Goal: Task Accomplishment & Management: Manage account settings

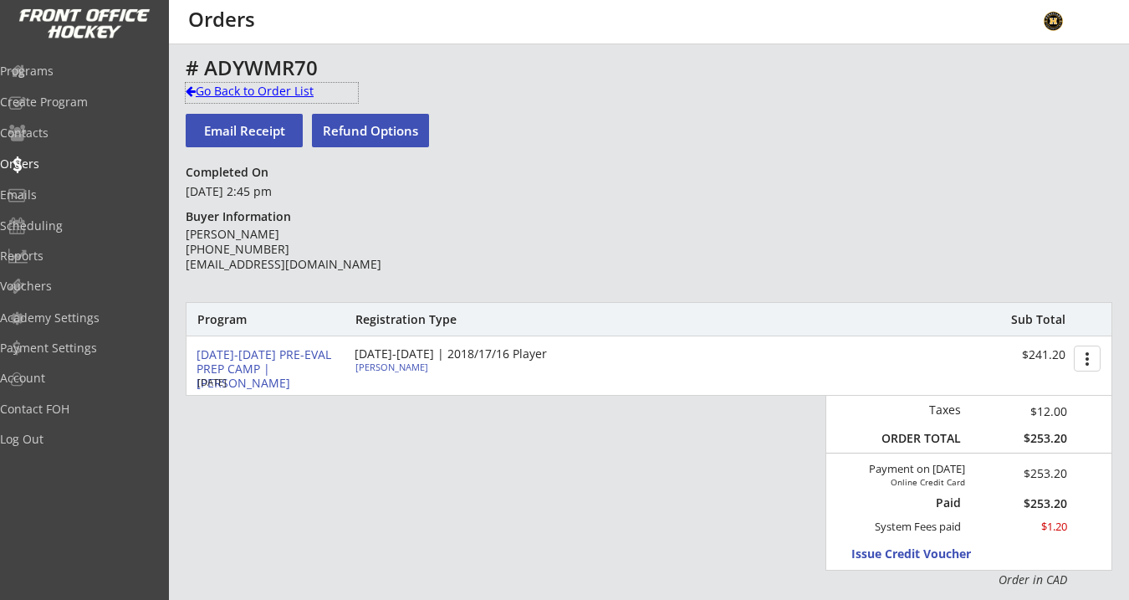
click at [241, 91] on div "Go Back to Order List" at bounding box center [272, 91] width 172 height 17
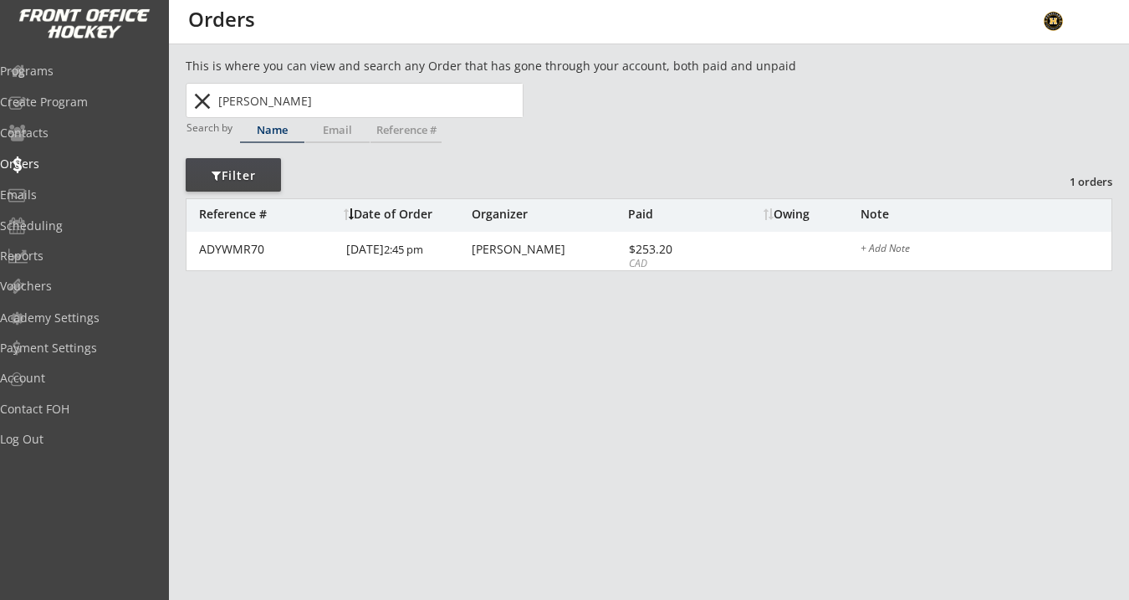
click at [100, 53] on div "Programs Create Program Contacts Orders Emails Scheduling Reports Vouchers" at bounding box center [84, 178] width 169 height 251
click at [73, 81] on div "Programs" at bounding box center [79, 72] width 159 height 29
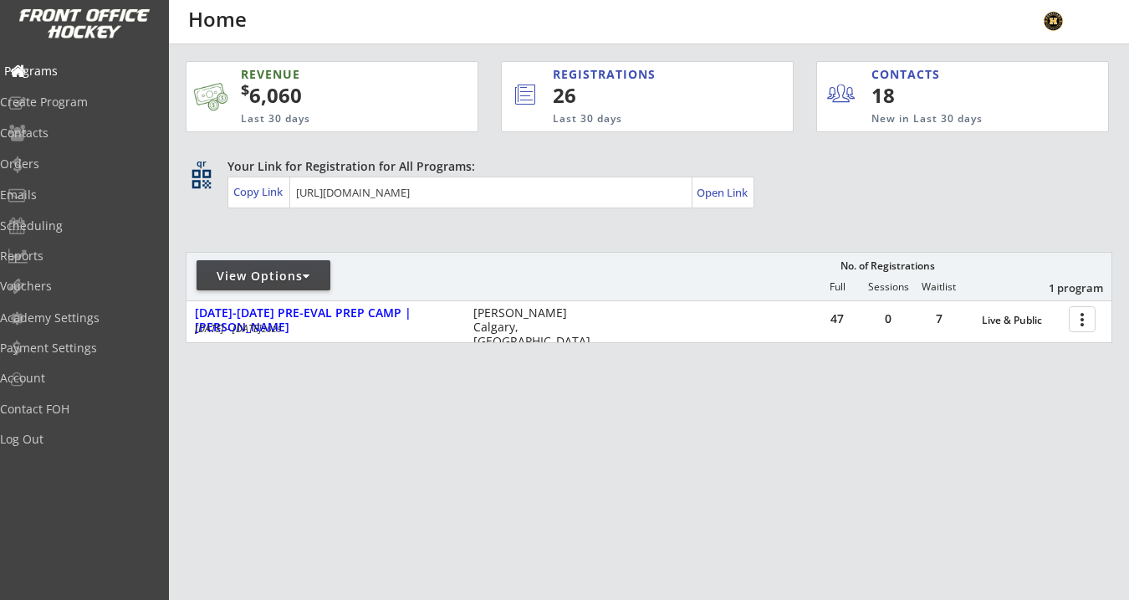
click at [89, 69] on div "Programs" at bounding box center [79, 71] width 151 height 12
click at [70, 434] on div "Log Out" at bounding box center [79, 439] width 151 height 12
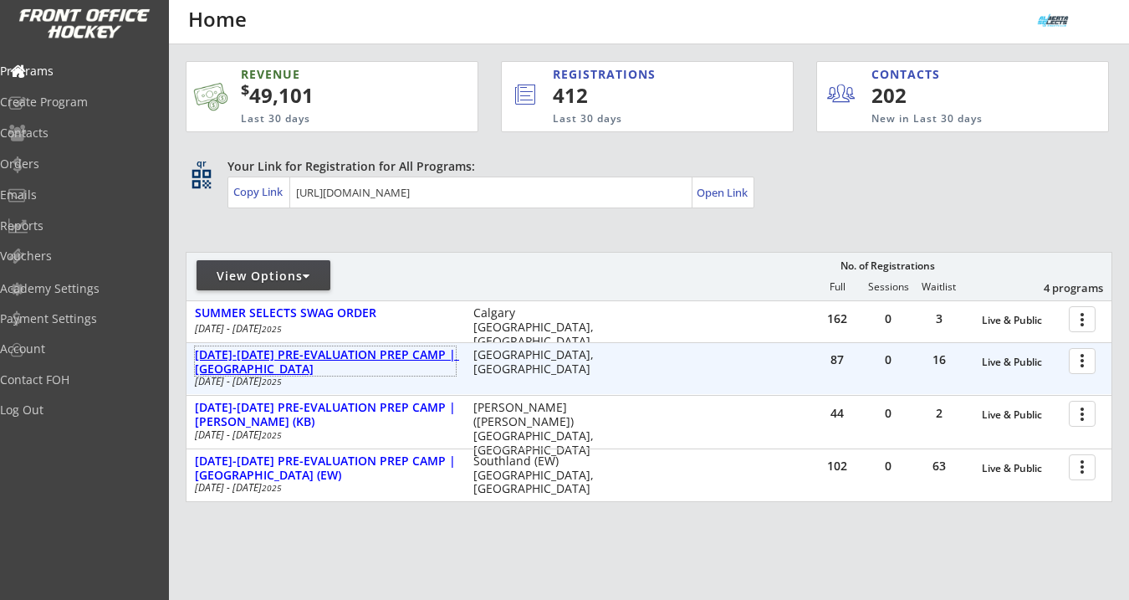
click at [360, 363] on div "[DATE]-[DATE] PRE-EVALUATION PREP CAMP | [GEOGRAPHIC_DATA]" at bounding box center [325, 362] width 261 height 28
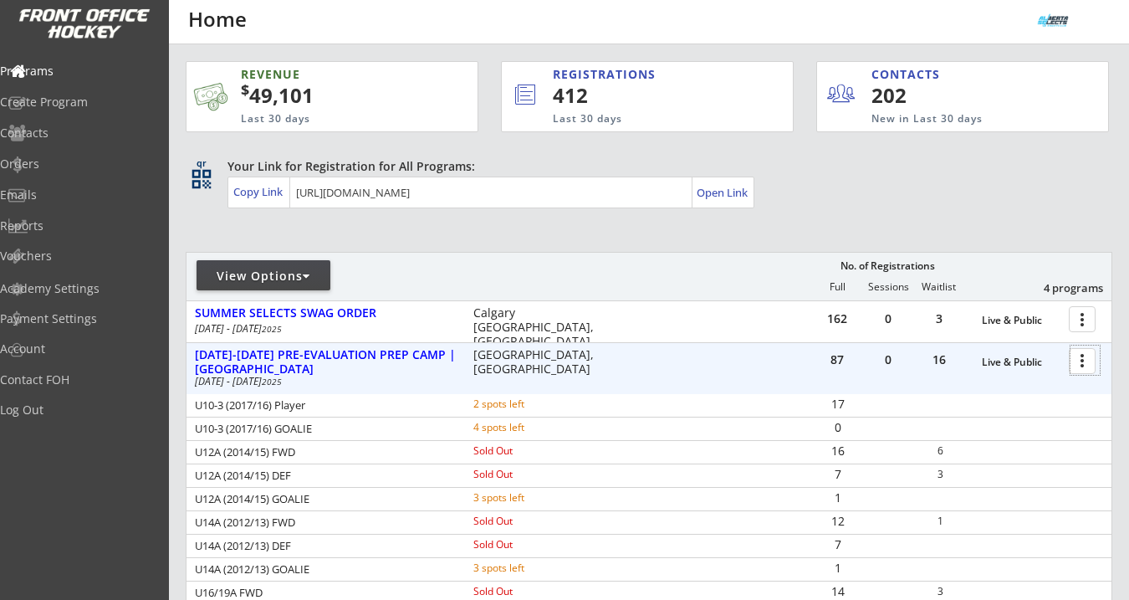
click at [1077, 364] on div at bounding box center [1084, 359] width 29 height 29
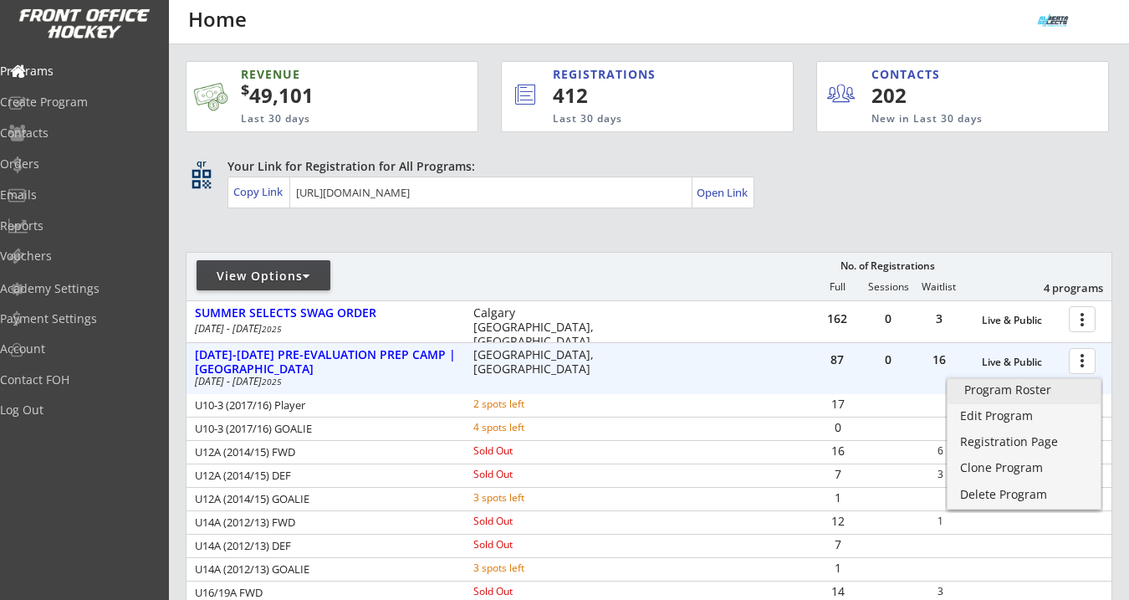
click at [1047, 388] on div "Program Roster" at bounding box center [1024, 390] width 120 height 12
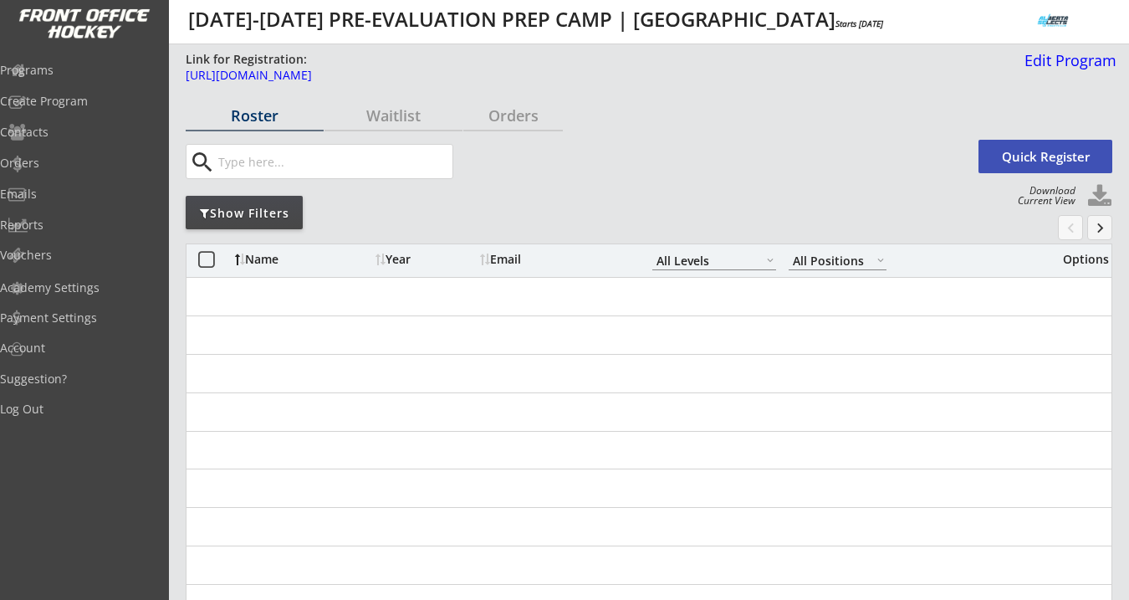
select select ""All Levels""
select select ""All Positions""
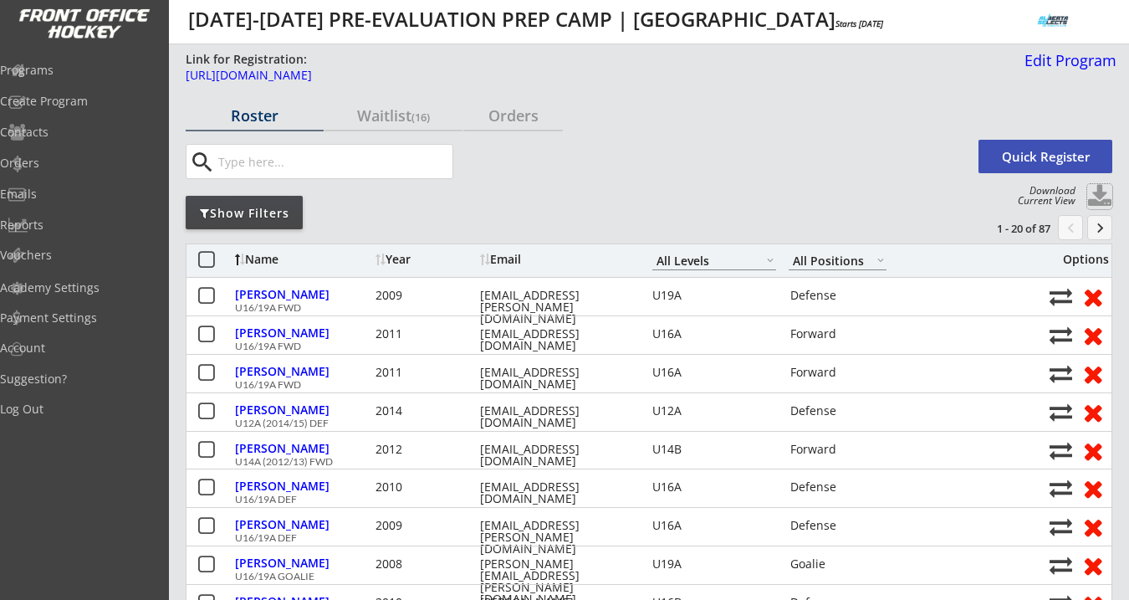
click at [1100, 192] on button at bounding box center [1099, 196] width 25 height 25
select select ""Player Info""
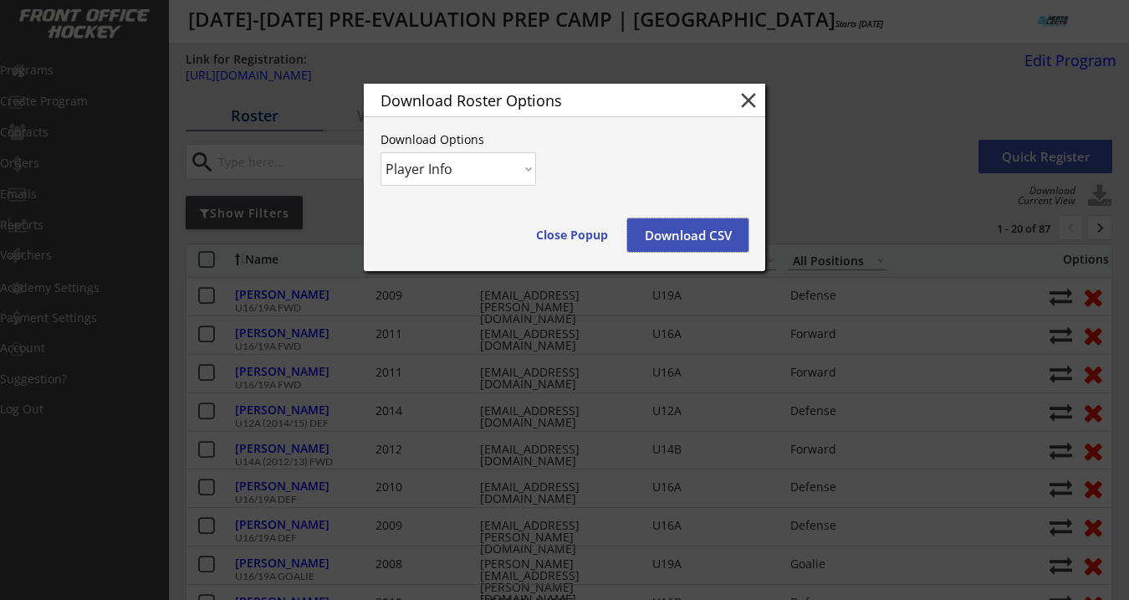
click at [689, 237] on button "Download CSV" at bounding box center [687, 234] width 121 height 33
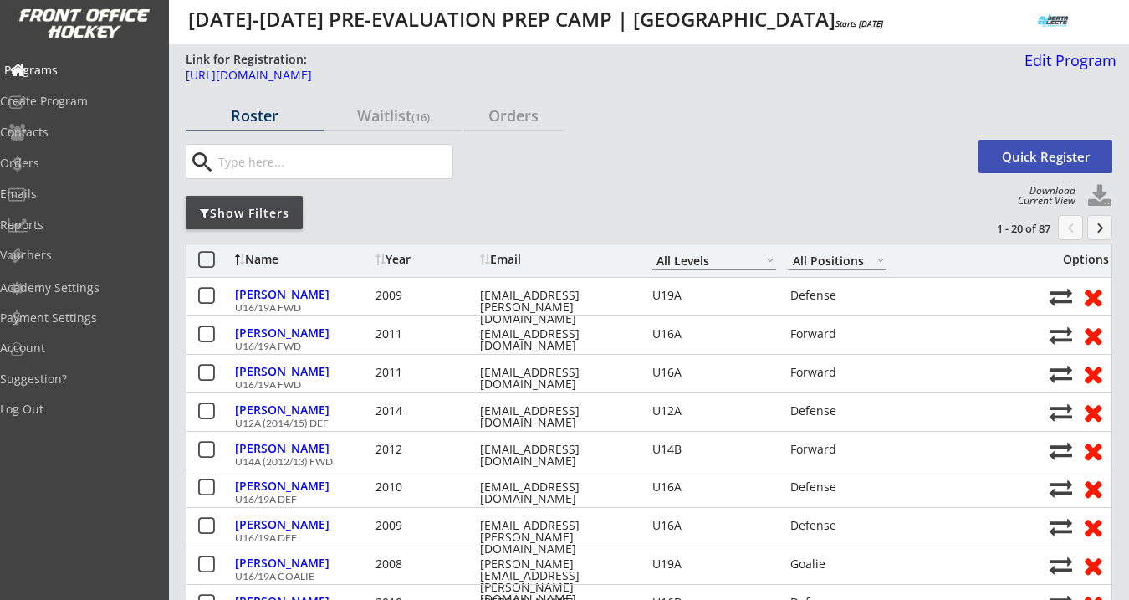
click at [48, 60] on div "Programs" at bounding box center [79, 71] width 159 height 29
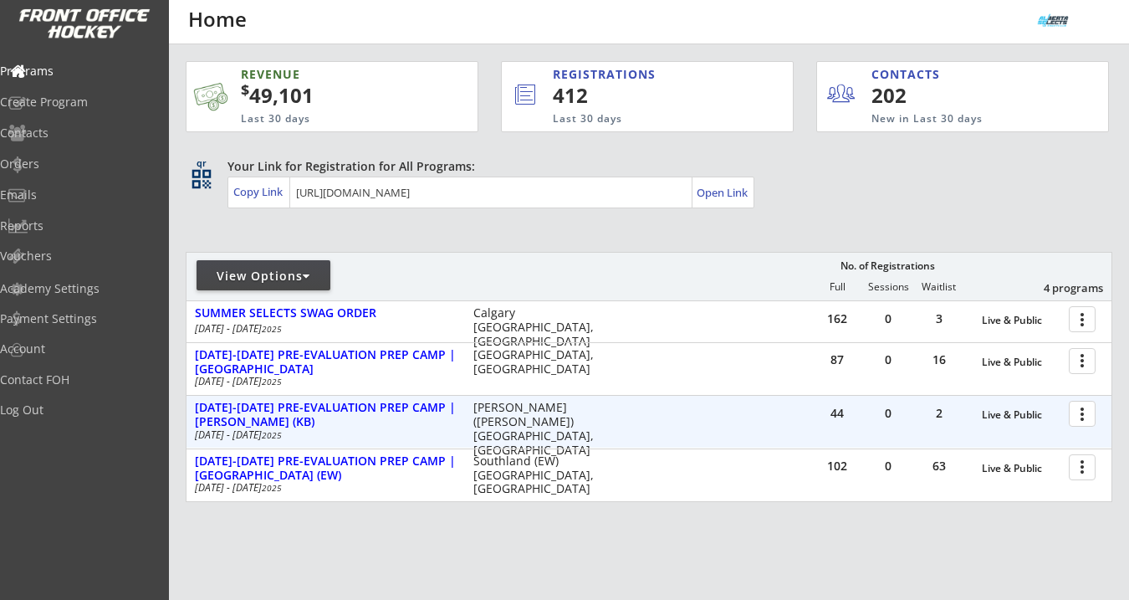
click at [1085, 417] on div at bounding box center [1084, 412] width 29 height 29
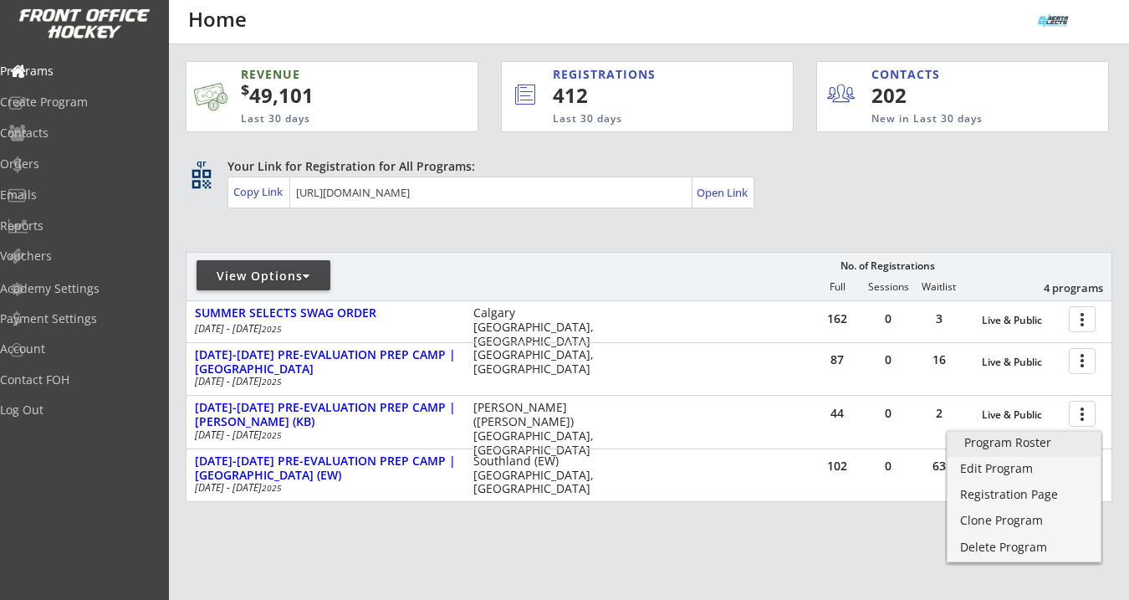
click at [1049, 442] on div "Program Roster" at bounding box center [1024, 442] width 120 height 12
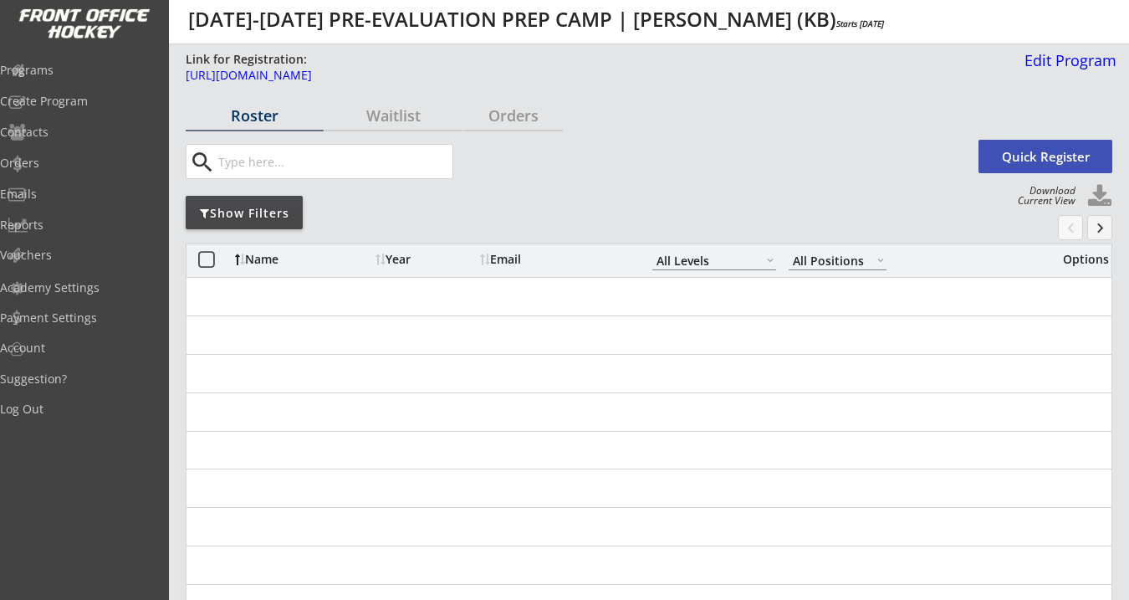
select select ""All Levels""
select select ""All Positions""
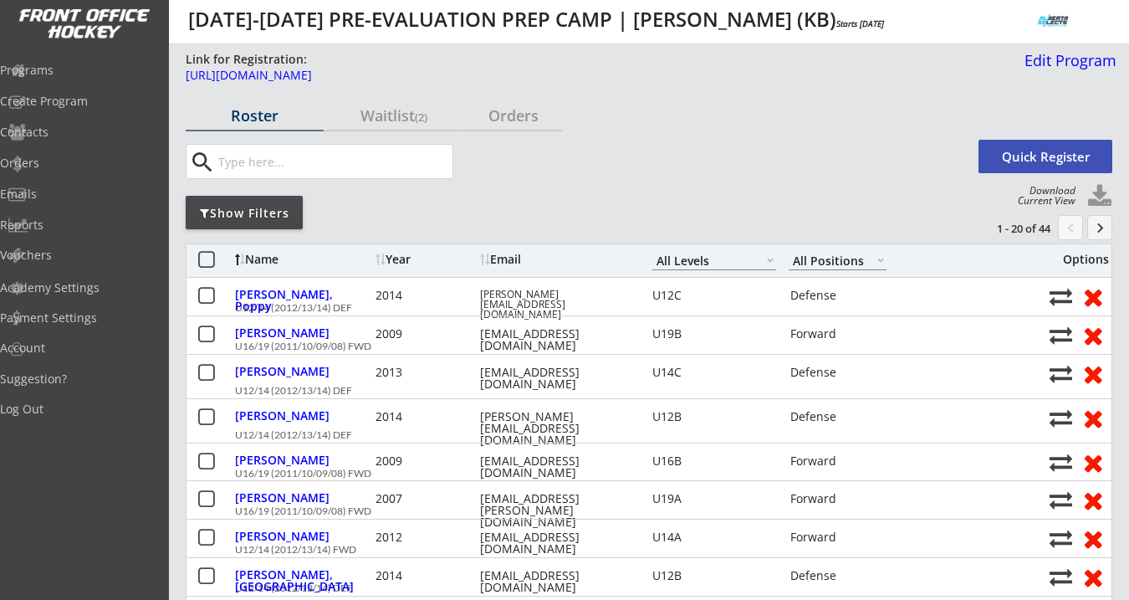
click at [1096, 195] on button at bounding box center [1099, 196] width 25 height 25
select select ""Player Info""
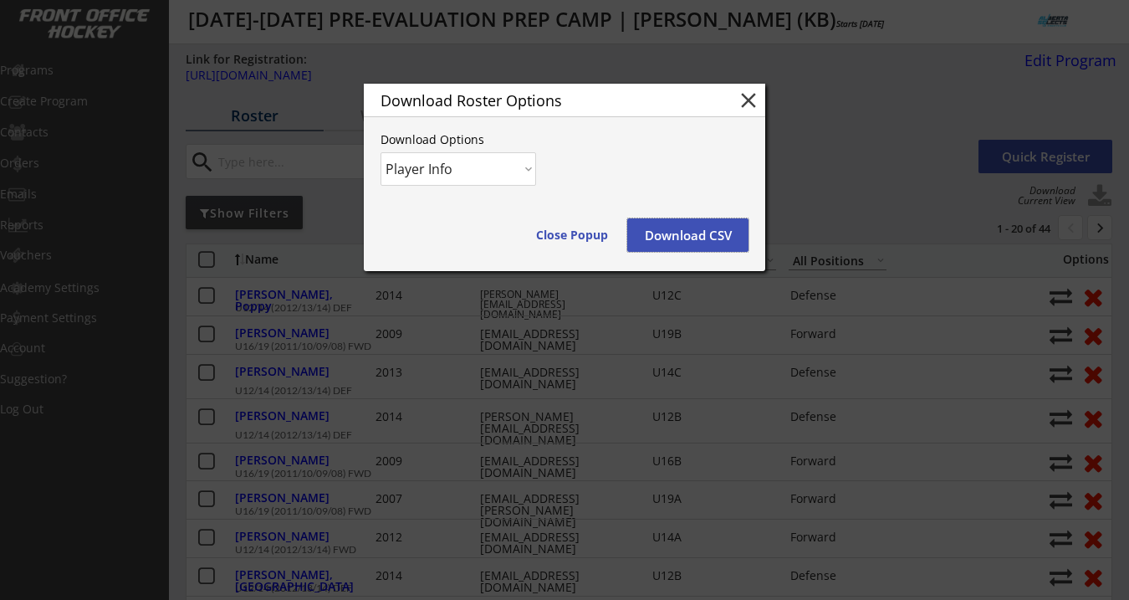
click at [702, 239] on button "Download CSV" at bounding box center [687, 234] width 121 height 33
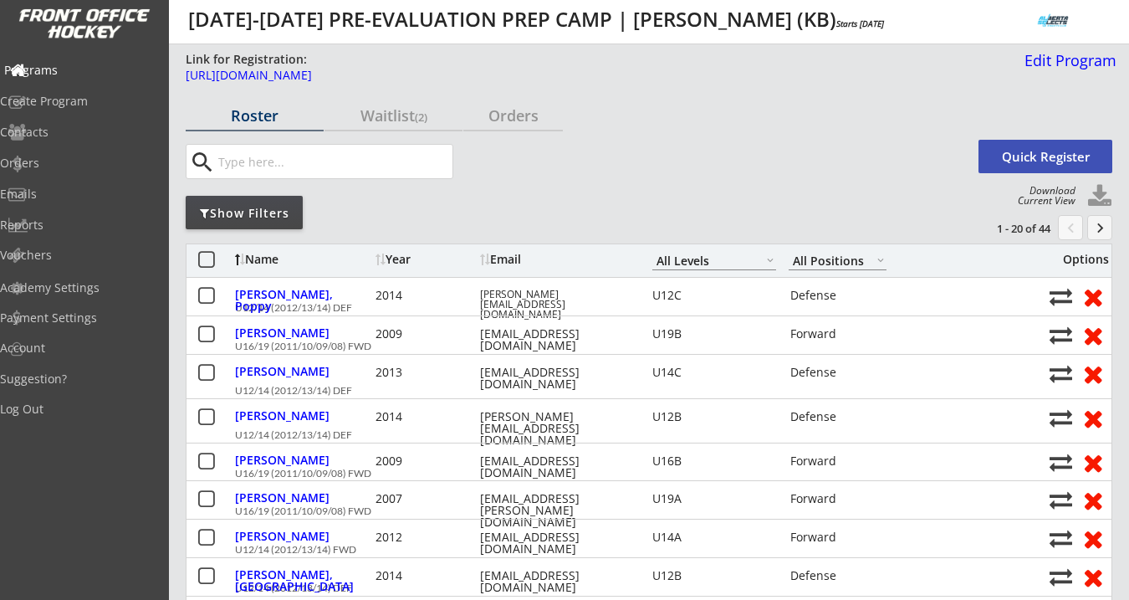
click at [85, 76] on div "Programs" at bounding box center [79, 70] width 151 height 12
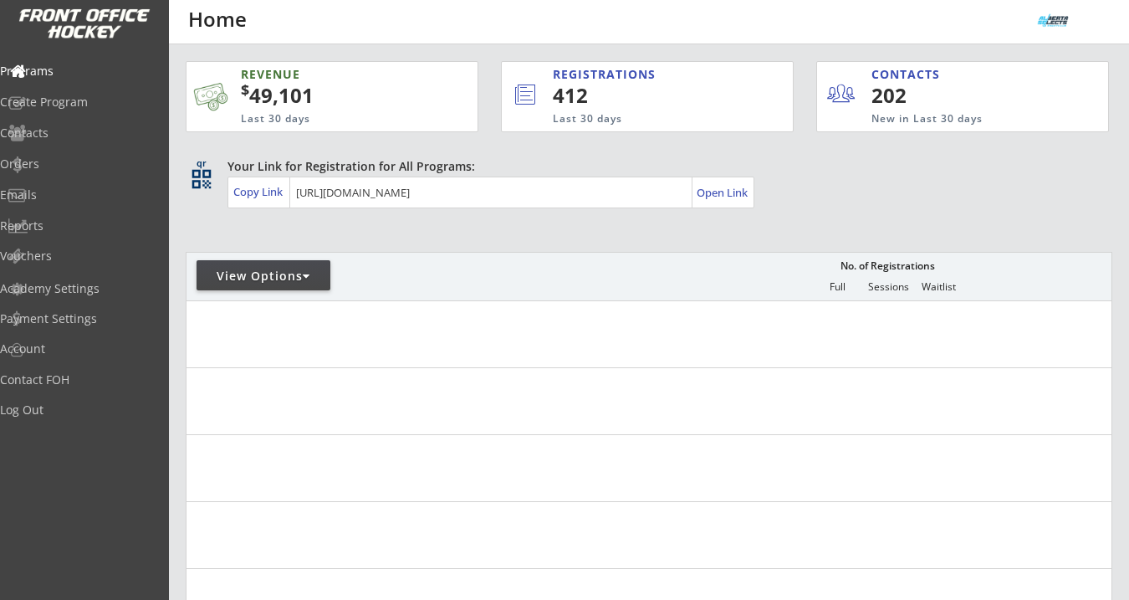
scroll to position [94, 0]
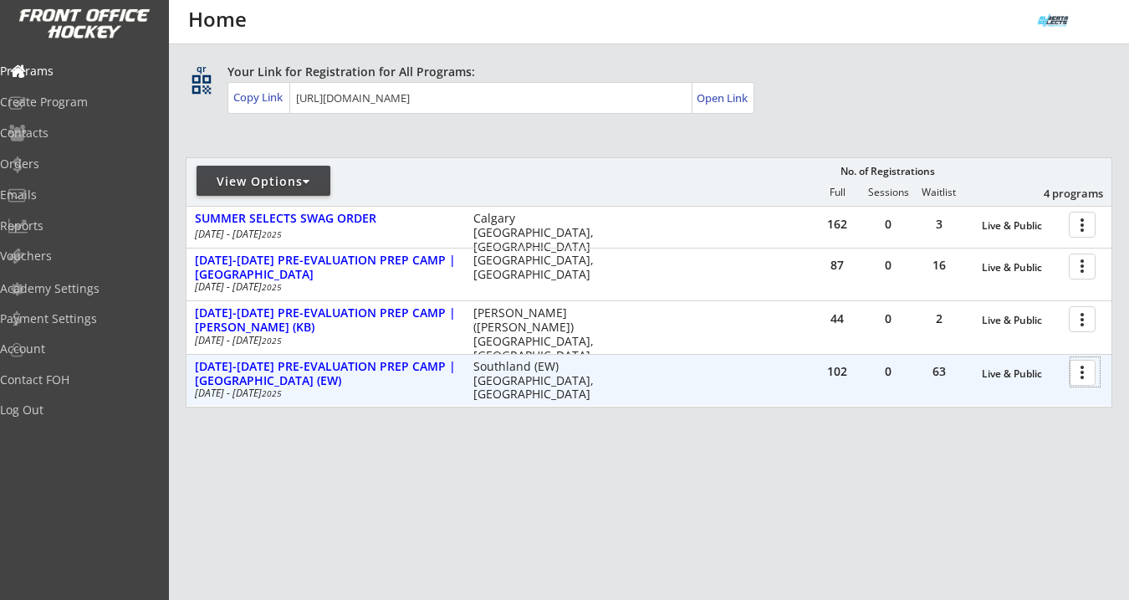
click at [1079, 376] on div at bounding box center [1084, 371] width 29 height 29
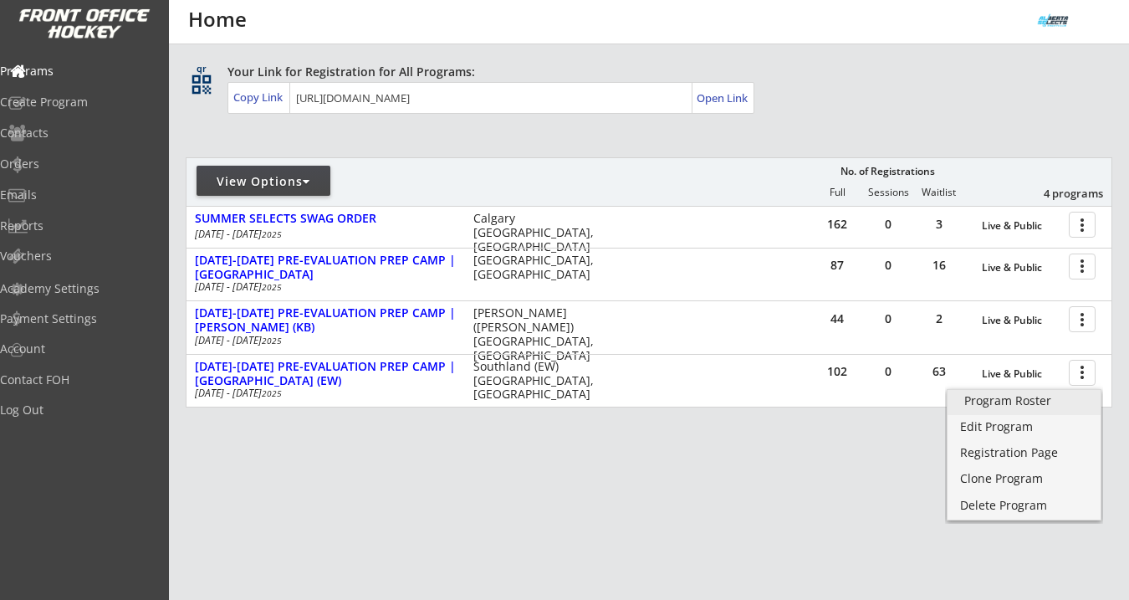
click at [1041, 396] on div "Program Roster" at bounding box center [1024, 401] width 120 height 12
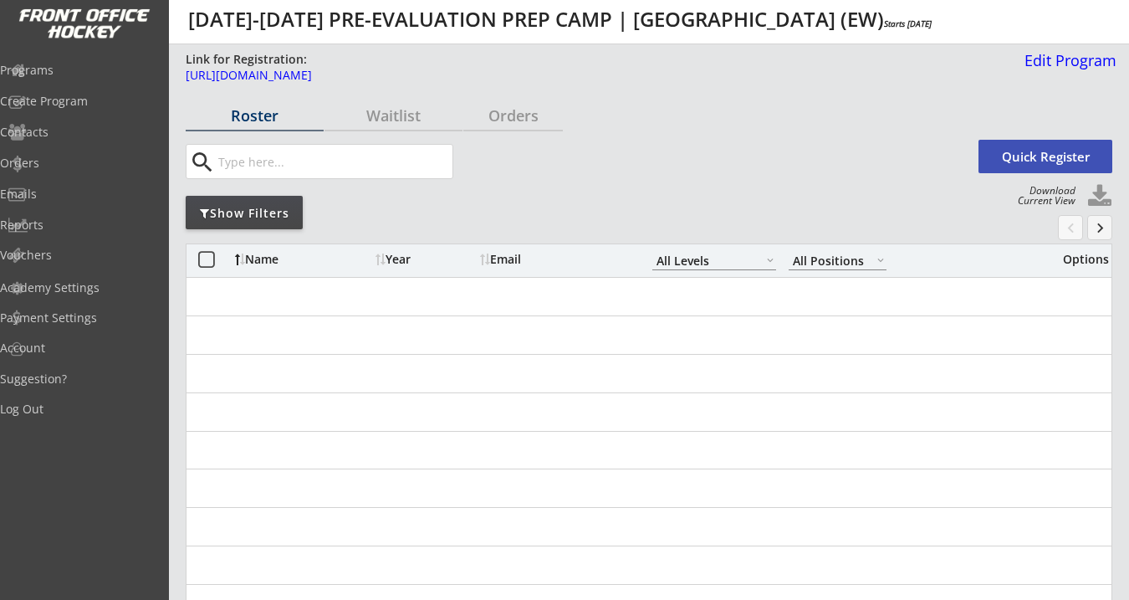
select select ""All Levels""
select select ""All Positions""
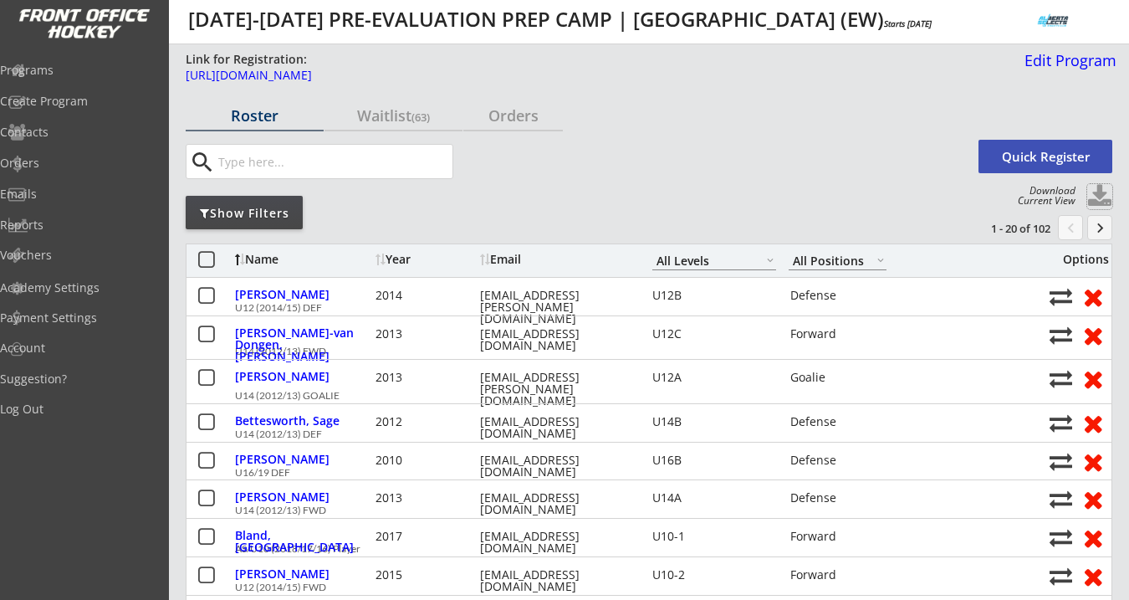
click at [1100, 197] on button at bounding box center [1099, 196] width 25 height 25
select select ""Player Info""
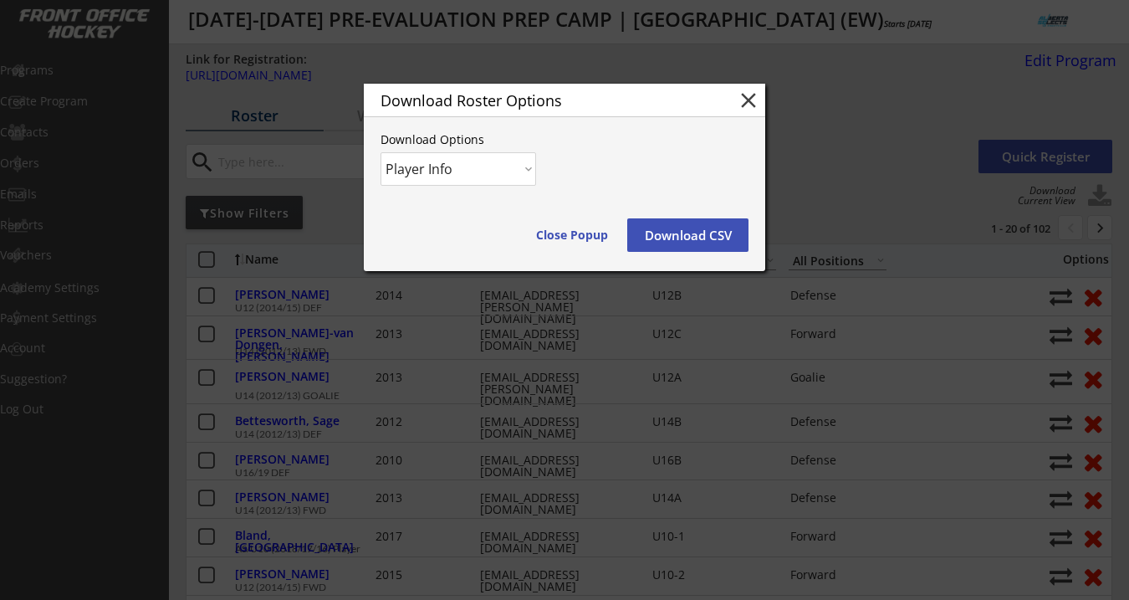
click at [727, 234] on button "Download CSV" at bounding box center [687, 234] width 121 height 33
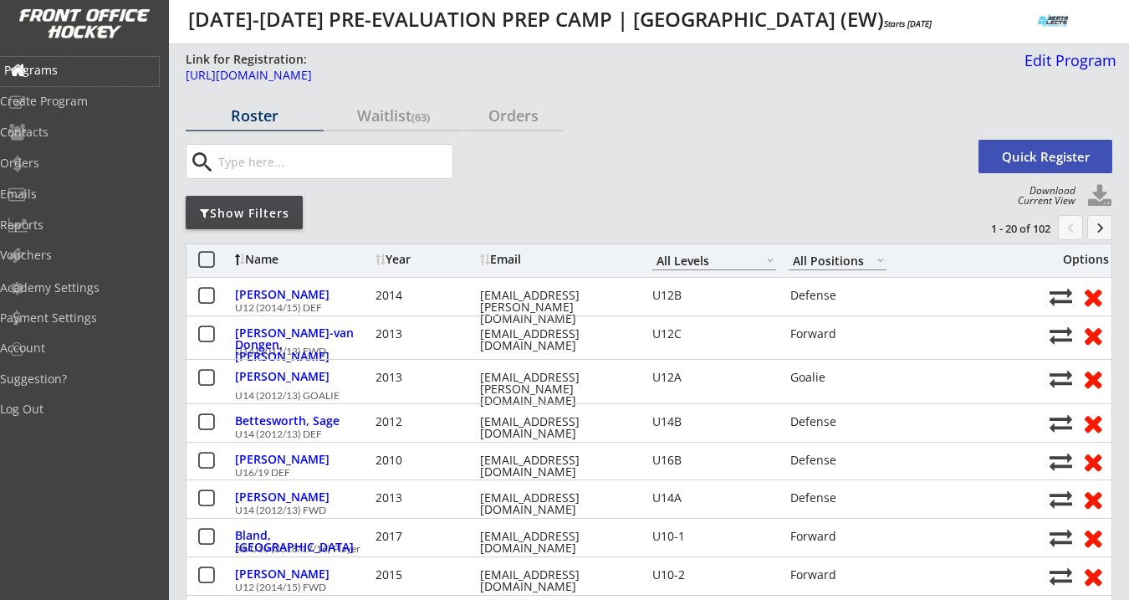
click at [92, 73] on div "Programs" at bounding box center [79, 70] width 151 height 12
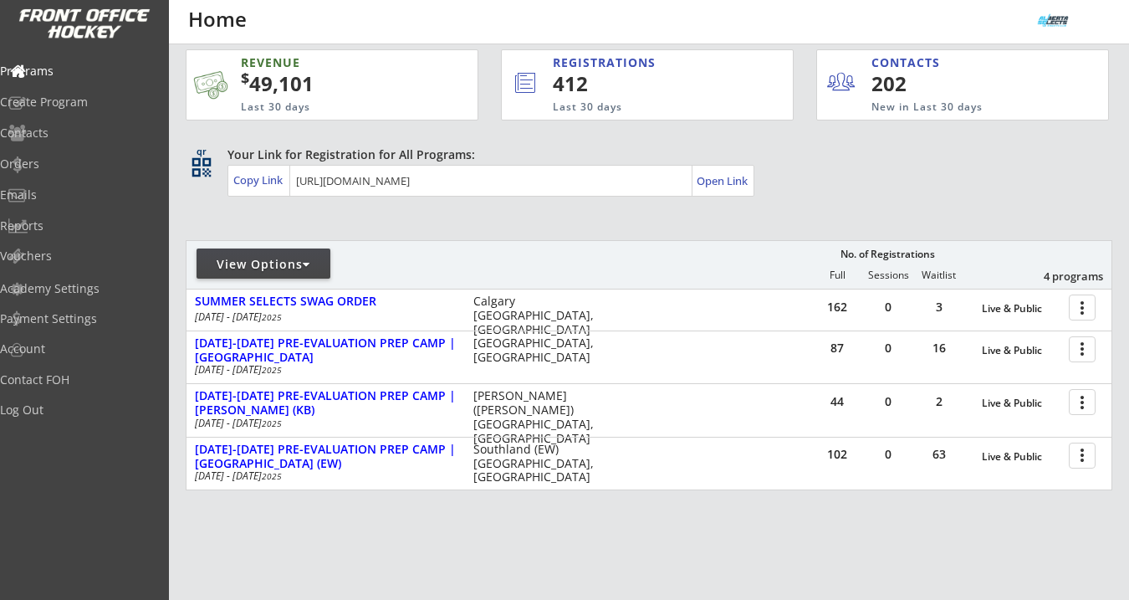
scroll to position [19, 0]
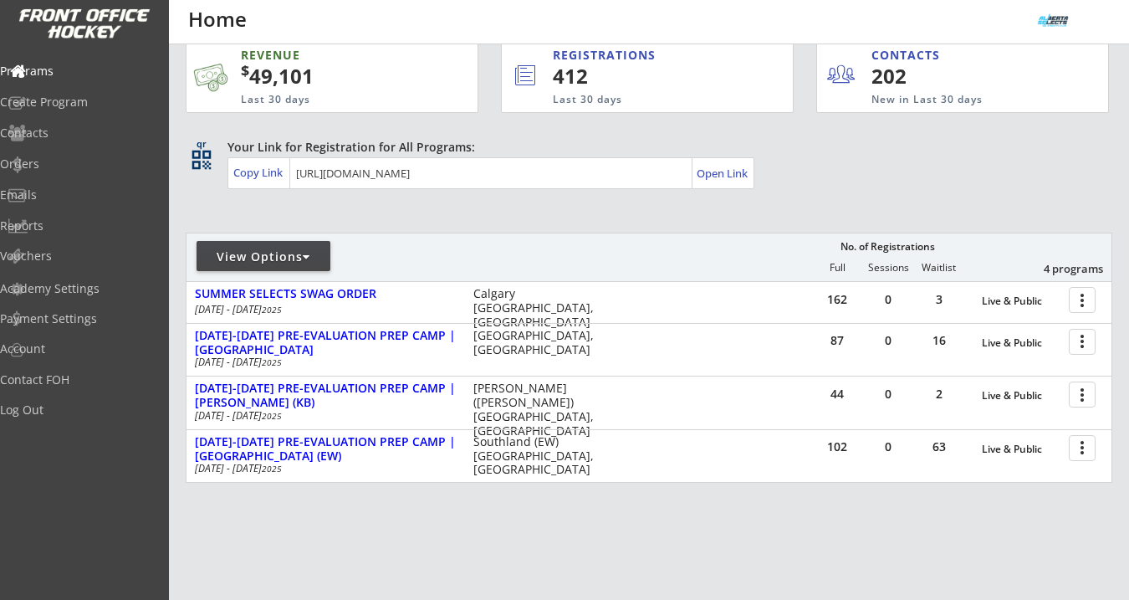
click at [306, 250] on div "View Options" at bounding box center [264, 256] width 134 height 17
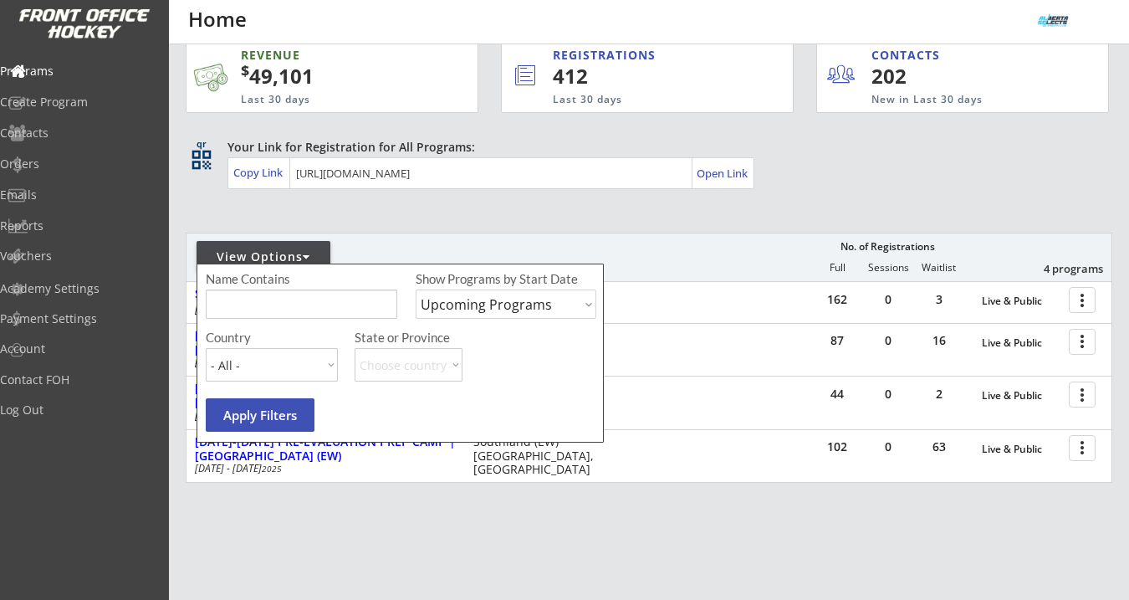
click at [484, 294] on select "Upcoming Programs Past Programs Specific Date Range" at bounding box center [506, 303] width 181 height 29
select select ""Specific Date Range""
click at [416, 289] on select "Upcoming Programs Past Programs Specific Date Range" at bounding box center [506, 303] width 181 height 29
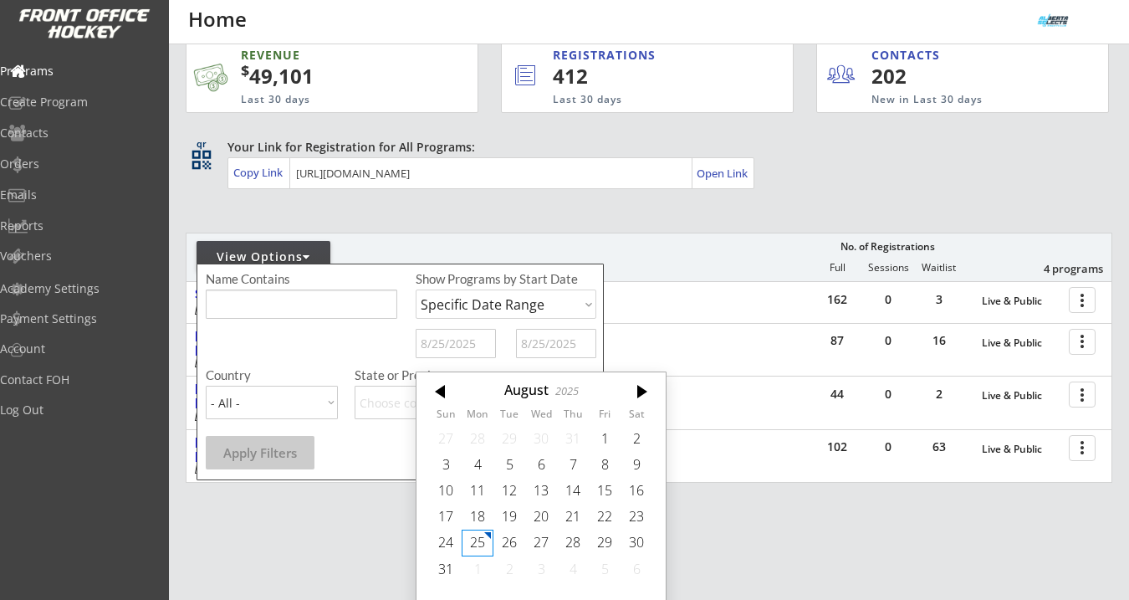
click at [436, 345] on input "text" at bounding box center [456, 343] width 80 height 29
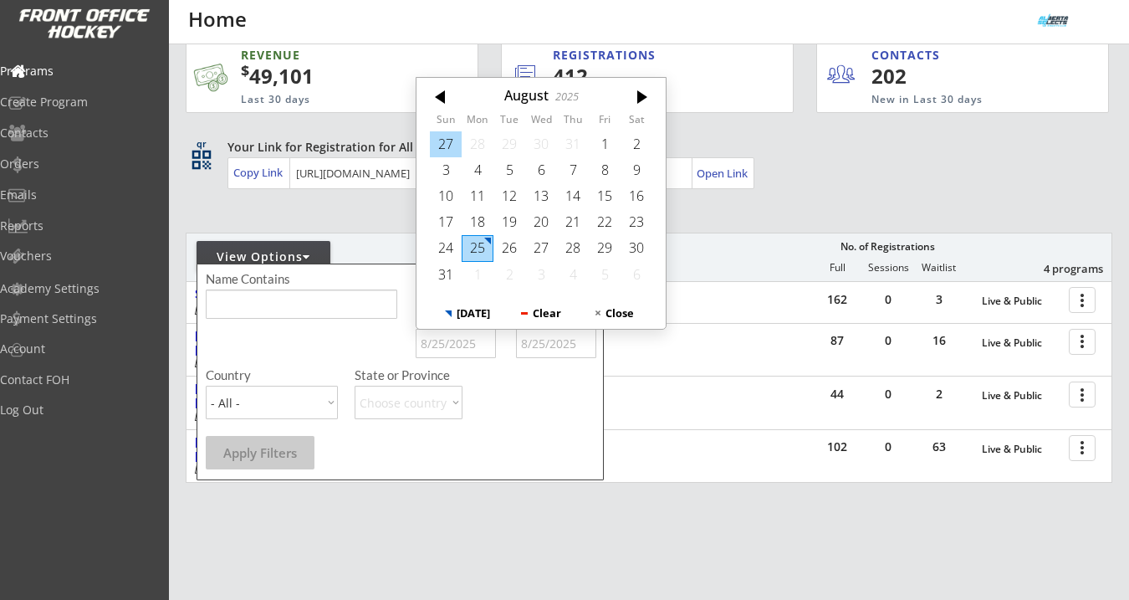
click at [452, 146] on div "27" at bounding box center [446, 143] width 32 height 26
type input "7/27/2025"
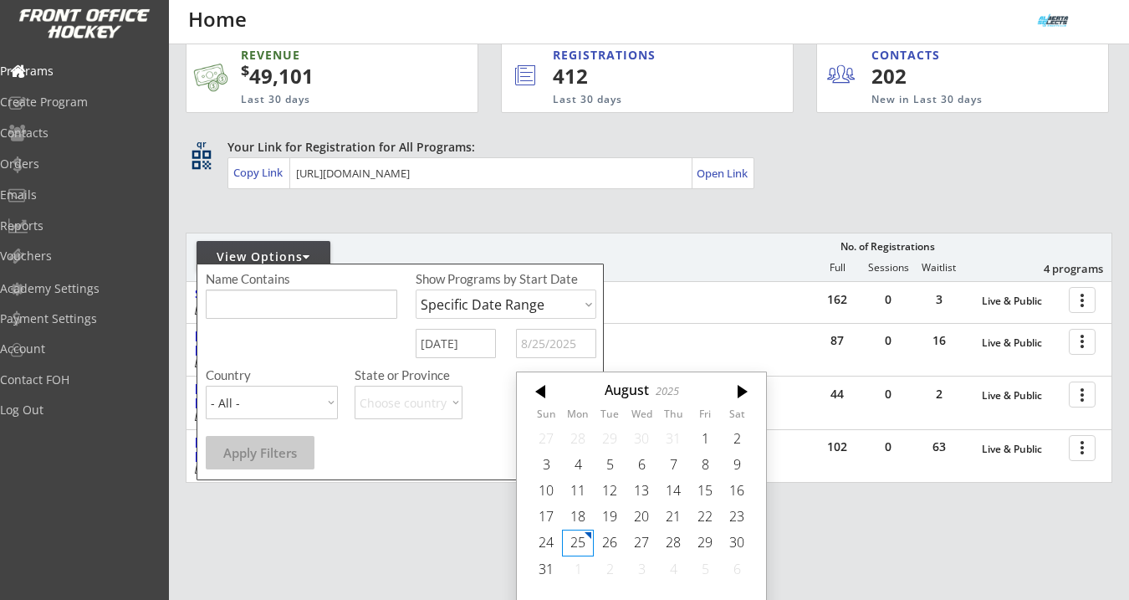
click at [567, 350] on input "text" at bounding box center [556, 343] width 80 height 29
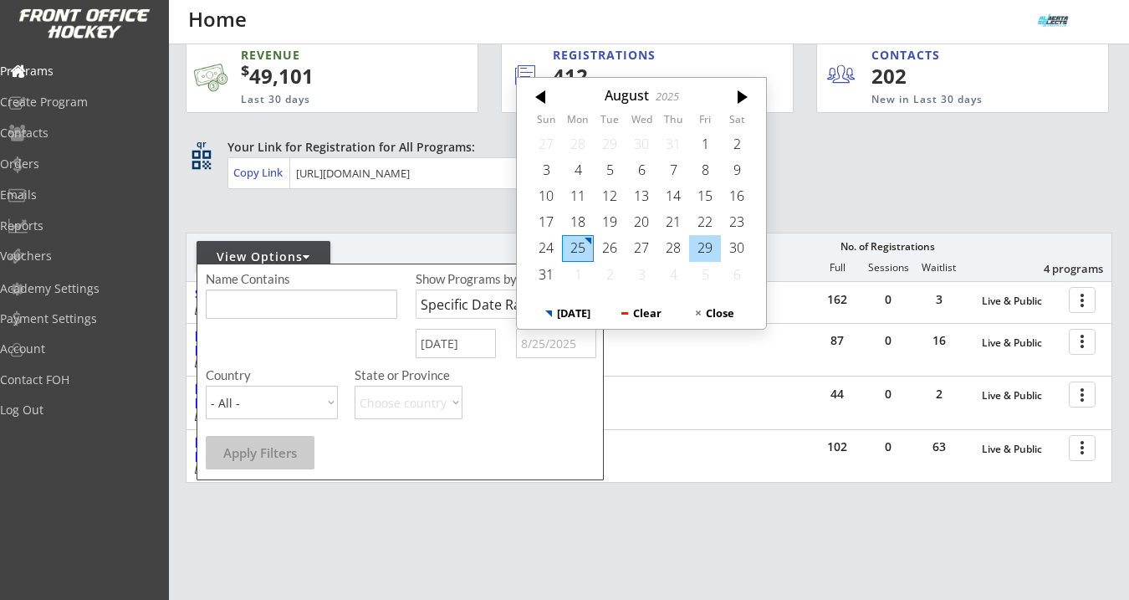
click at [711, 246] on div "29" at bounding box center [705, 248] width 32 height 26
type input "8/29/2025"
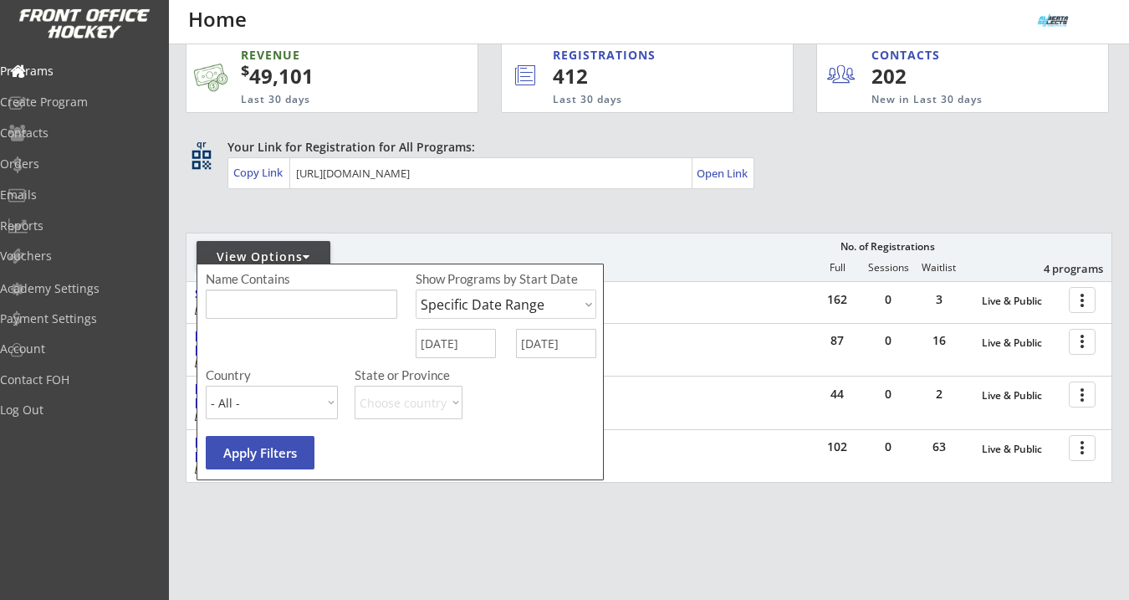
click at [263, 439] on button "Apply Filters" at bounding box center [260, 452] width 109 height 33
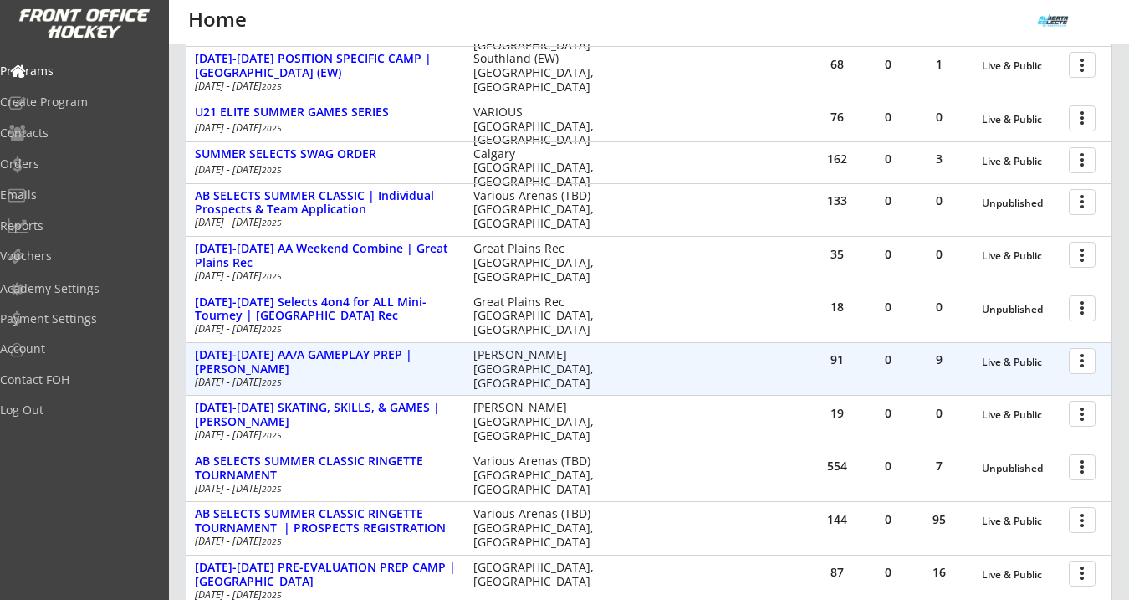
scroll to position [411, 0]
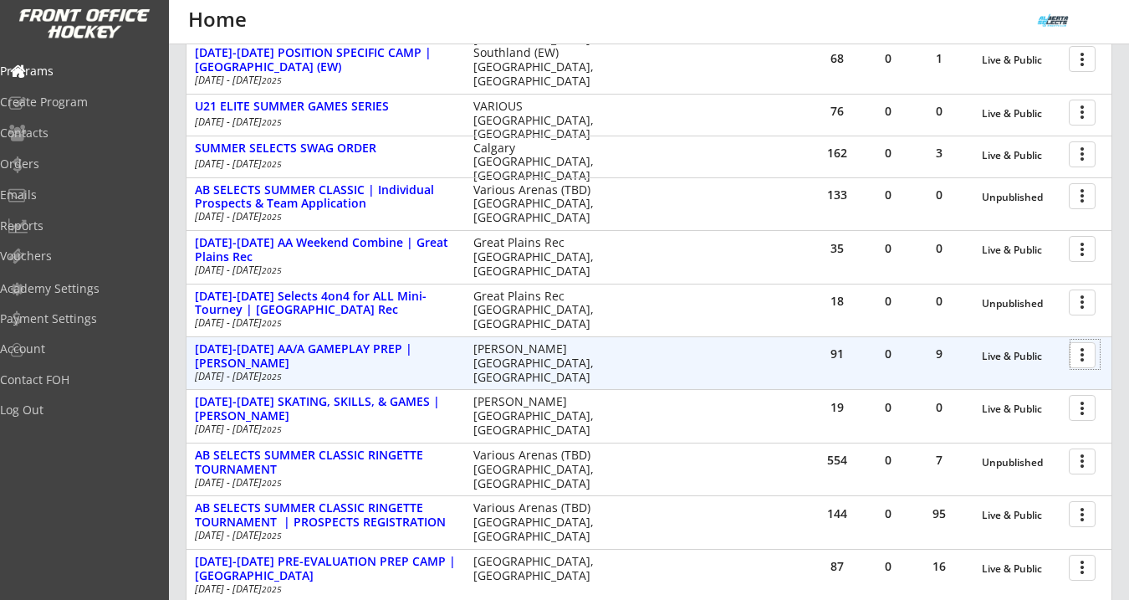
click at [1080, 348] on div at bounding box center [1084, 353] width 29 height 29
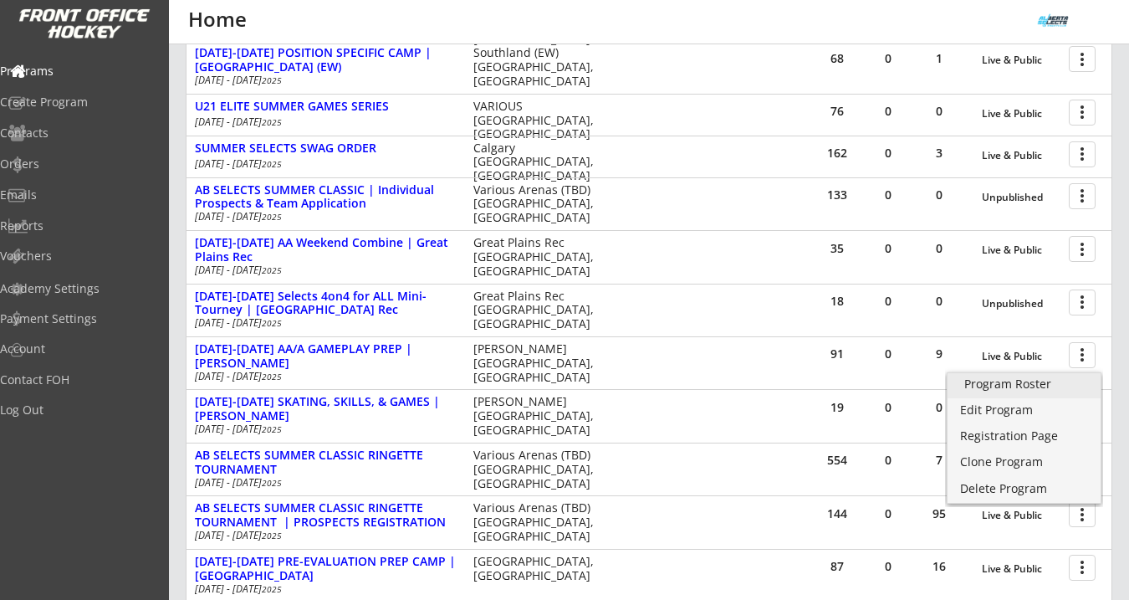
click at [1027, 385] on div "Program Roster" at bounding box center [1024, 384] width 120 height 12
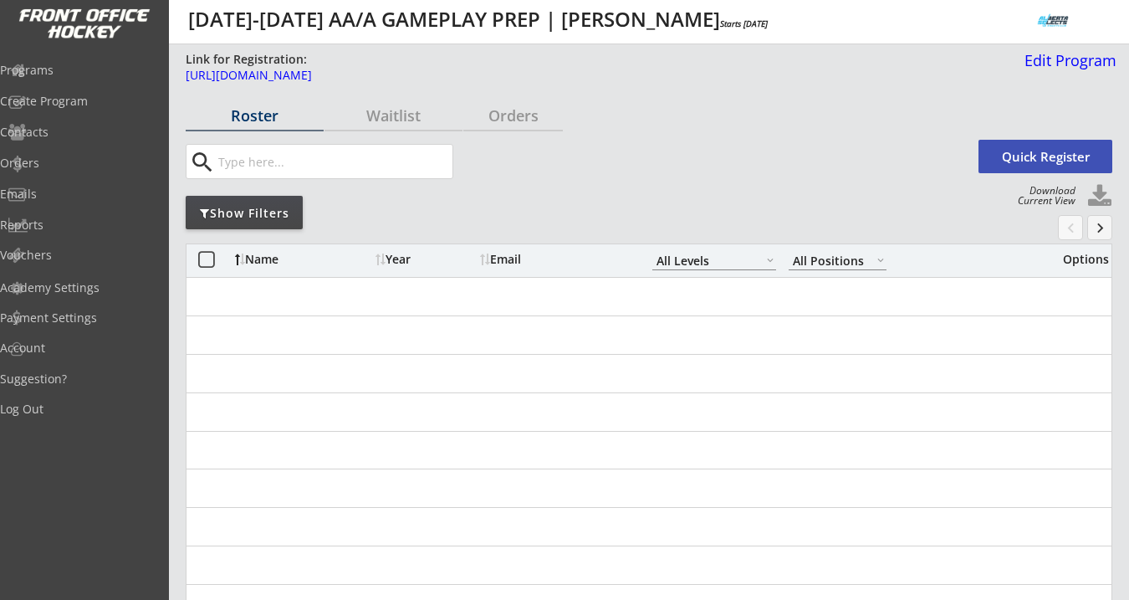
select select ""All Levels""
select select ""All Positions""
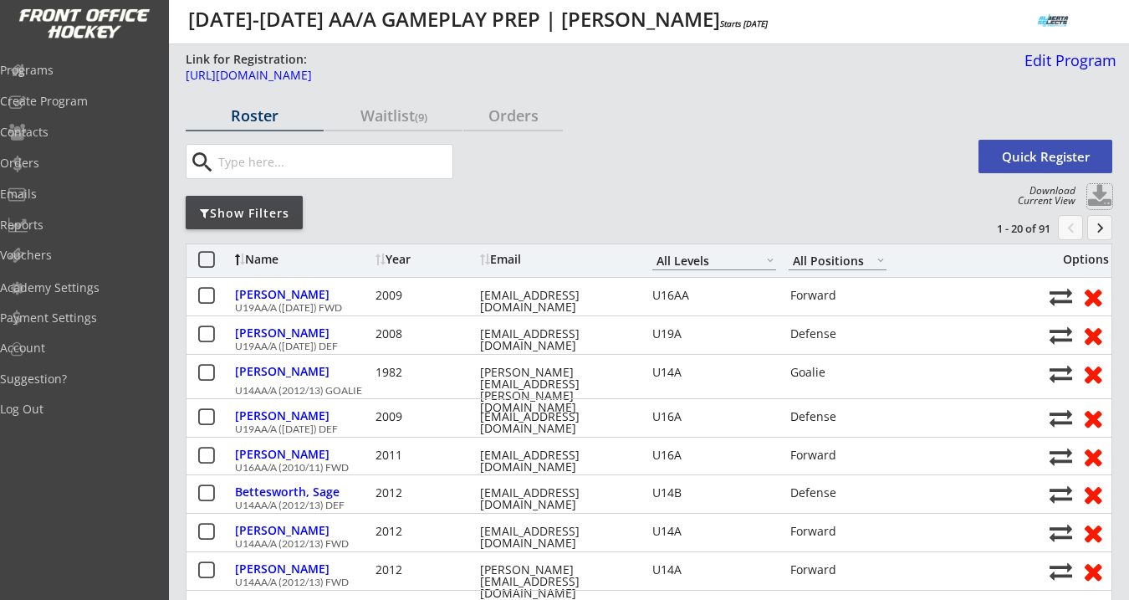
click at [1103, 196] on button at bounding box center [1099, 196] width 25 height 25
select select ""Player Info""
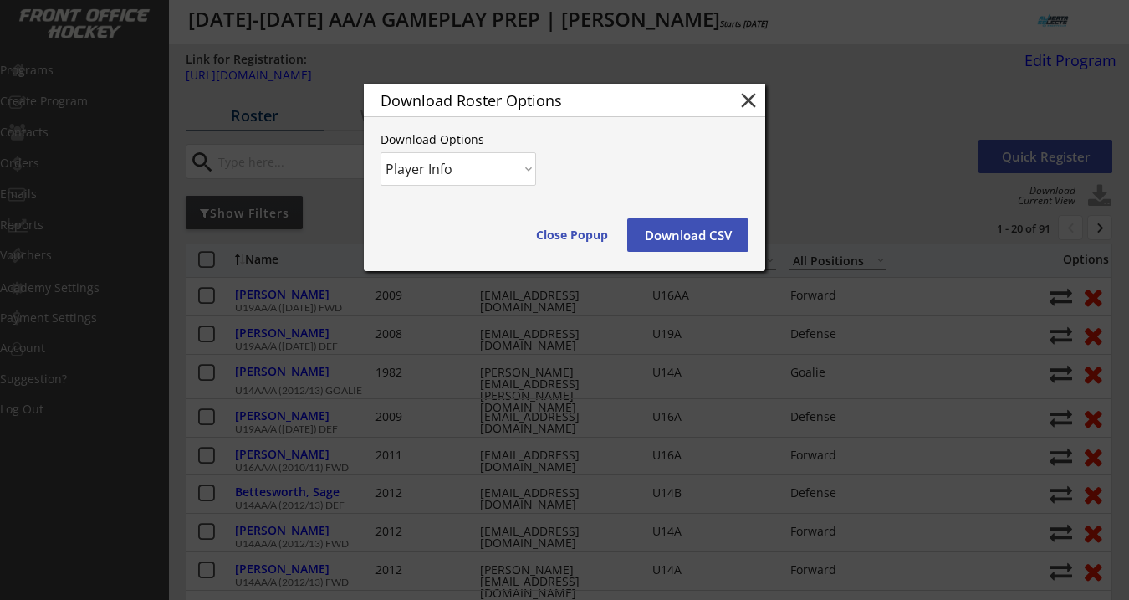
click at [730, 234] on button "Download CSV" at bounding box center [687, 234] width 121 height 33
click at [702, 234] on button "Download CSV" at bounding box center [687, 234] width 121 height 33
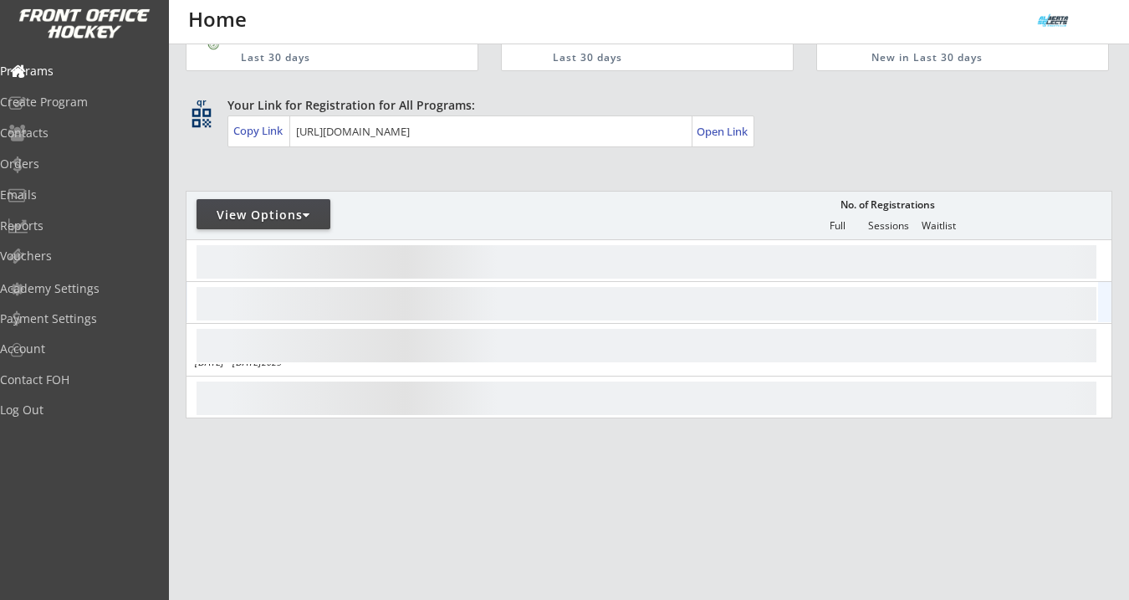
scroll to position [60, 0]
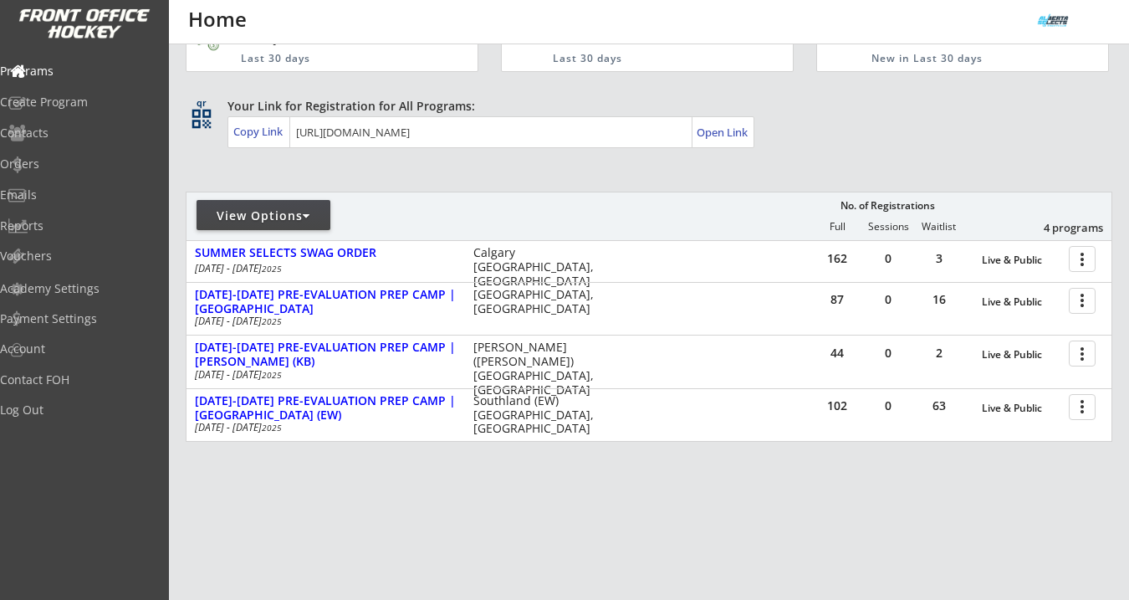
click at [309, 219] on div at bounding box center [307, 216] width 8 height 12
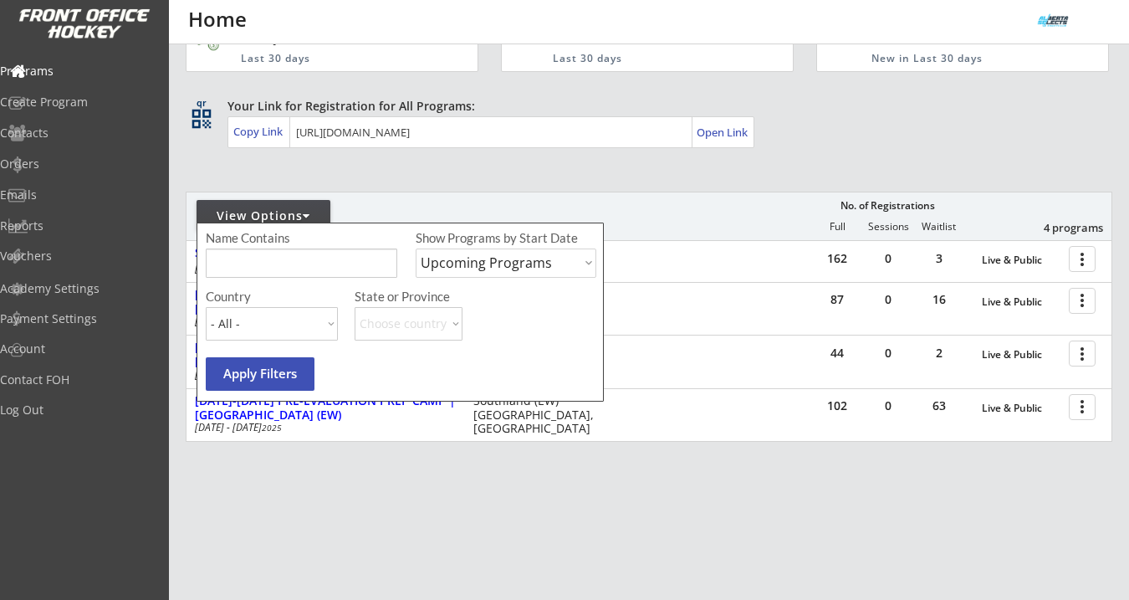
click at [462, 257] on select "Upcoming Programs Past Programs Specific Date Range" at bounding box center [506, 262] width 181 height 29
click at [416, 248] on select "Upcoming Programs Past Programs Specific Date Range" at bounding box center [506, 262] width 181 height 29
click at [474, 263] on select "Upcoming Programs Past Programs Specific Date Range" at bounding box center [506, 262] width 181 height 29
select select ""Specific Date Range""
click at [416, 248] on select "Upcoming Programs Past Programs Specific Date Range" at bounding box center [506, 262] width 181 height 29
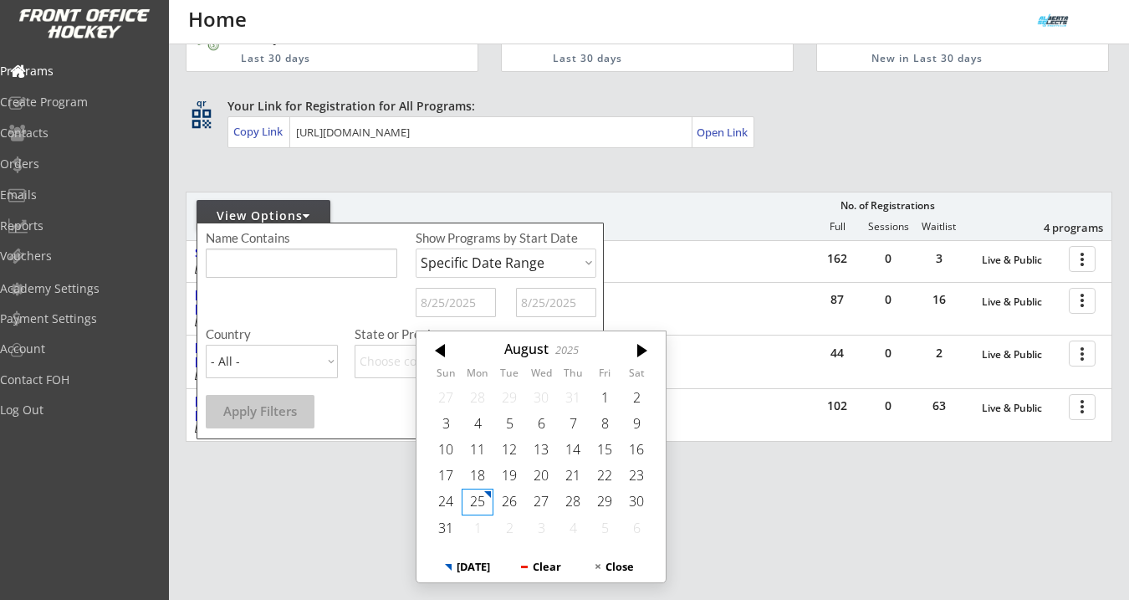
click at [455, 304] on input "text" at bounding box center [456, 302] width 80 height 29
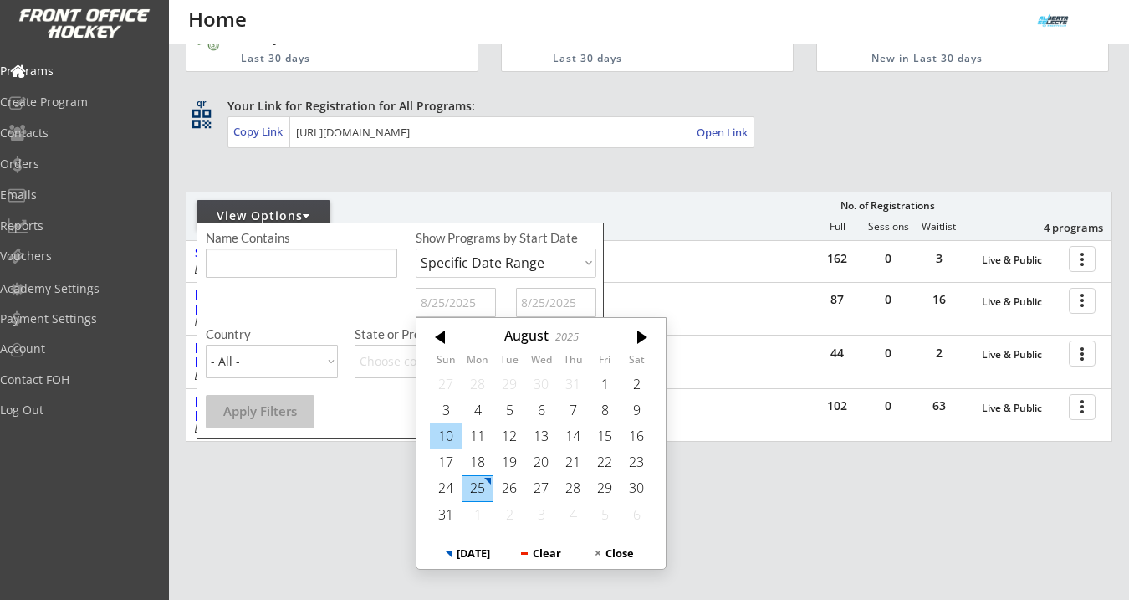
click at [455, 429] on div "10" at bounding box center [446, 436] width 32 height 26
type input "8/10/2025"
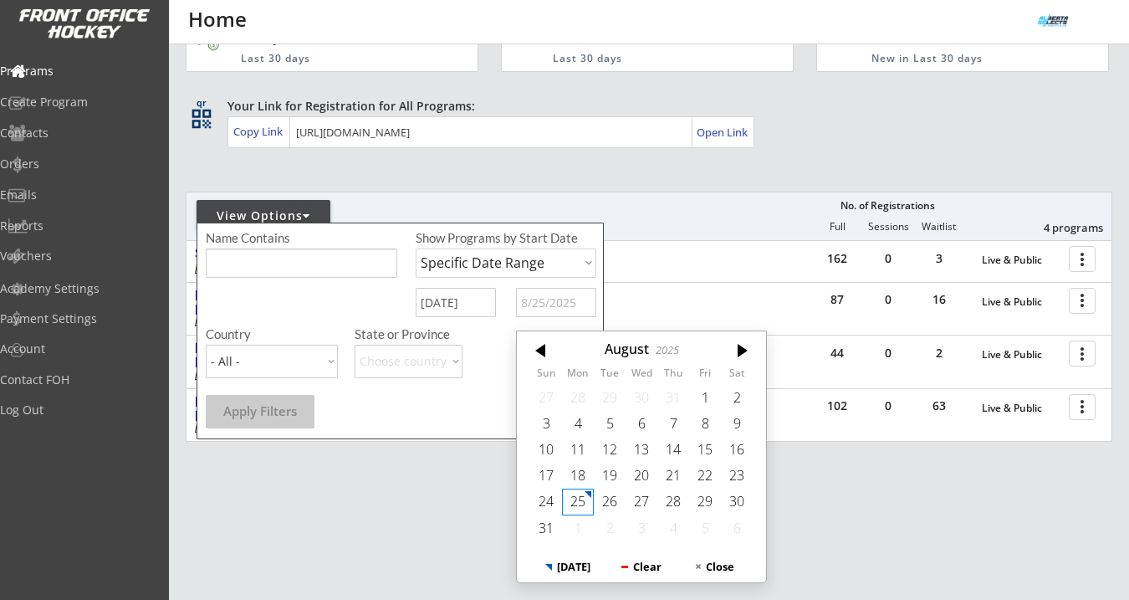
click at [542, 305] on input "text" at bounding box center [556, 302] width 80 height 29
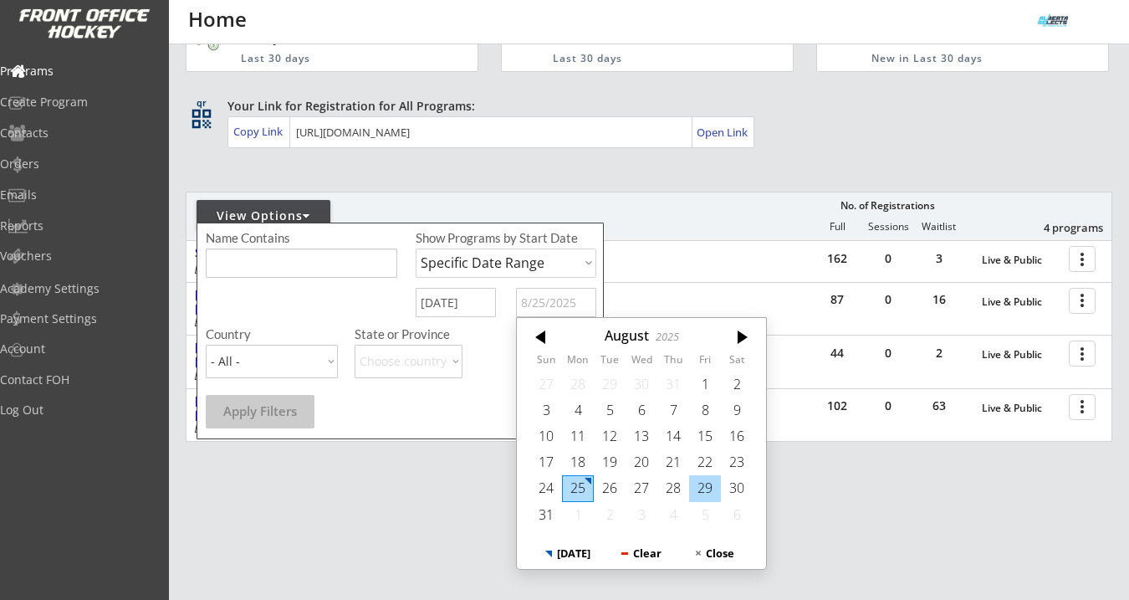
click at [711, 491] on div "29" at bounding box center [705, 488] width 32 height 26
type input "[DATE]"
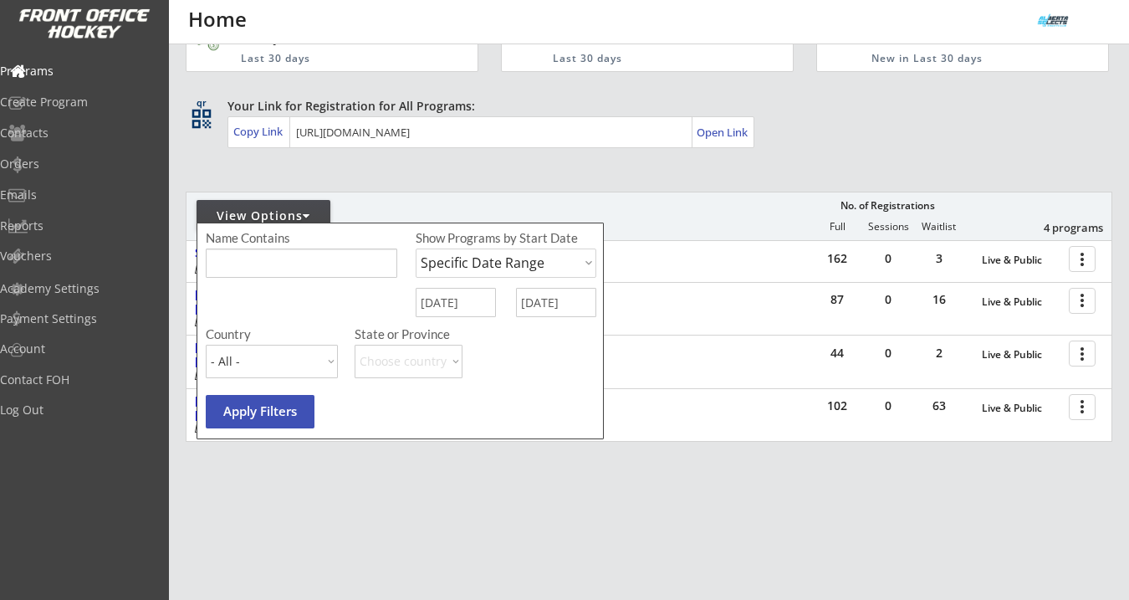
click at [271, 402] on button "Apply Filters" at bounding box center [260, 411] width 109 height 33
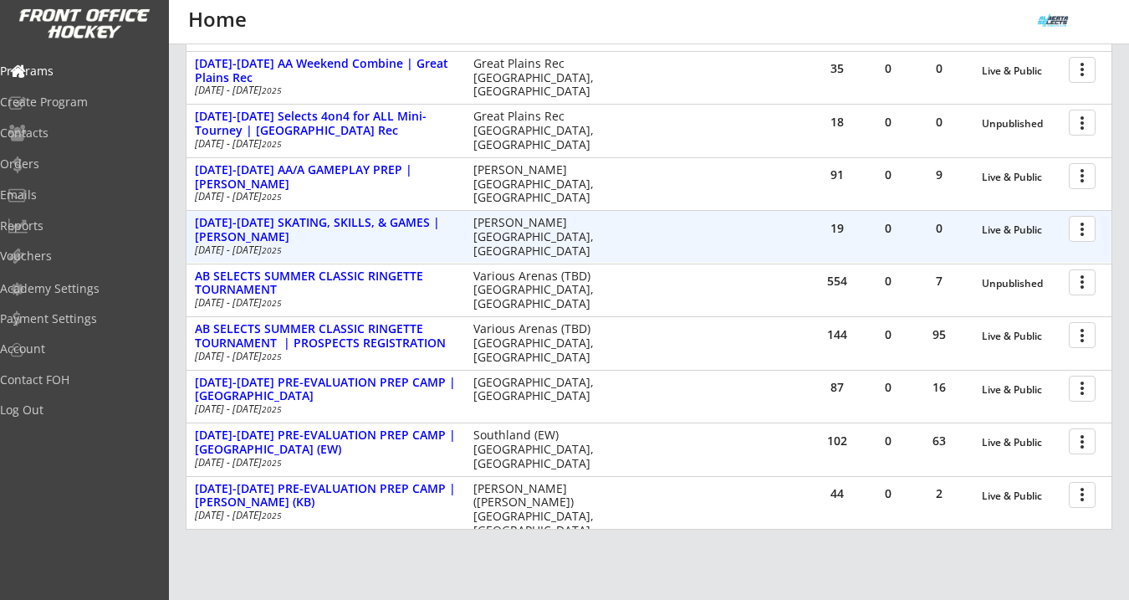
scroll to position [457, 0]
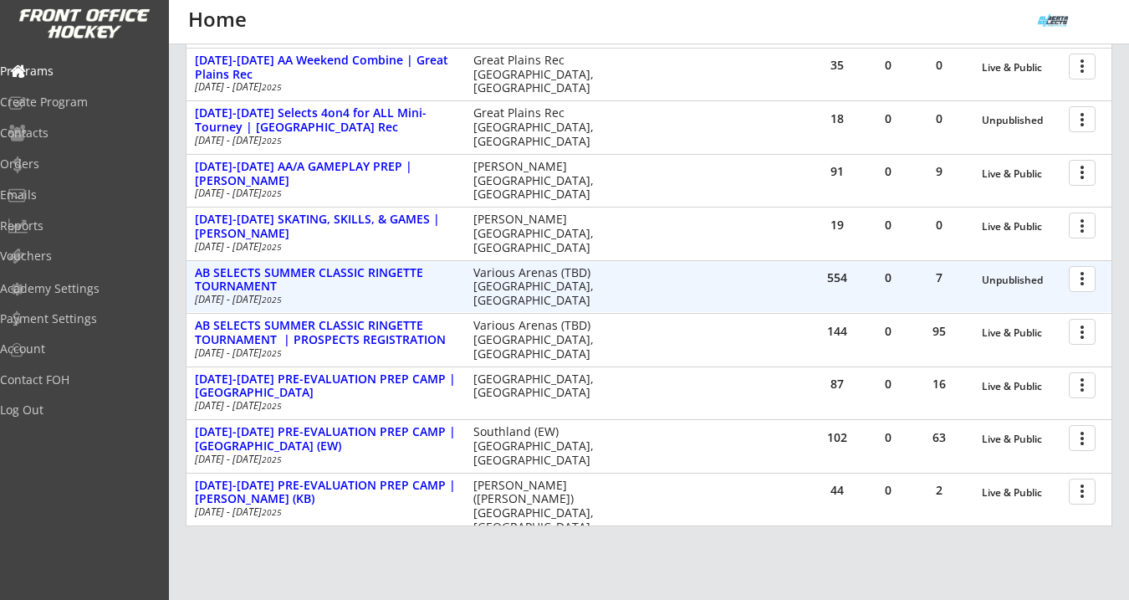
click at [1080, 281] on div at bounding box center [1084, 277] width 29 height 29
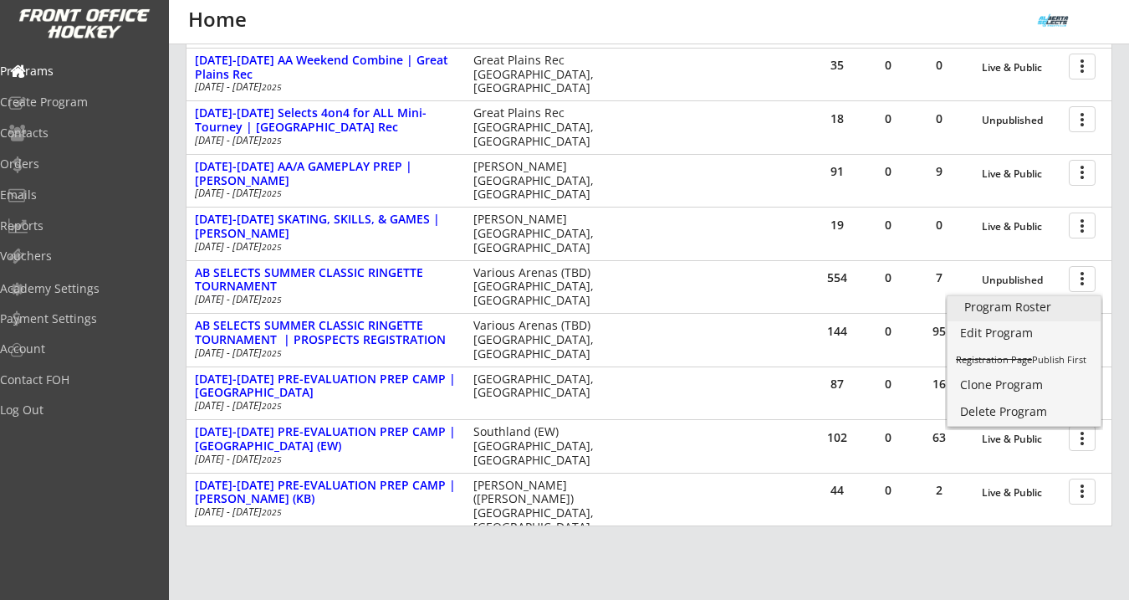
click at [1043, 304] on div "Program Roster" at bounding box center [1024, 307] width 120 height 12
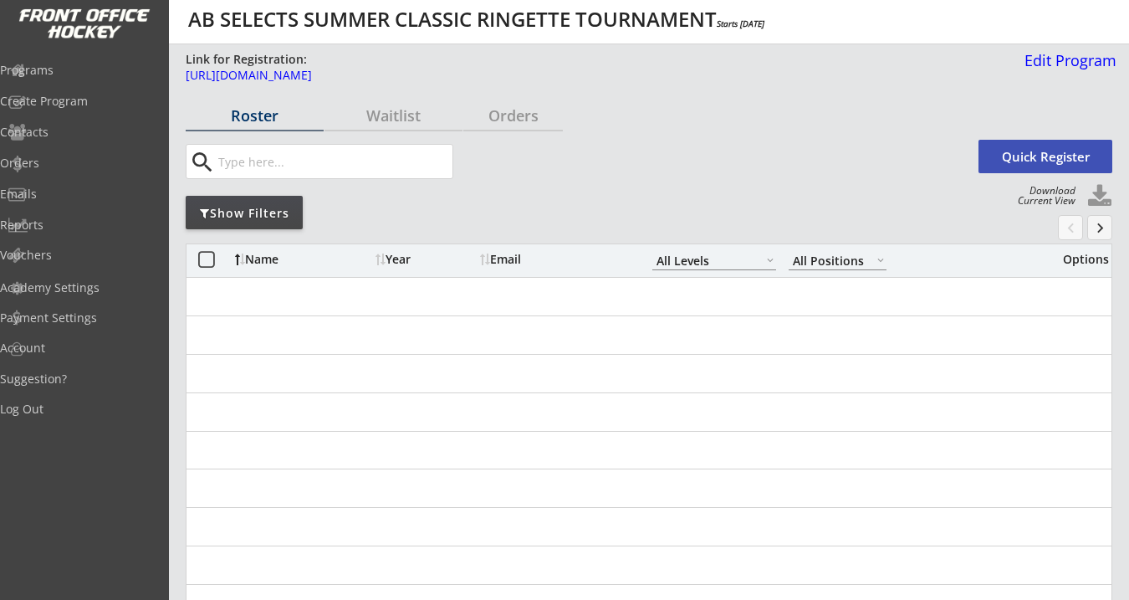
select select ""All Levels""
select select ""All Positions""
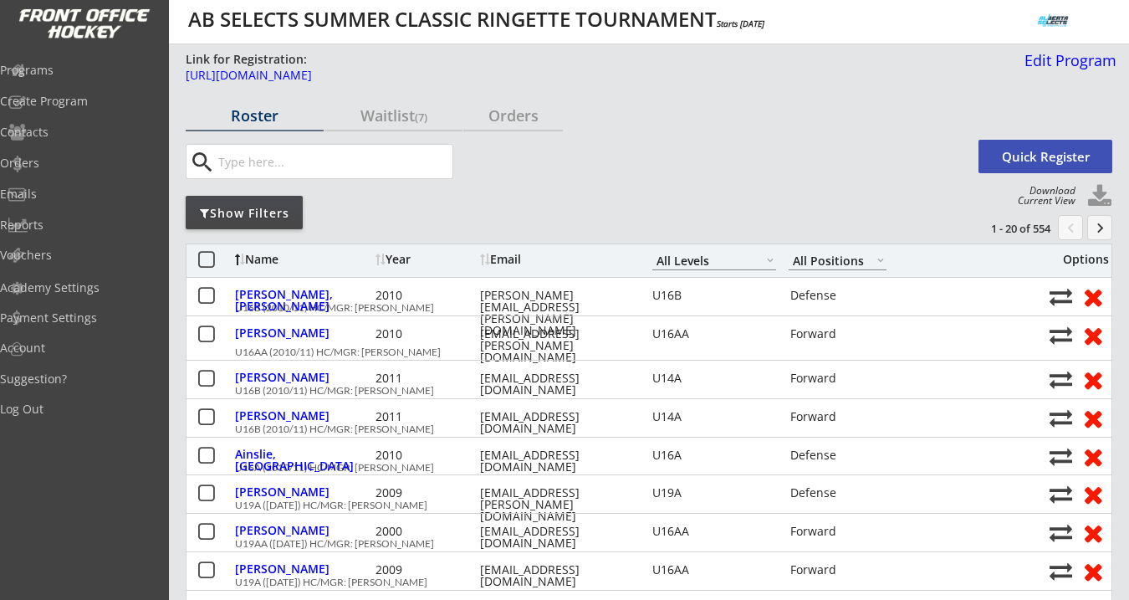
click at [1105, 197] on button at bounding box center [1099, 196] width 25 height 25
select select ""Player Info""
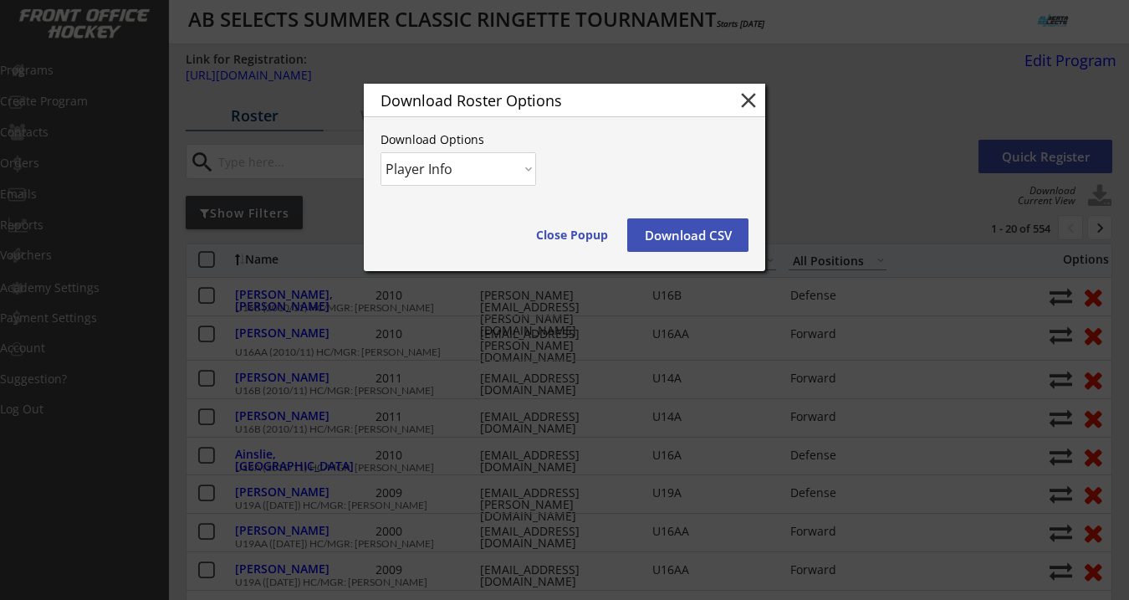
click at [671, 226] on button "Download CSV" at bounding box center [687, 234] width 121 height 33
click at [705, 227] on button "Download CSV" at bounding box center [687, 234] width 121 height 33
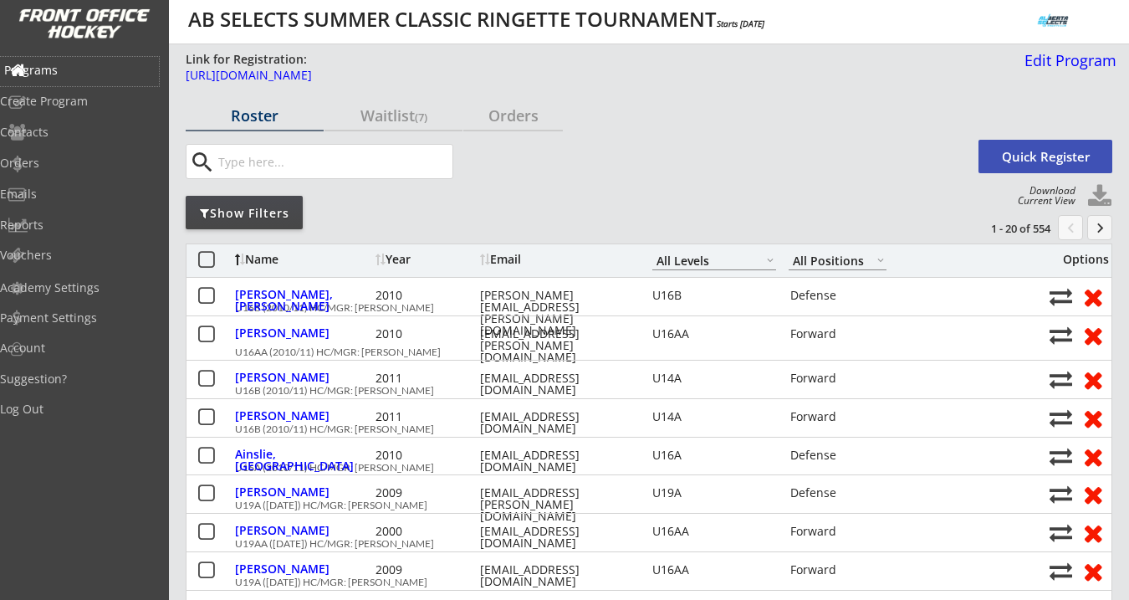
click at [82, 74] on div "Programs" at bounding box center [79, 70] width 151 height 12
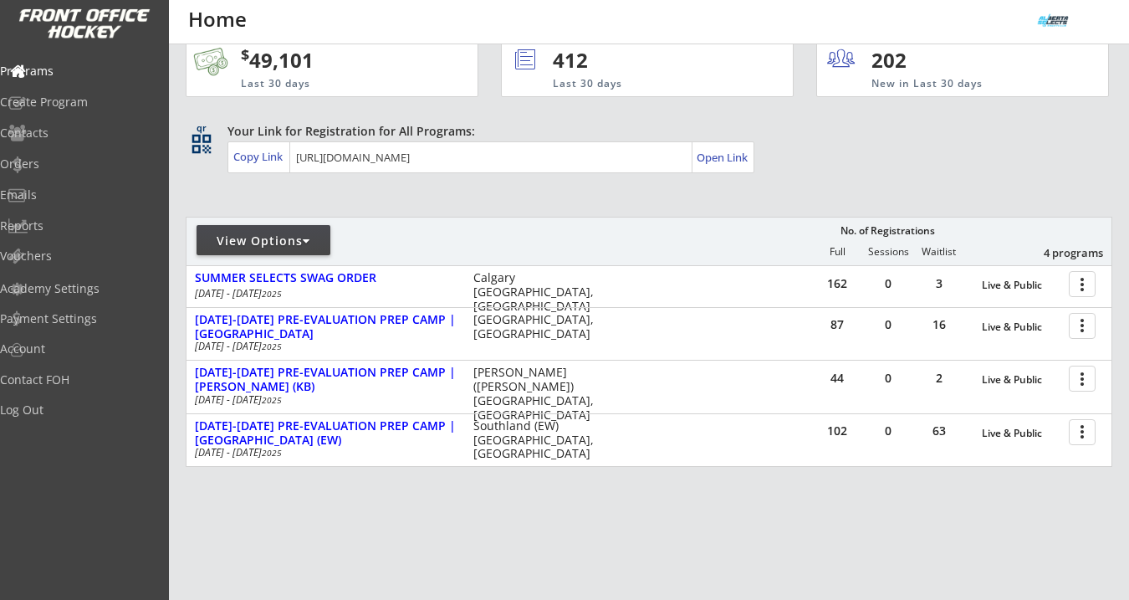
scroll to position [36, 0]
click at [298, 248] on div "View Options" at bounding box center [264, 239] width 134 height 30
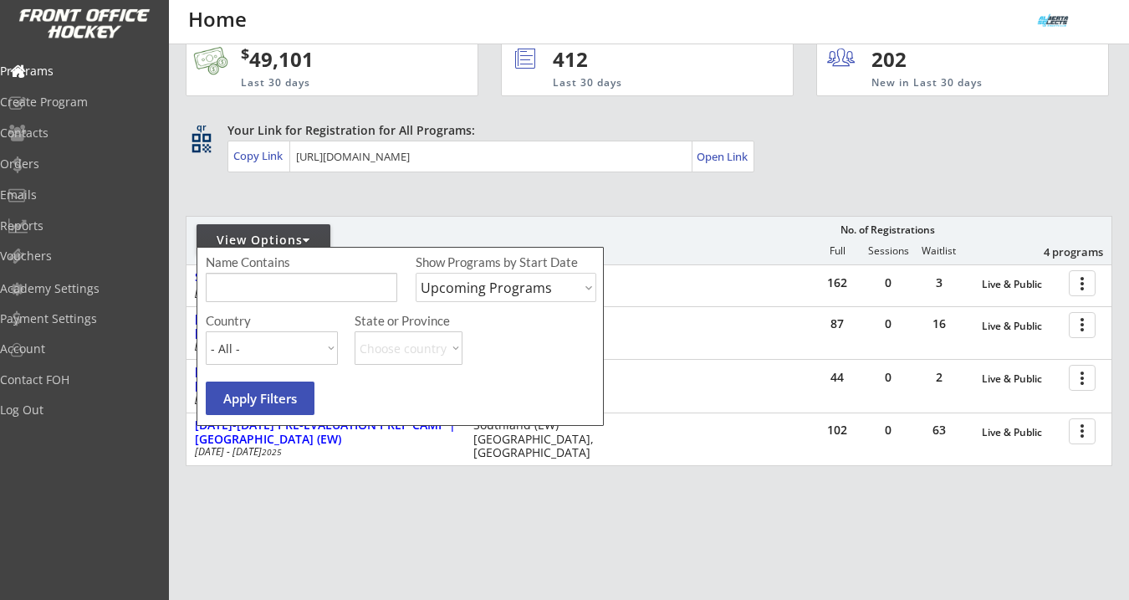
click at [485, 288] on select "Upcoming Programs Past Programs Specific Date Range" at bounding box center [506, 287] width 181 height 29
select select ""Specific Date Range""
click at [416, 273] on select "Upcoming Programs Past Programs Specific Date Range" at bounding box center [506, 287] width 181 height 29
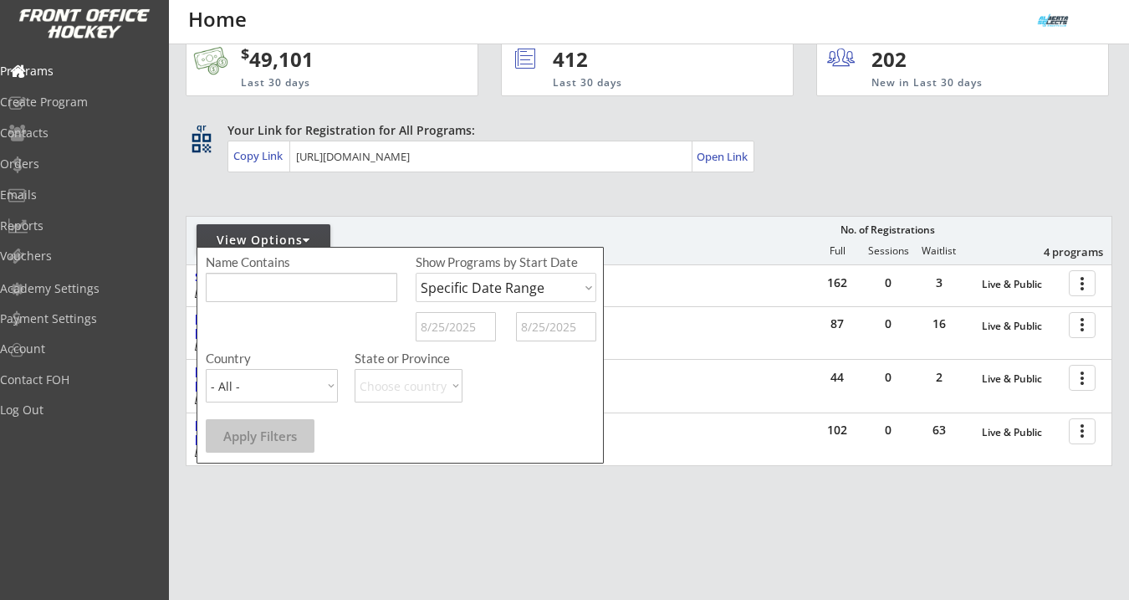
click at [467, 329] on input "text" at bounding box center [456, 326] width 80 height 29
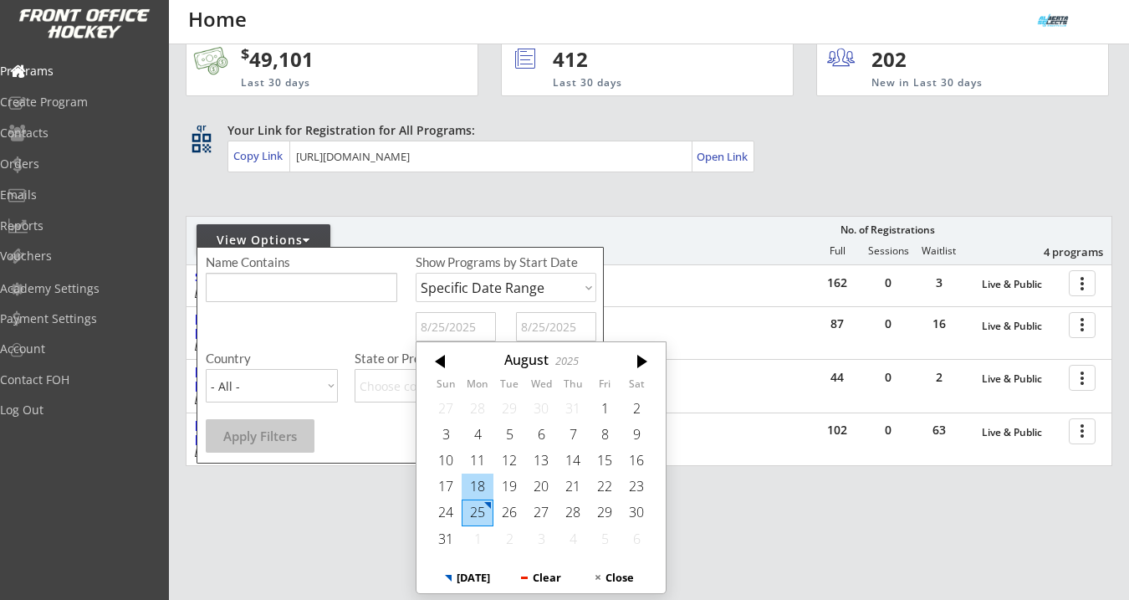
click at [480, 482] on div "18" at bounding box center [478, 486] width 32 height 26
type input "8/18/2025"
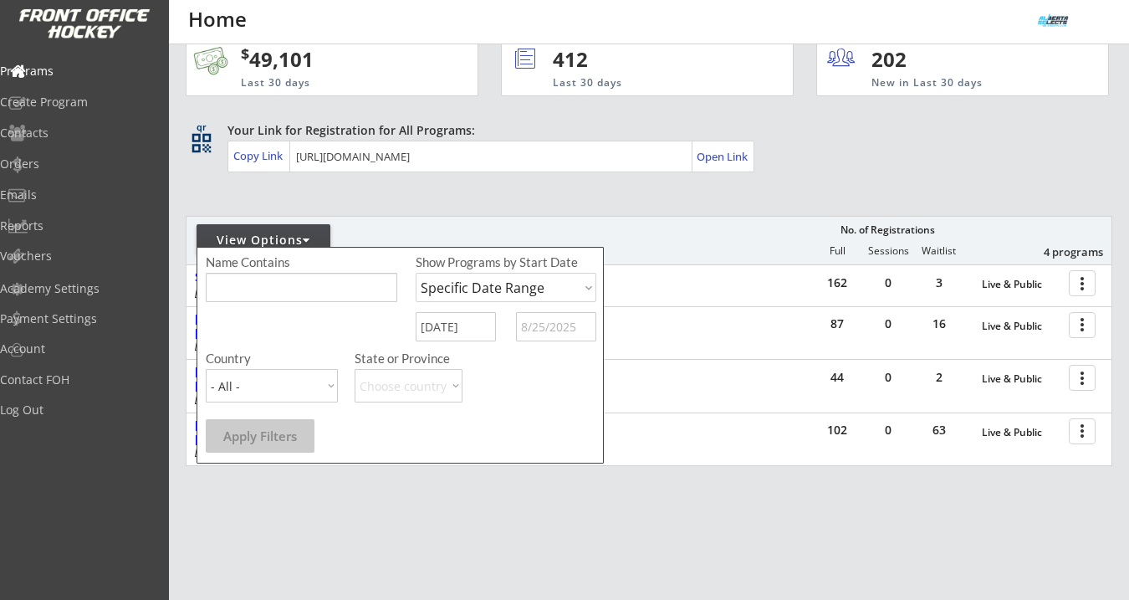
click at [554, 302] on div "Show Programs by Start Date Upcoming Programs Past Programs Specific Date Range…" at bounding box center [506, 301] width 181 height 96
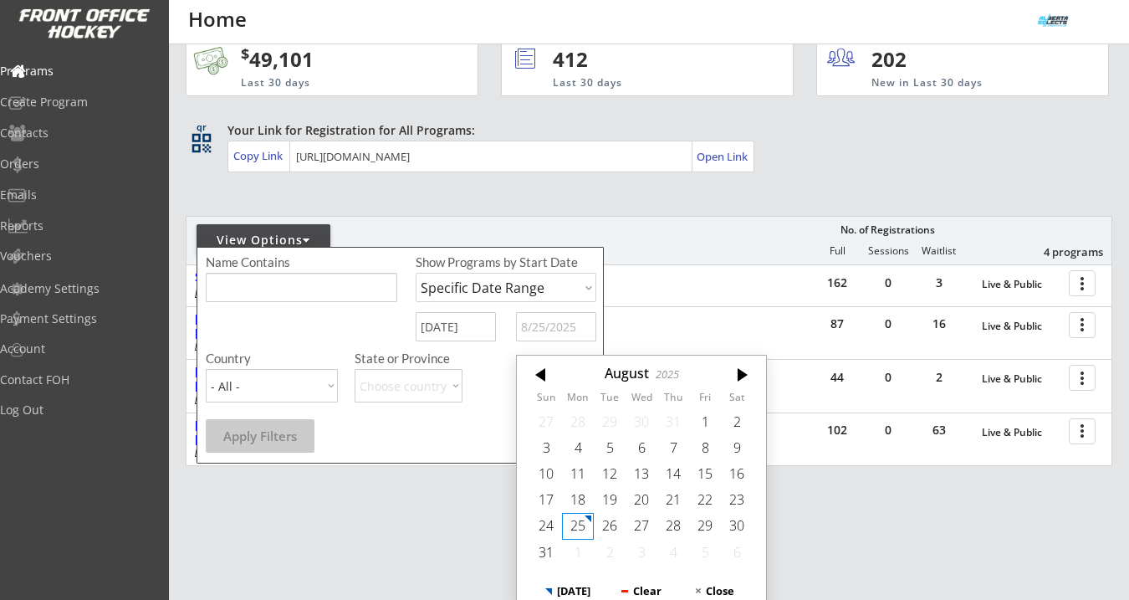
click at [554, 319] on input "text" at bounding box center [556, 326] width 80 height 29
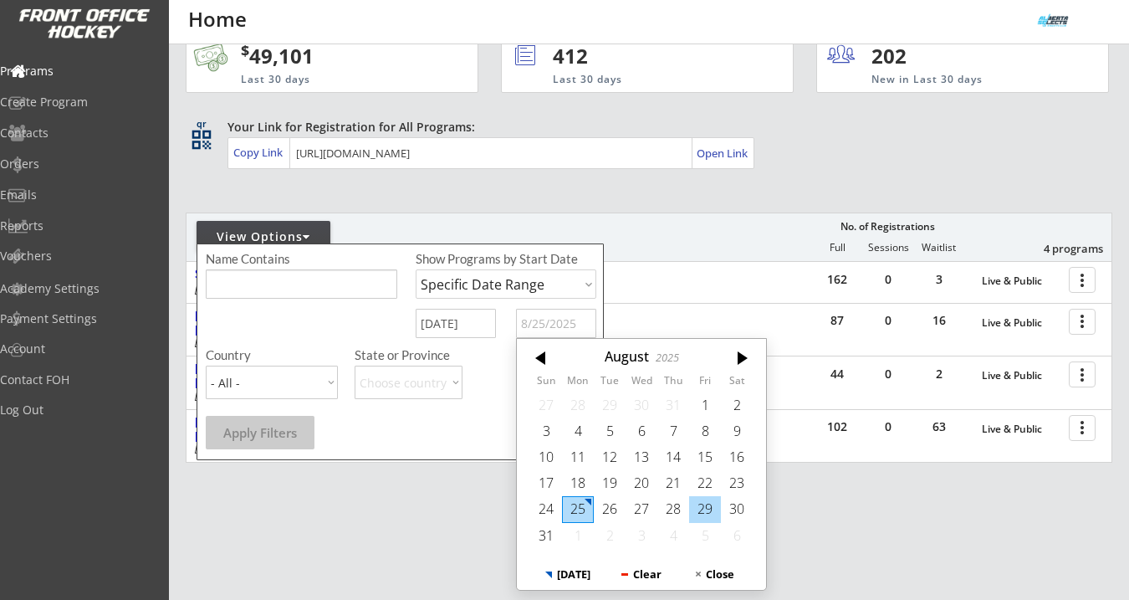
click at [703, 510] on div "29" at bounding box center [705, 509] width 32 height 26
type input "8/29/2025"
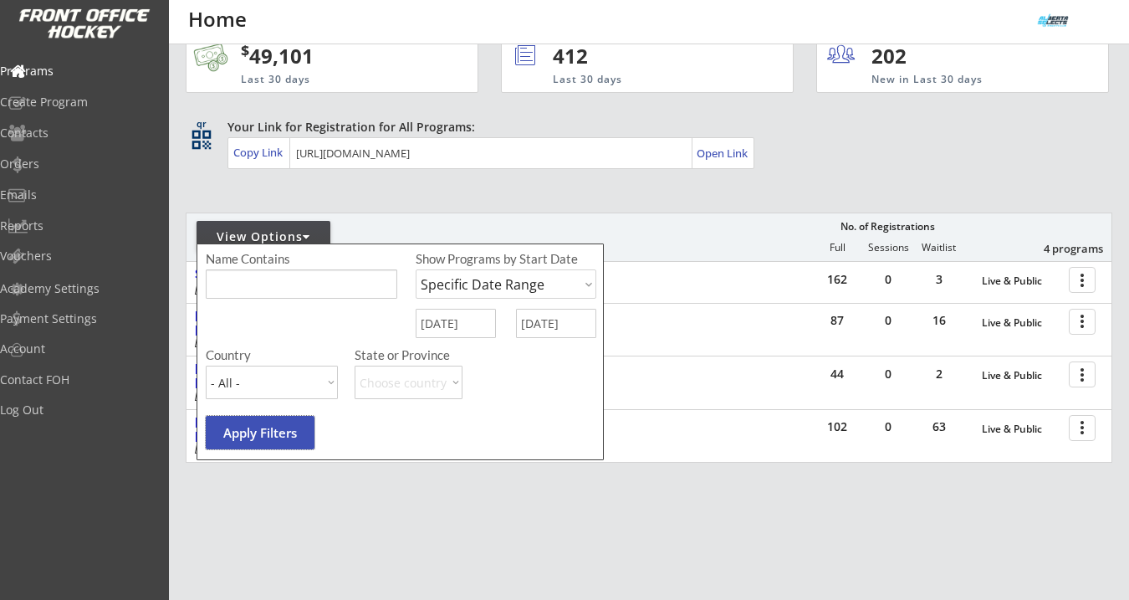
click at [297, 431] on button "Apply Filters" at bounding box center [260, 432] width 109 height 33
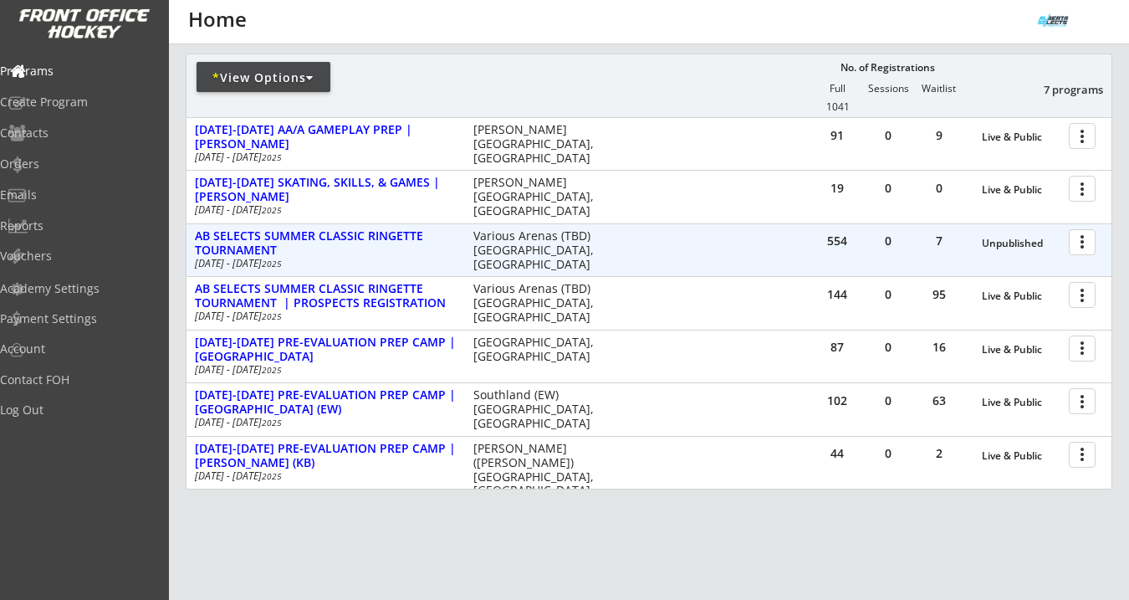
scroll to position [236, 0]
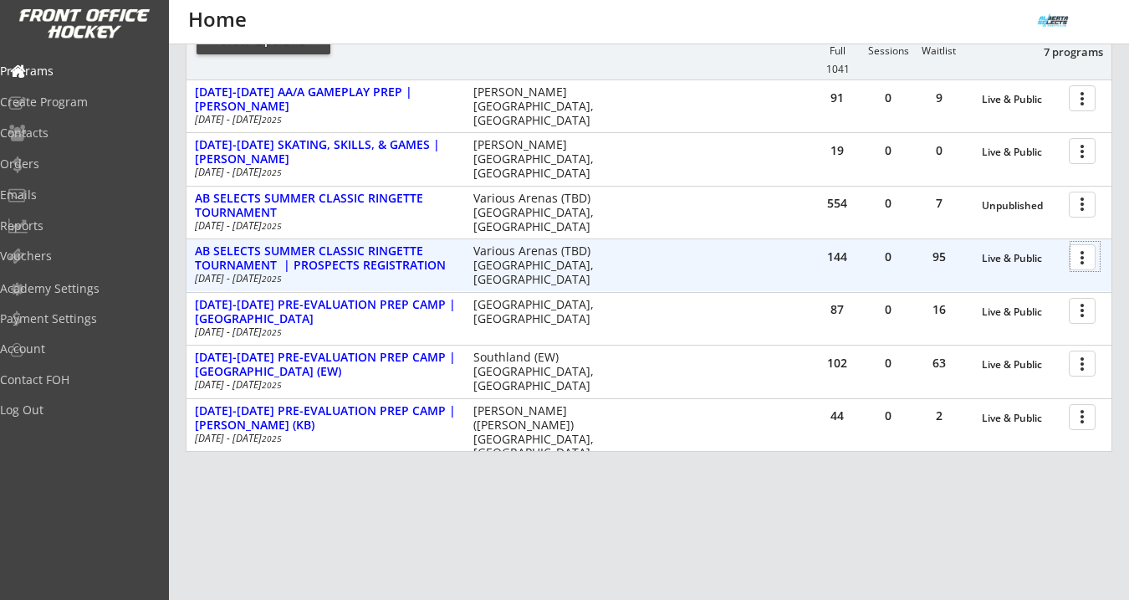
click at [1087, 257] on div at bounding box center [1084, 256] width 29 height 29
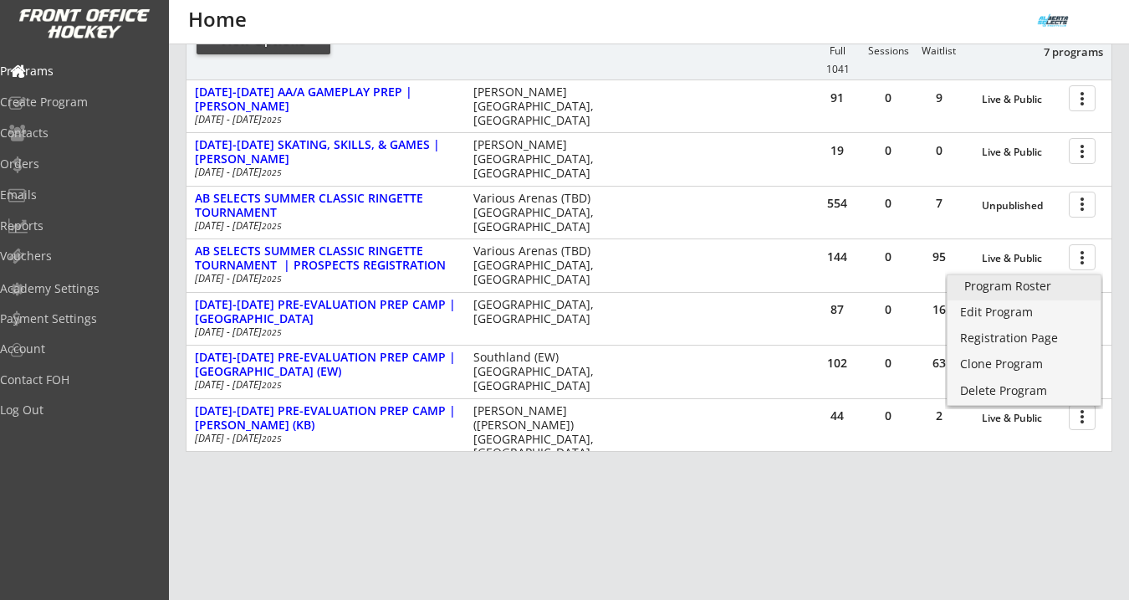
click at [1028, 292] on div "Program Roster" at bounding box center [1024, 286] width 120 height 12
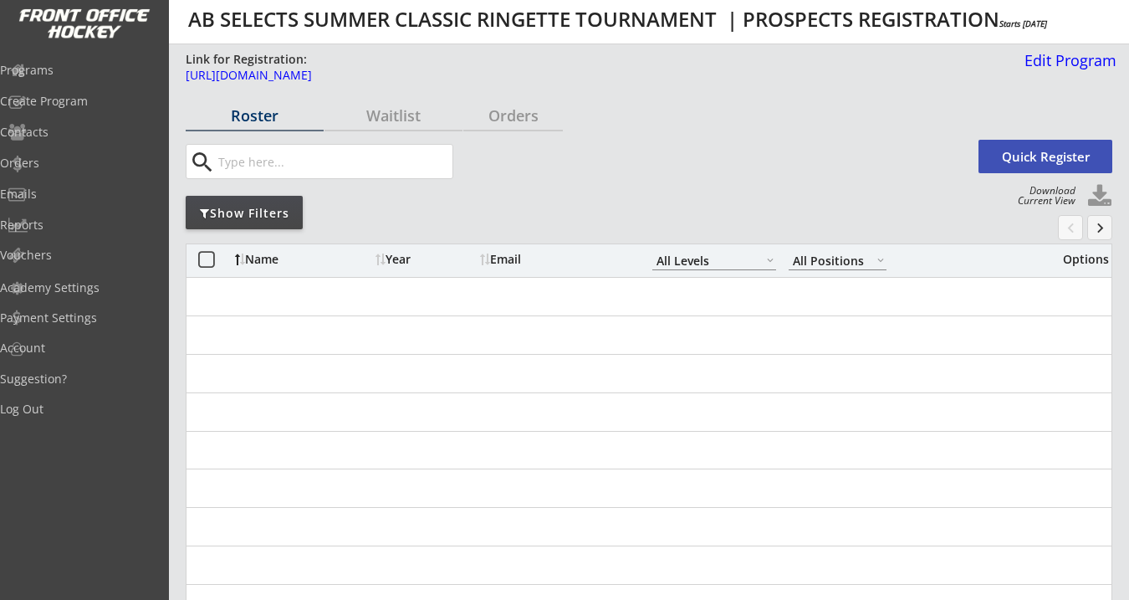
select select ""All Levels""
select select ""All Positions""
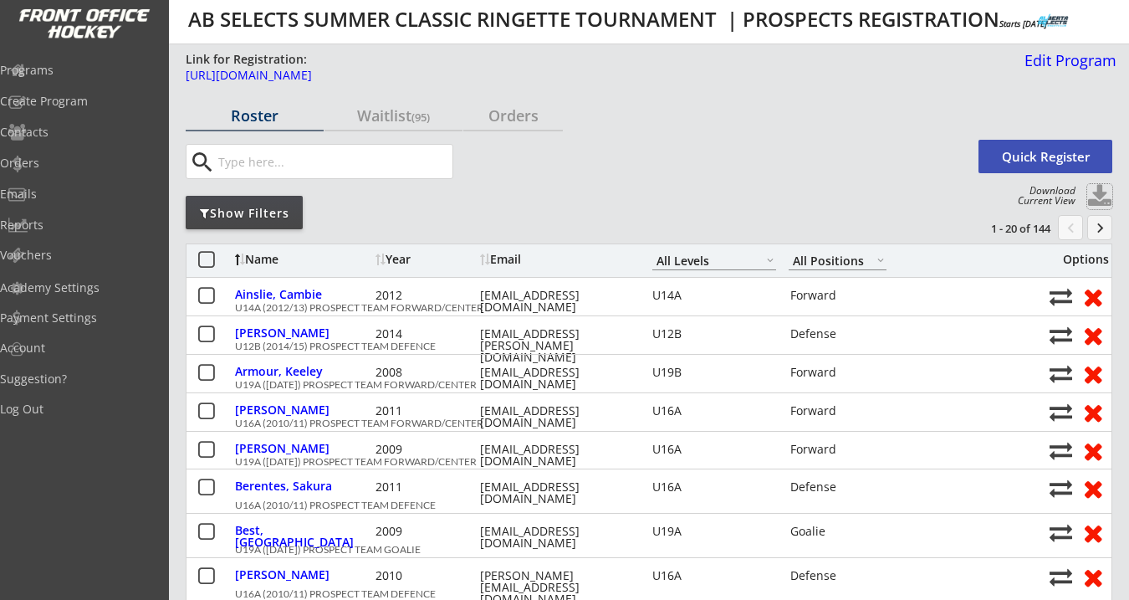
click at [1100, 192] on button at bounding box center [1099, 196] width 25 height 25
select select ""Player Info""
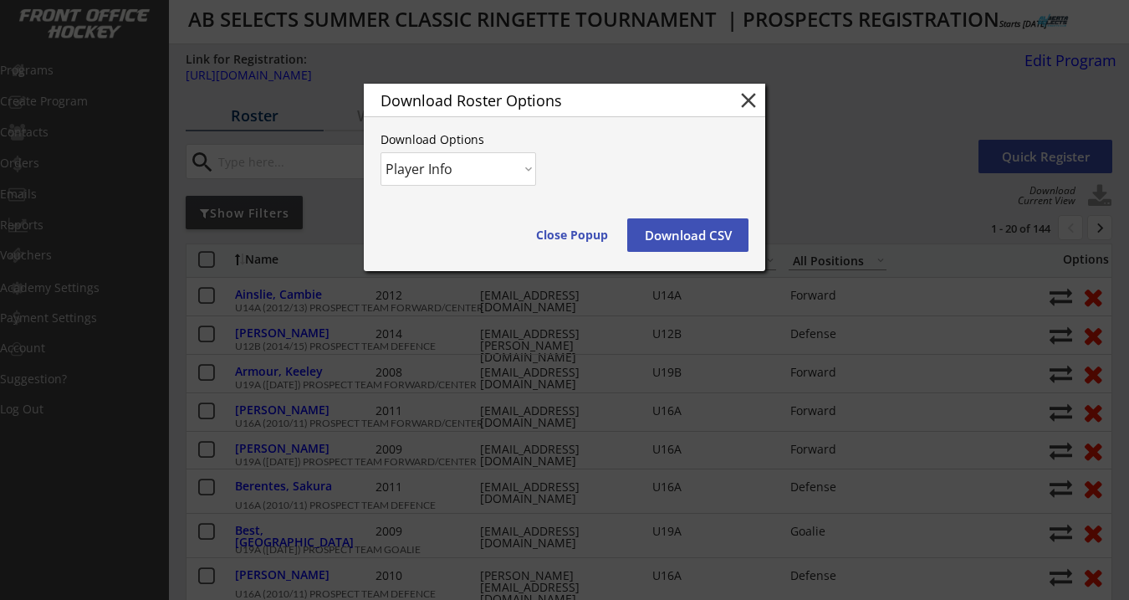
click at [690, 235] on button "Download CSV" at bounding box center [687, 234] width 121 height 33
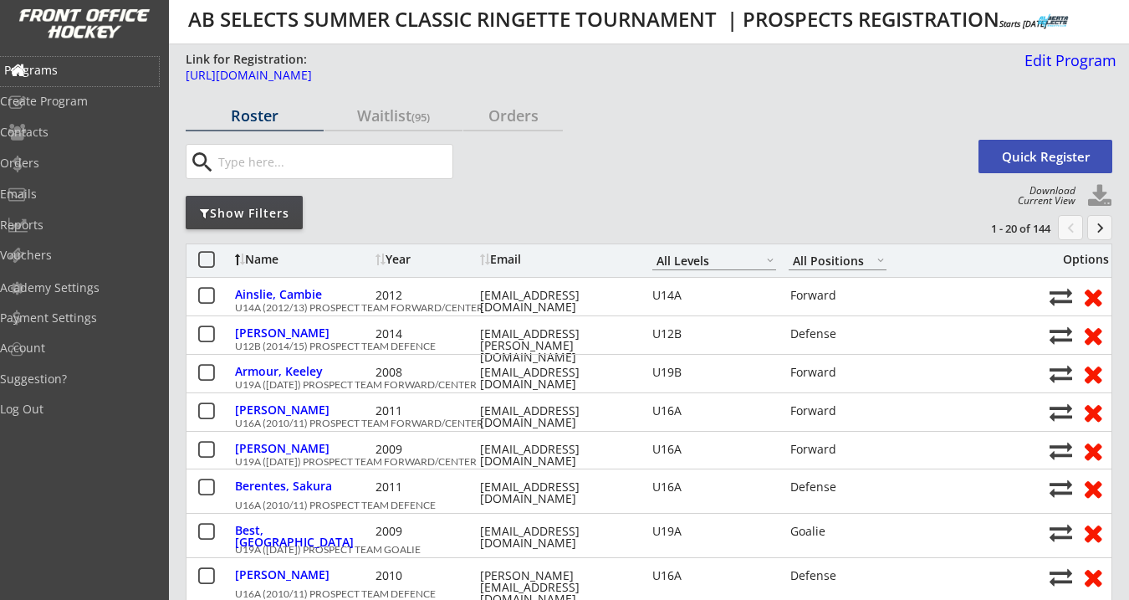
click at [72, 64] on div "Programs" at bounding box center [79, 70] width 151 height 12
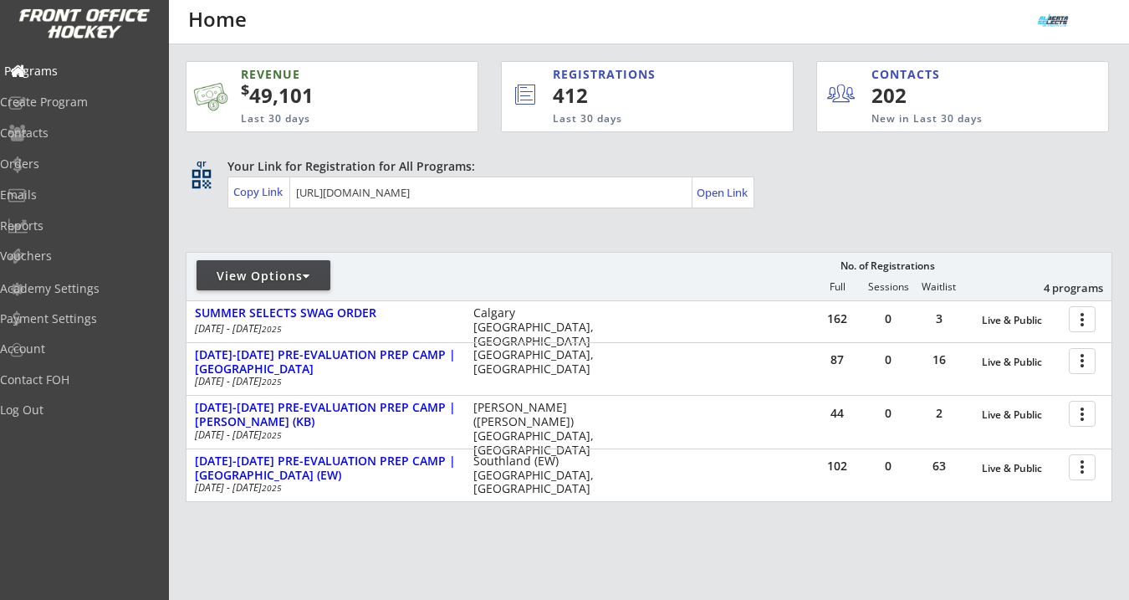
click at [97, 66] on div "Programs" at bounding box center [79, 71] width 151 height 12
click at [69, 79] on div "Programs" at bounding box center [79, 72] width 159 height 29
click at [85, 166] on div "Orders" at bounding box center [79, 164] width 151 height 12
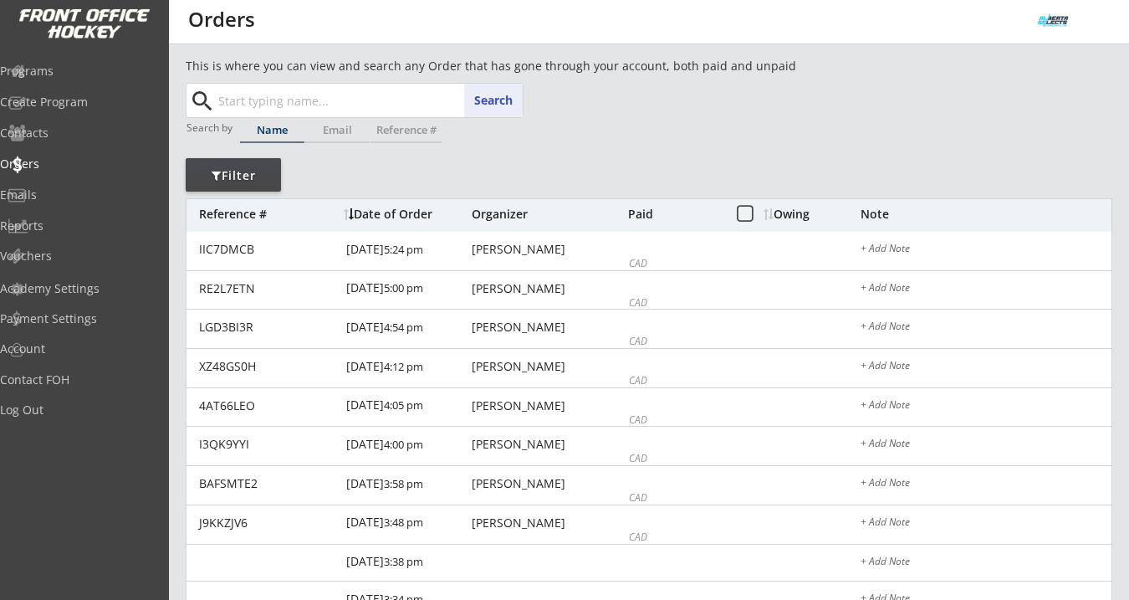
click at [262, 102] on input "text" at bounding box center [369, 100] width 308 height 33
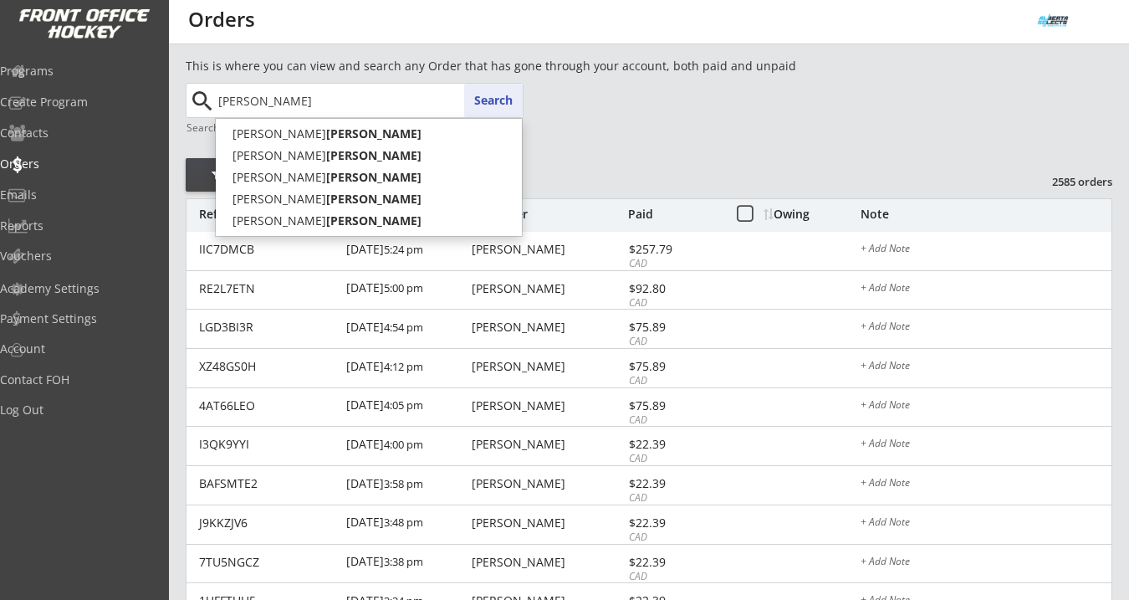
type input "kissel"
click at [500, 97] on button "Search" at bounding box center [493, 100] width 59 height 33
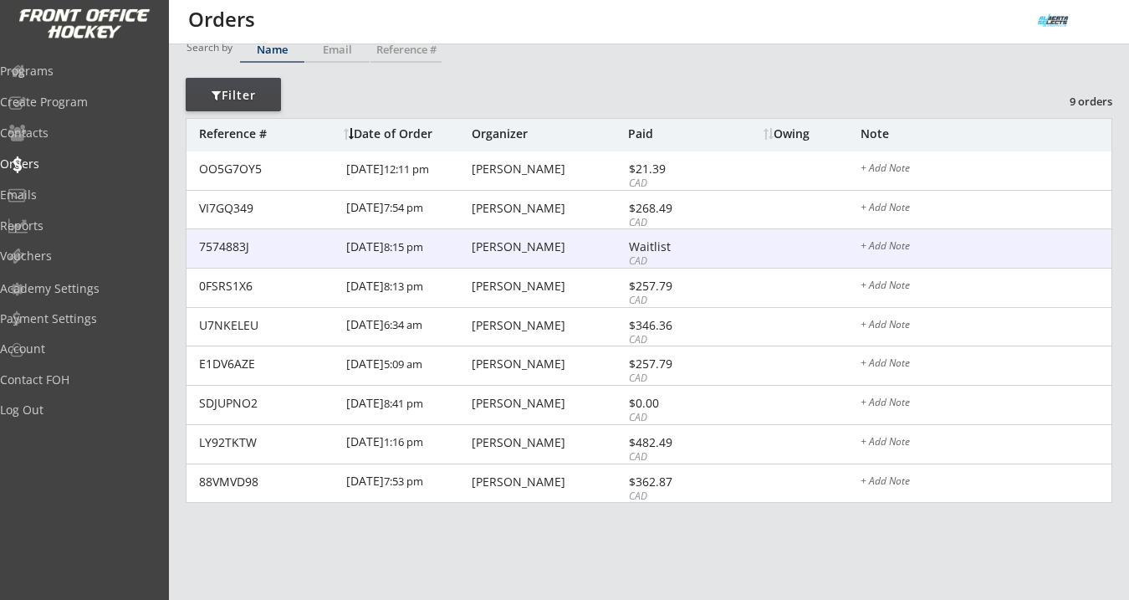
scroll to position [83, 0]
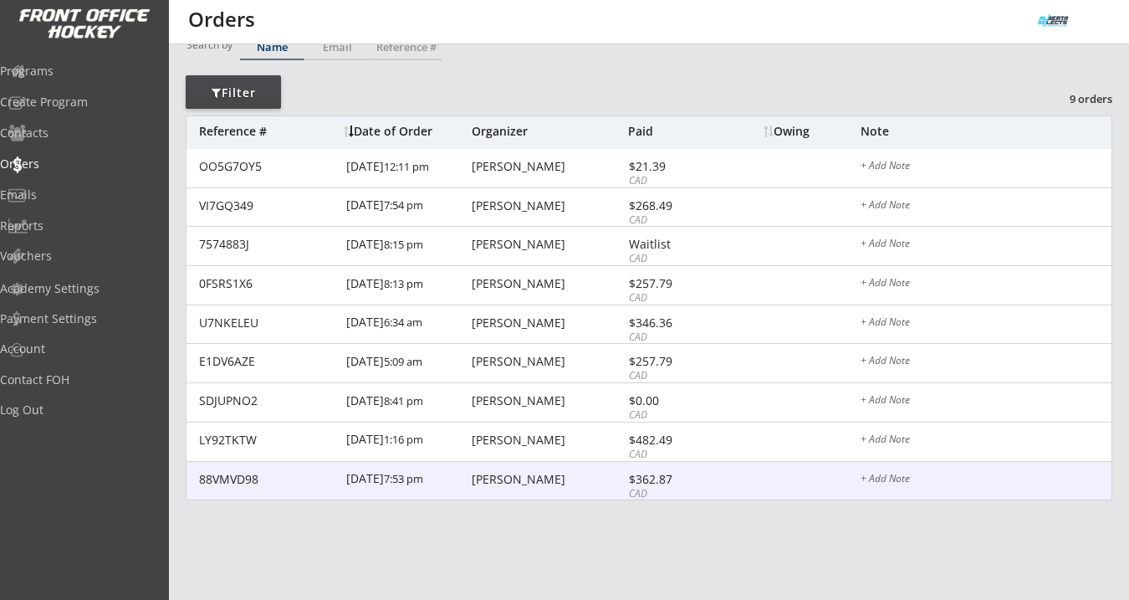
click at [529, 479] on div "Christine Kissel" at bounding box center [548, 479] width 152 height 12
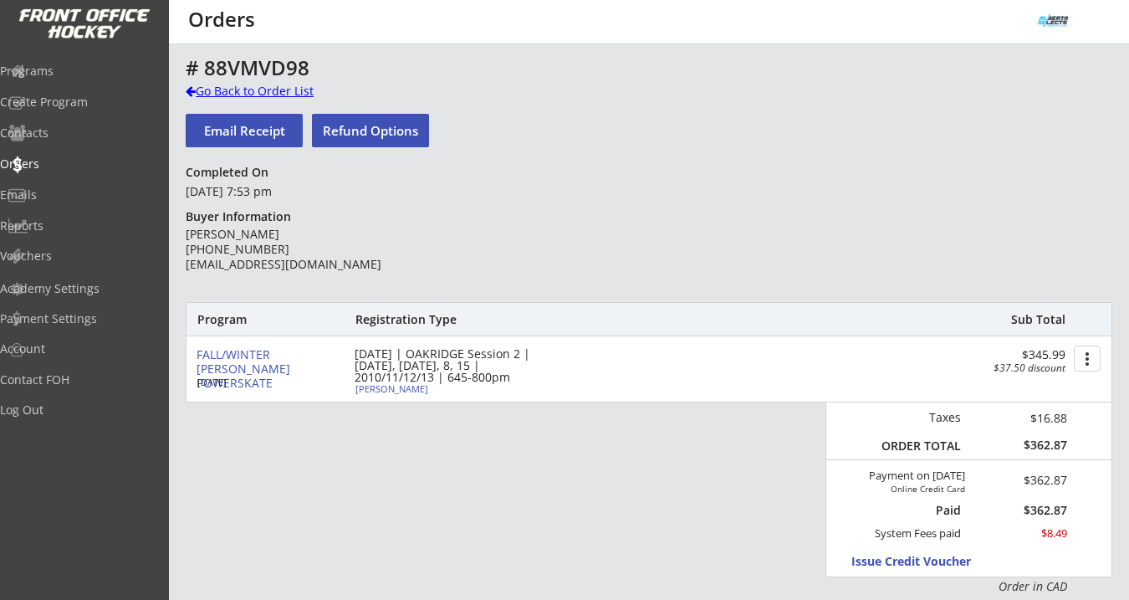
click at [290, 86] on div "Go Back to Order List" at bounding box center [272, 91] width 172 height 17
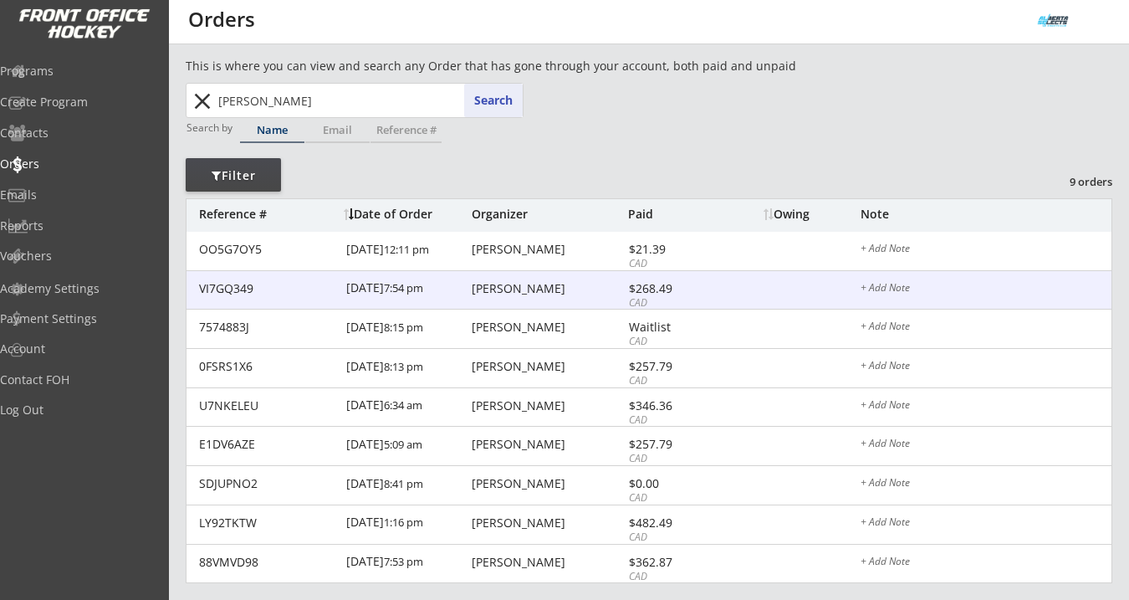
click at [522, 289] on div "Christine Kissel" at bounding box center [548, 289] width 152 height 12
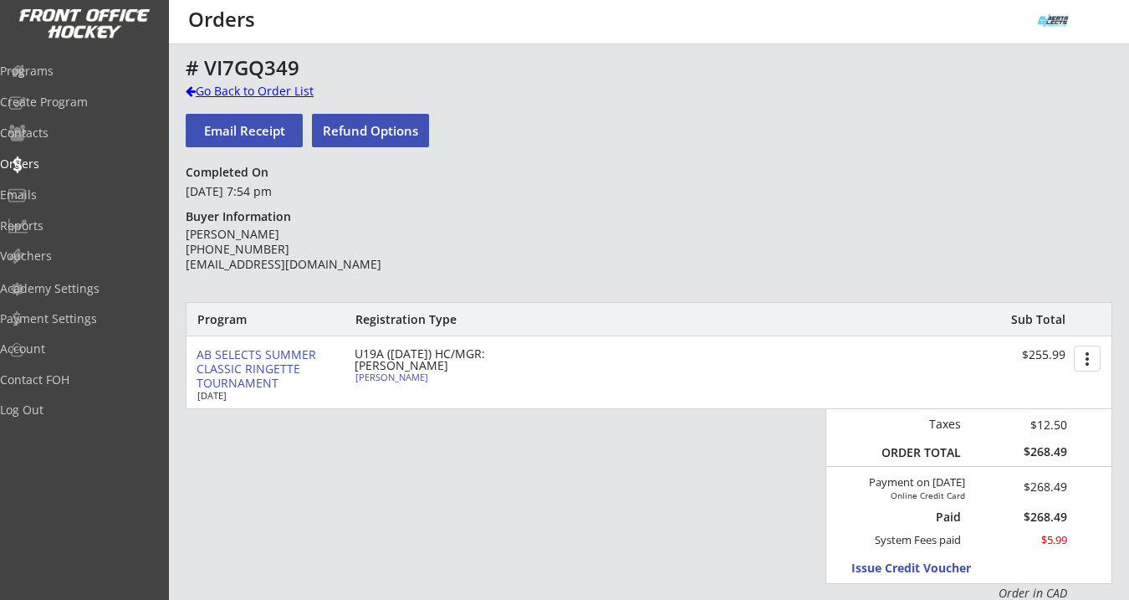
click at [256, 95] on div "Go Back to Order List" at bounding box center [272, 91] width 172 height 17
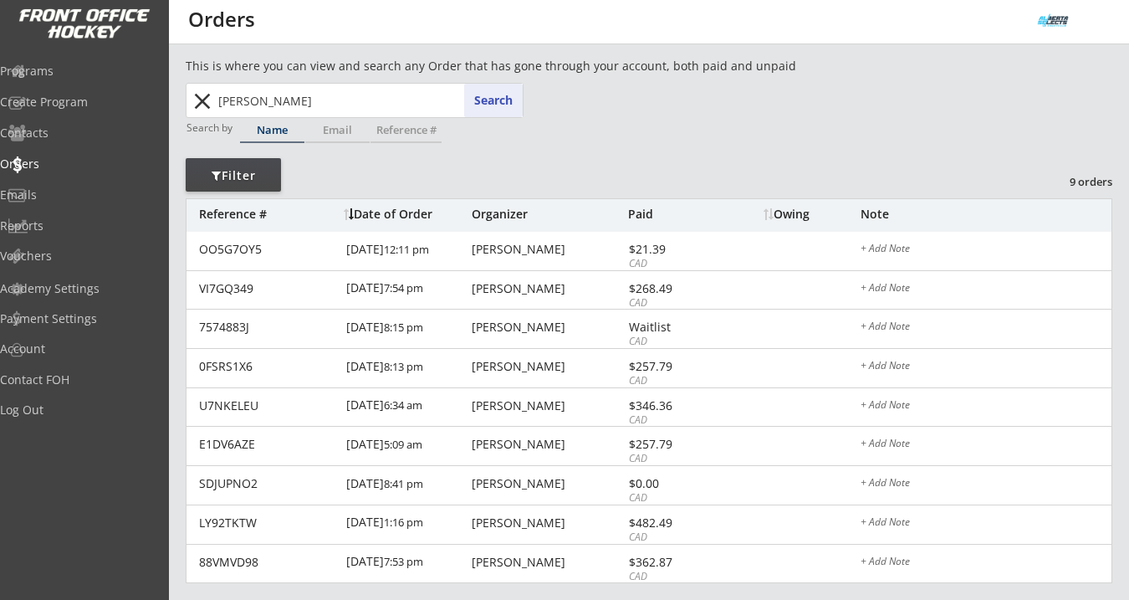
click at [93, 88] on div "Programs Create Program Contacts Orders Emails Reports Vouchers" at bounding box center [84, 164] width 169 height 222
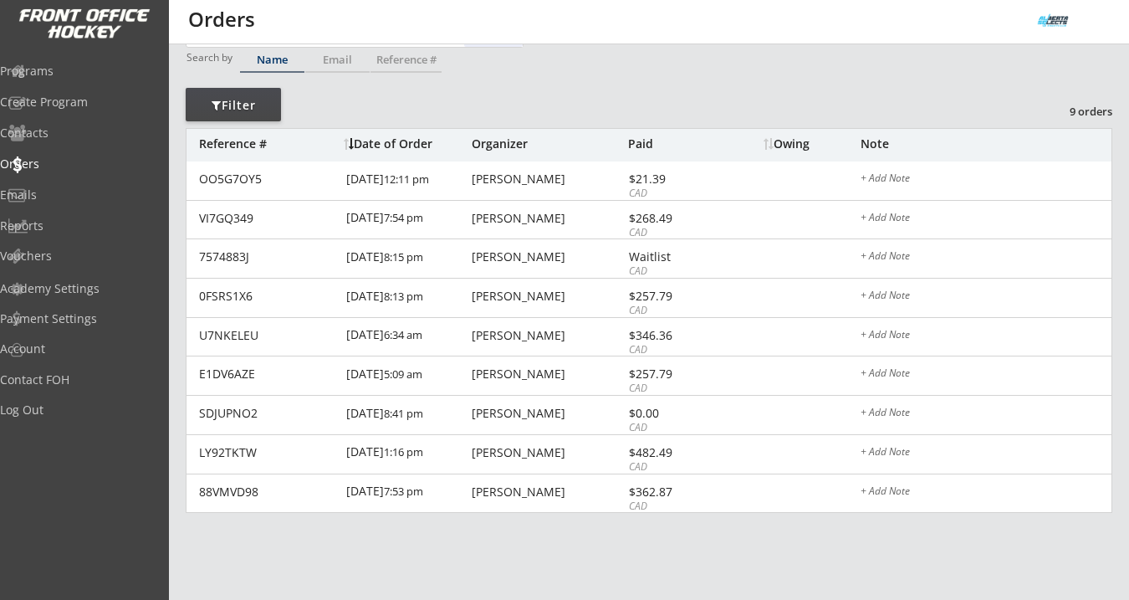
scroll to position [73, 0]
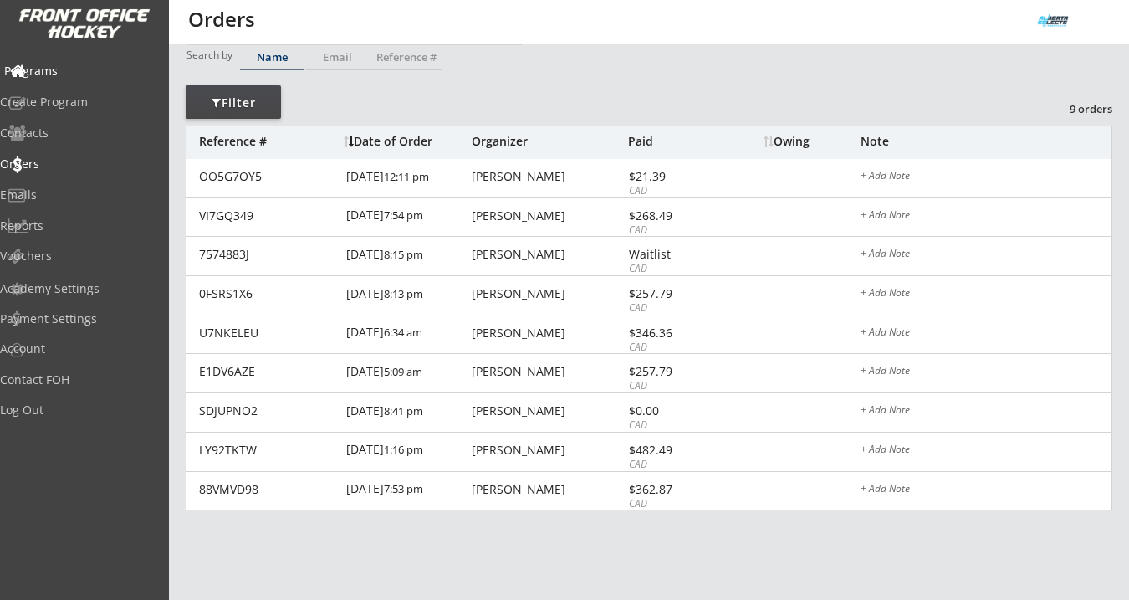
click at [82, 69] on div "Programs" at bounding box center [79, 71] width 151 height 12
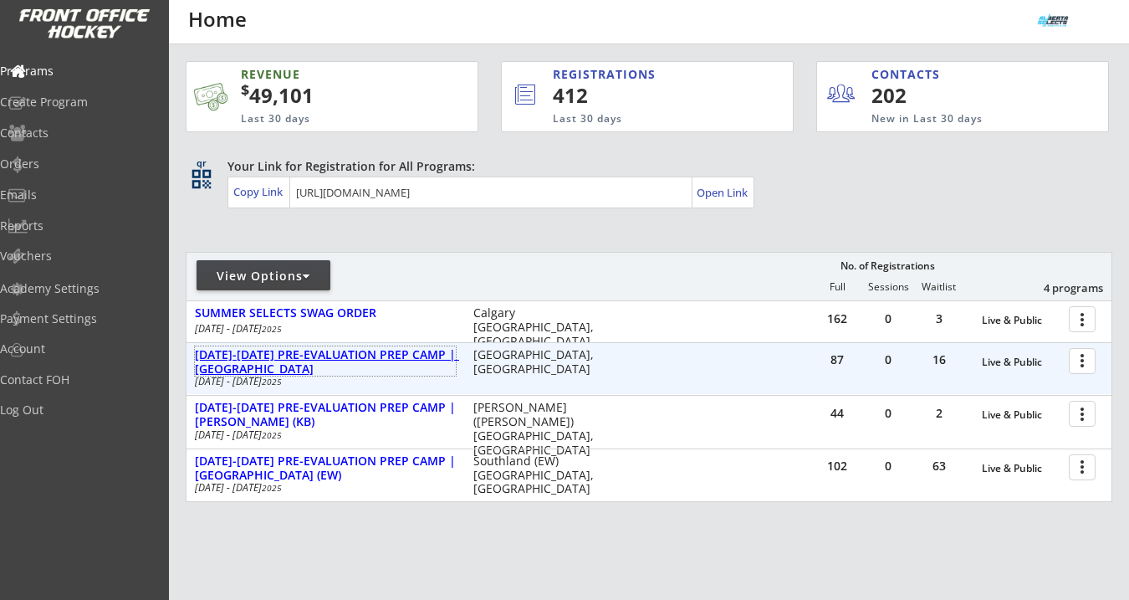
click at [383, 353] on div "AUG 25-28 PRE-EVALUATION PREP CAMP | Great Plains" at bounding box center [325, 362] width 261 height 28
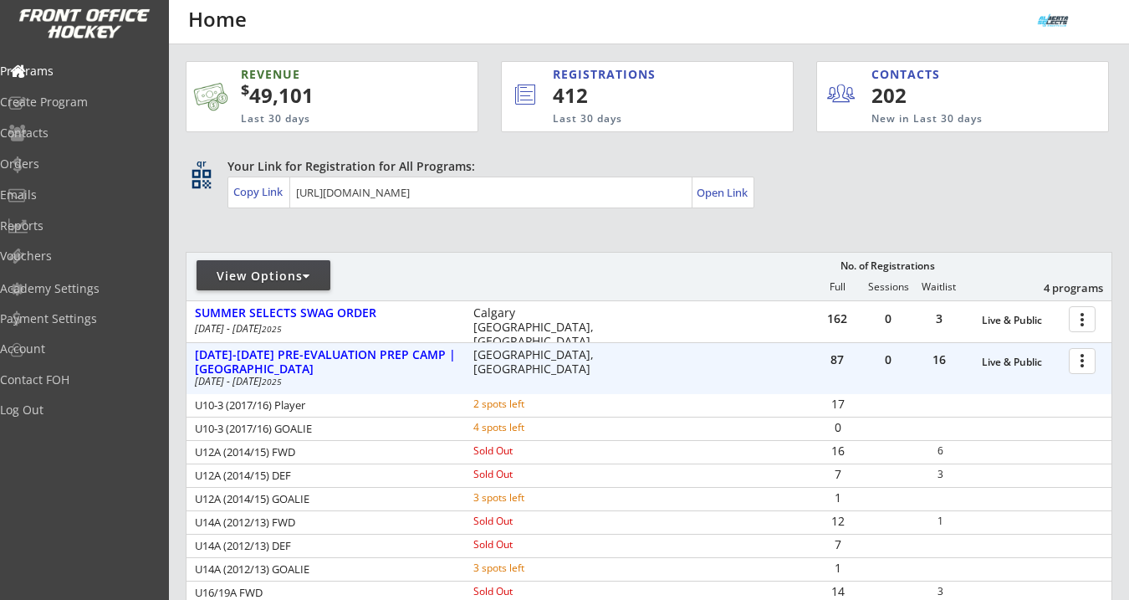
click at [1079, 368] on div at bounding box center [1084, 359] width 29 height 29
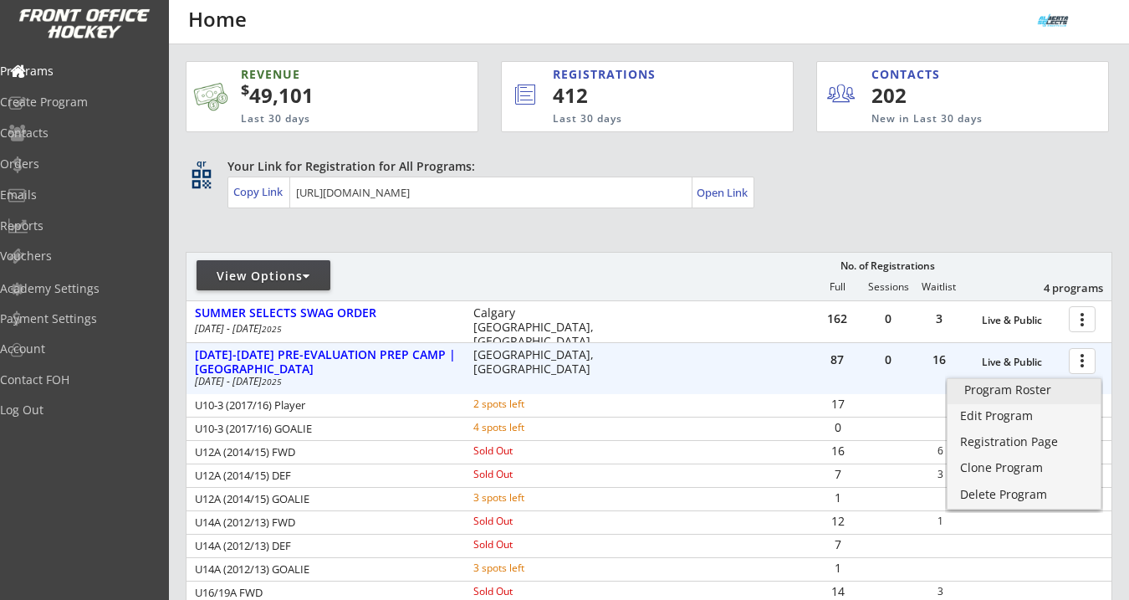
click at [1044, 389] on div "Program Roster" at bounding box center [1024, 390] width 120 height 12
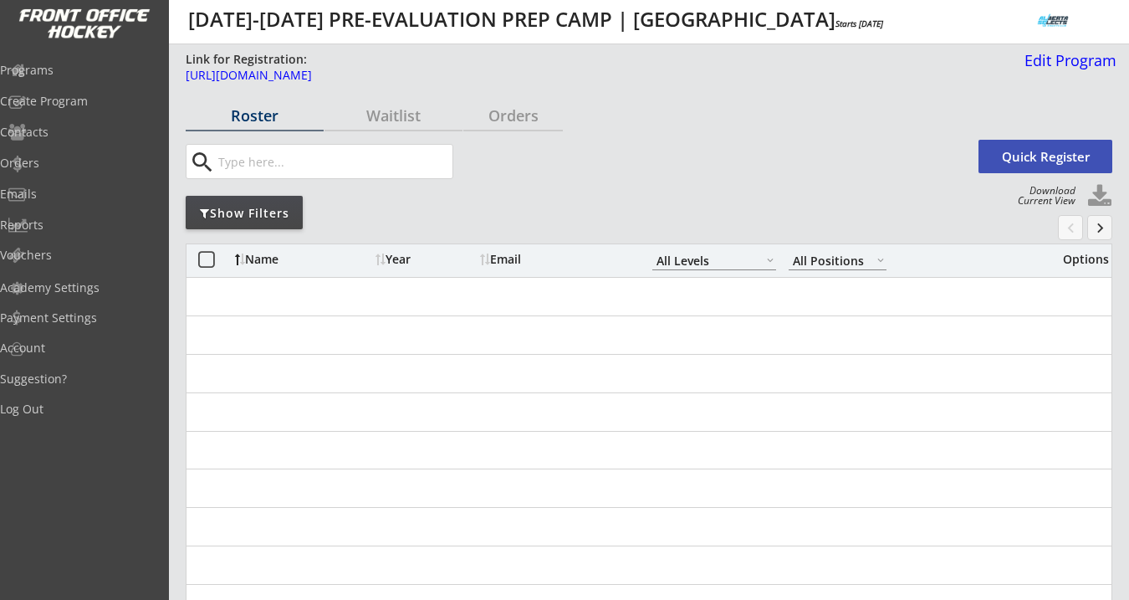
select select ""All Levels""
select select ""All Positions""
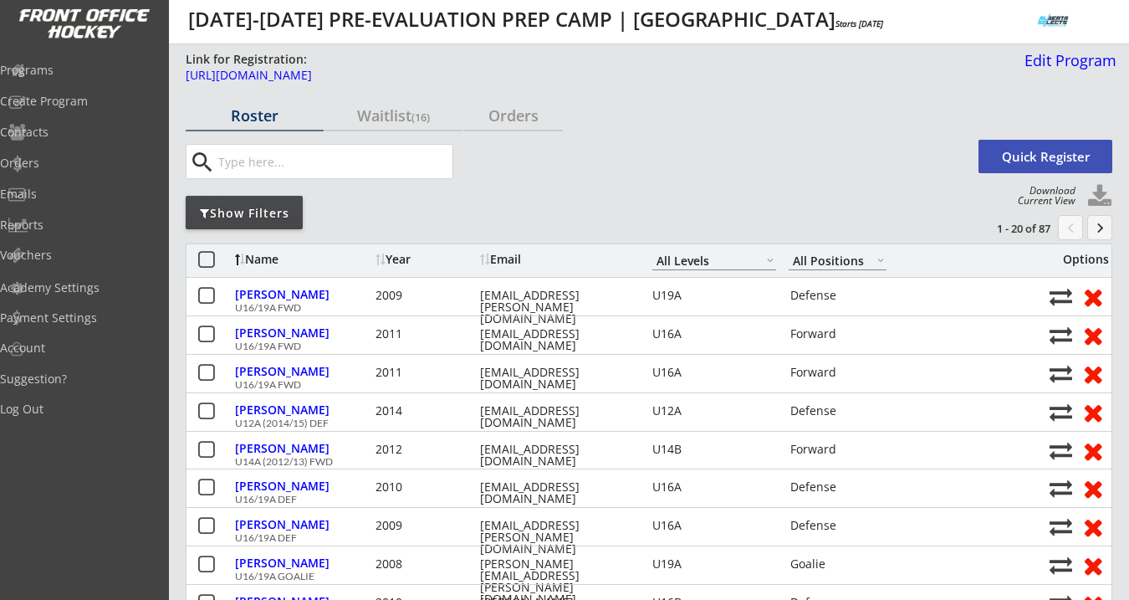
click at [267, 206] on div "Show Filters" at bounding box center [244, 213] width 117 height 17
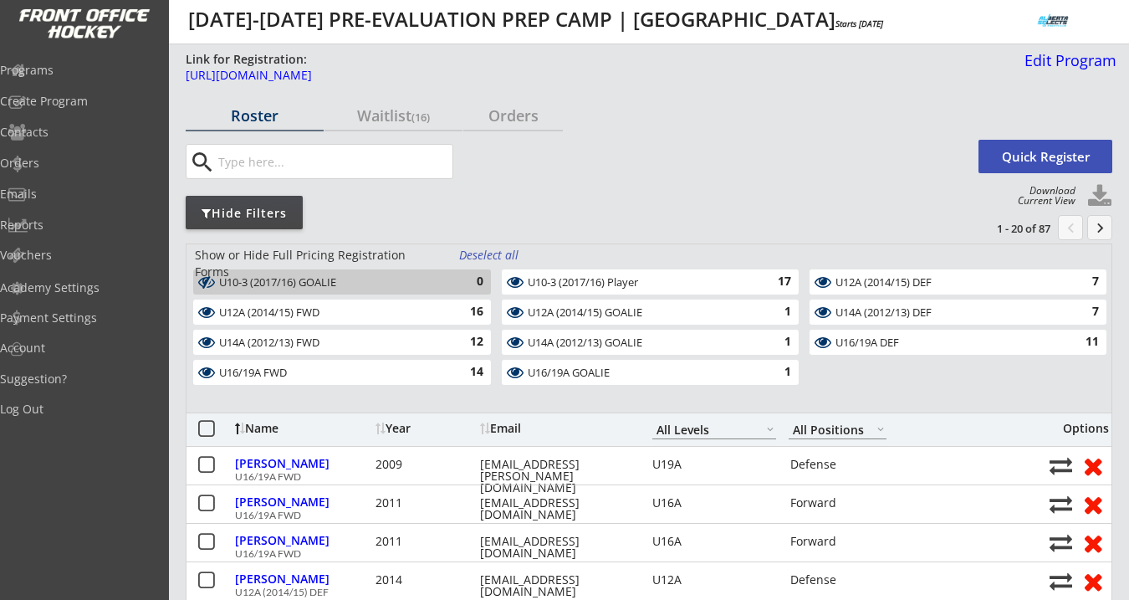
click at [477, 266] on div "Show or Hide Full Pricing Registration Forms Deselect all U10-3 (2017/16) GOALI…" at bounding box center [649, 327] width 926 height 169
click at [477, 261] on div "Deselect all" at bounding box center [490, 255] width 62 height 17
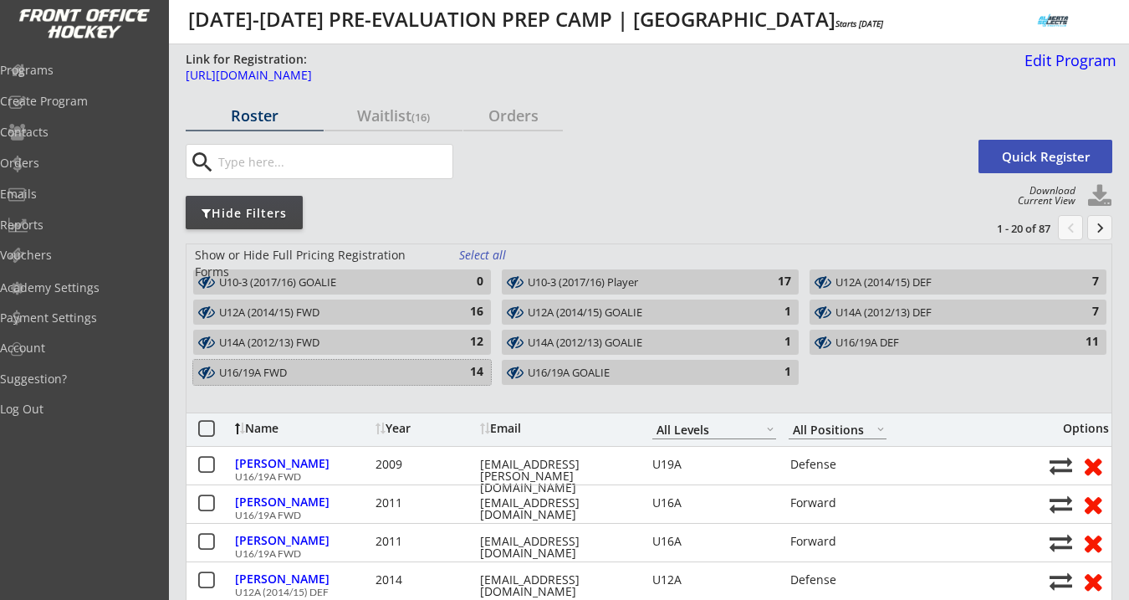
click at [473, 369] on div "14" at bounding box center [466, 372] width 33 height 17
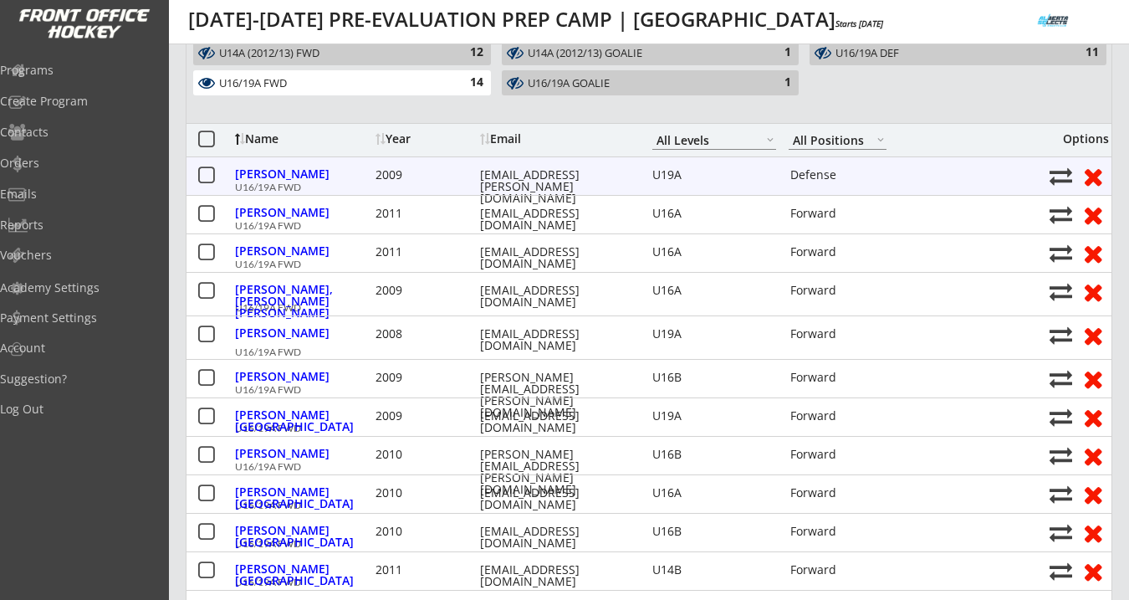
scroll to position [212, 0]
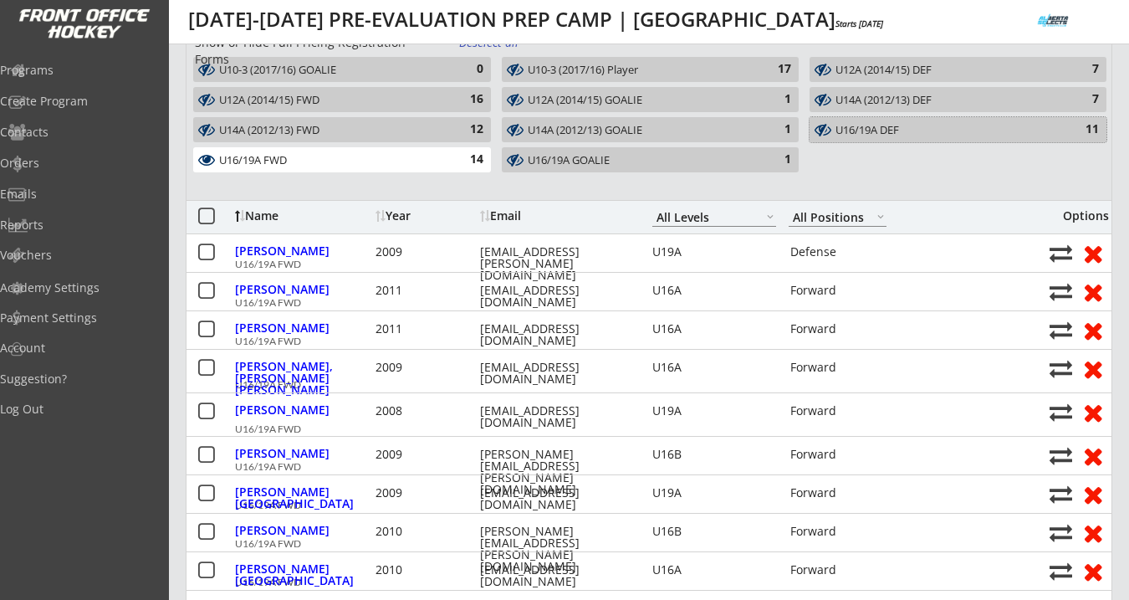
click at [934, 125] on div "U16/19A DEF" at bounding box center [948, 130] width 226 height 13
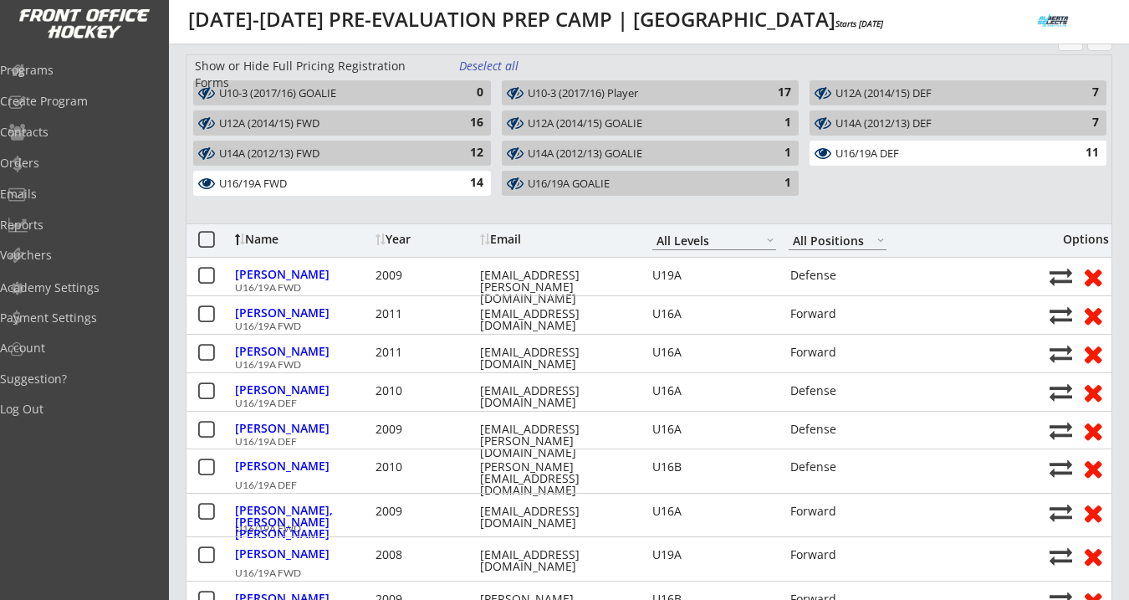
scroll to position [156, 0]
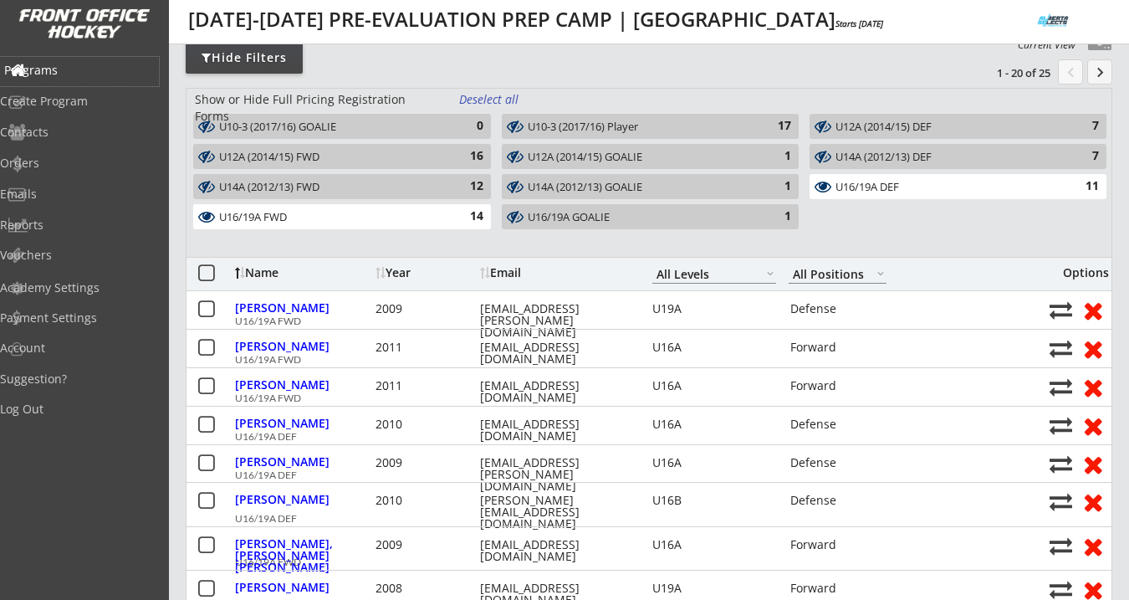
click at [74, 78] on div "Programs" at bounding box center [79, 71] width 159 height 29
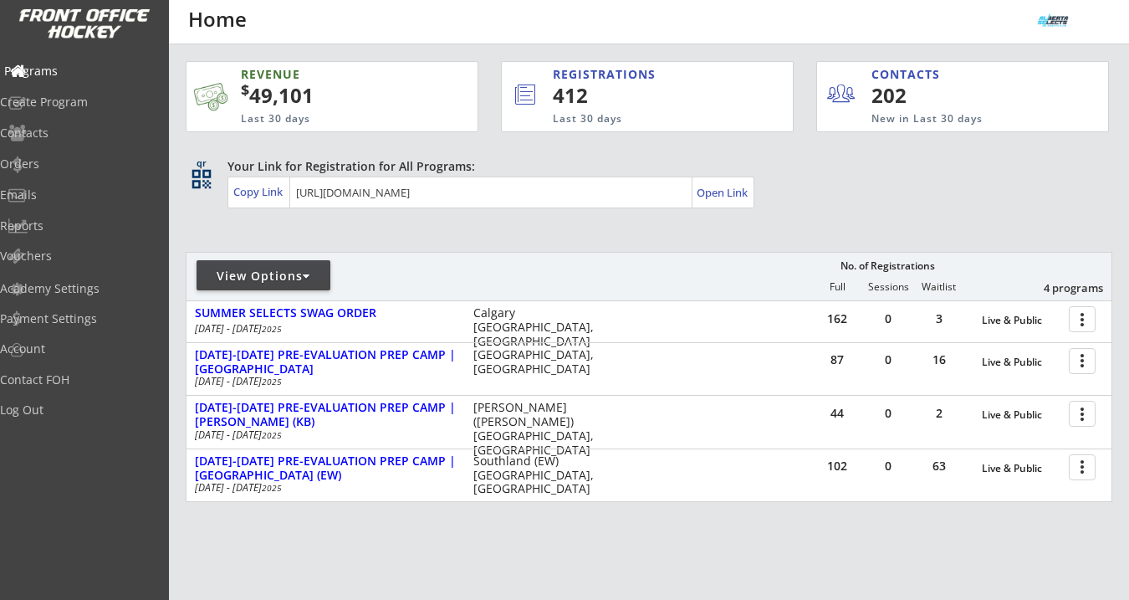
click at [71, 72] on div "Programs" at bounding box center [79, 71] width 151 height 12
click at [40, 412] on div "Log Out" at bounding box center [79, 410] width 151 height 12
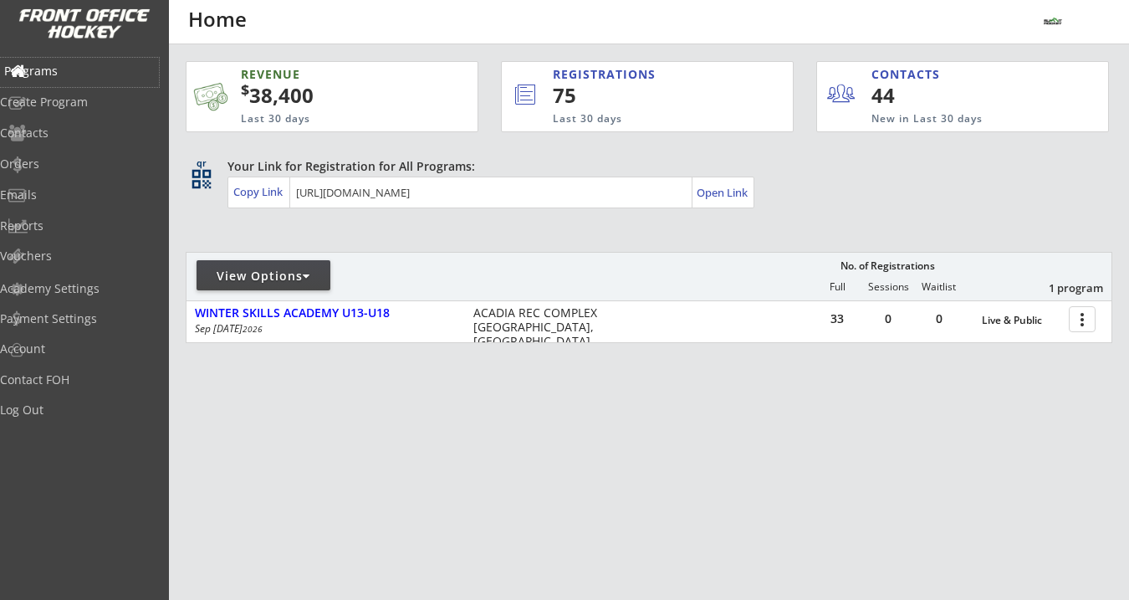
click at [63, 71] on div "Programs" at bounding box center [79, 71] width 151 height 12
click at [60, 166] on div "Orders" at bounding box center [79, 164] width 151 height 12
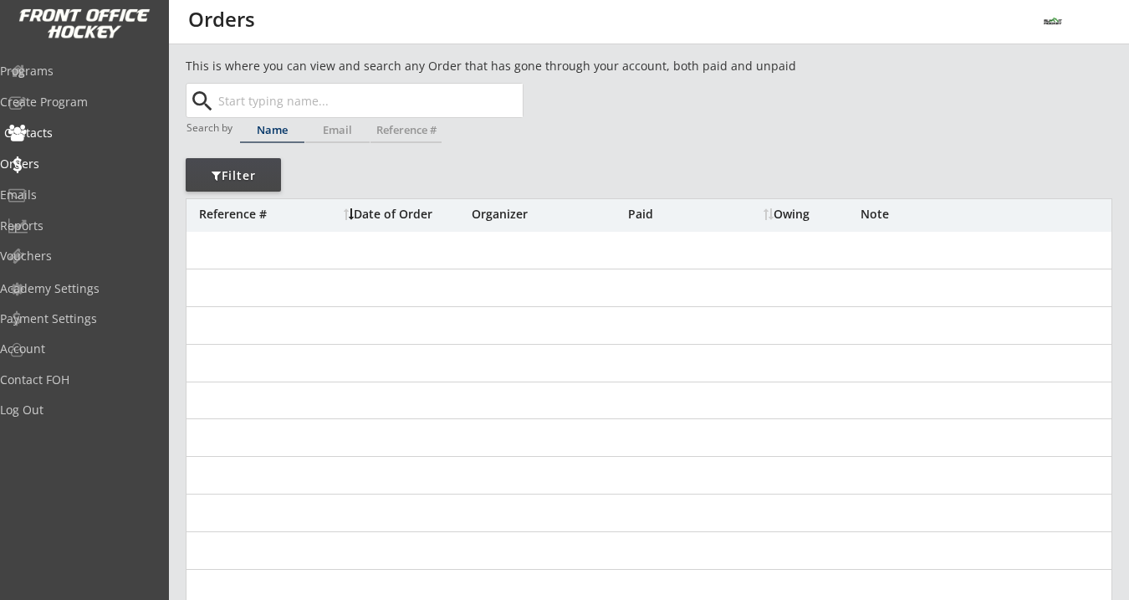
click at [64, 134] on div "Contacts" at bounding box center [79, 133] width 151 height 12
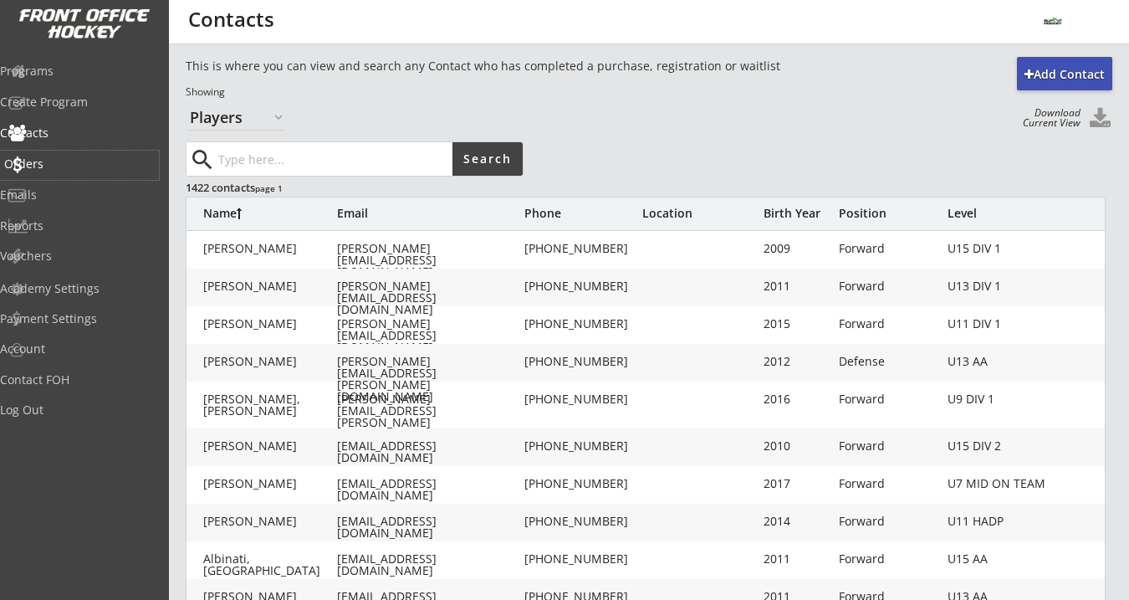
click at [69, 160] on div "Orders" at bounding box center [79, 164] width 151 height 12
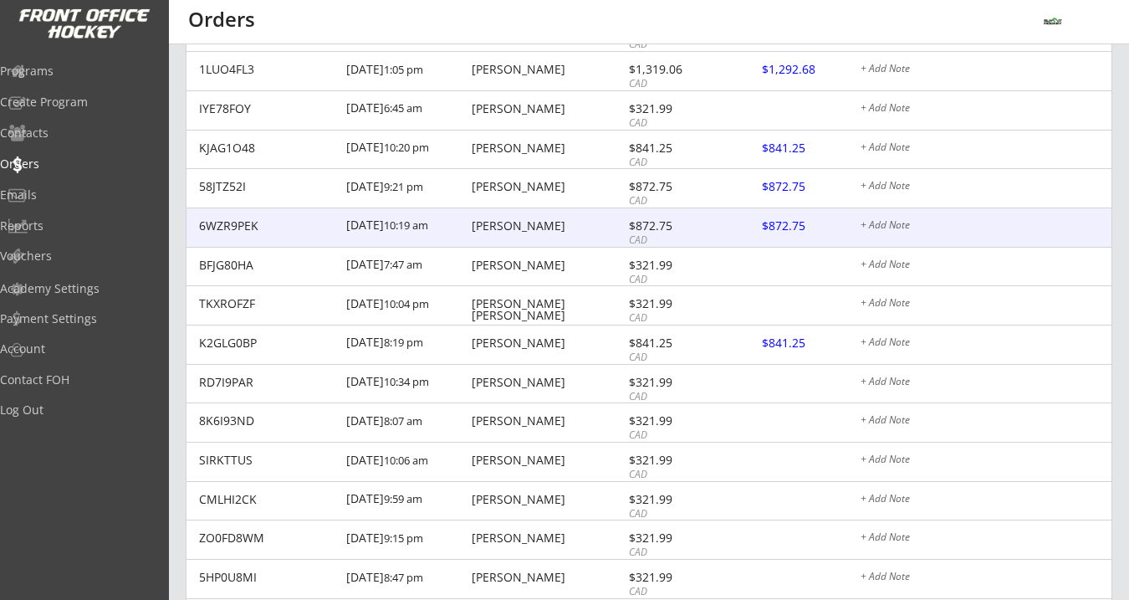
scroll to position [419, 0]
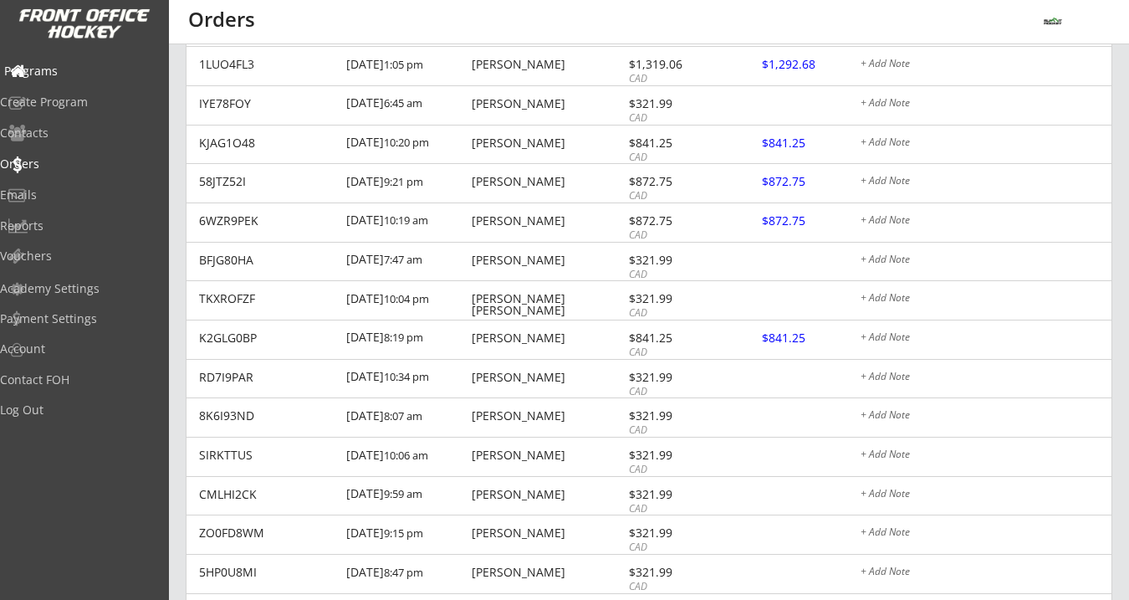
click at [88, 72] on div "Programs" at bounding box center [79, 71] width 151 height 12
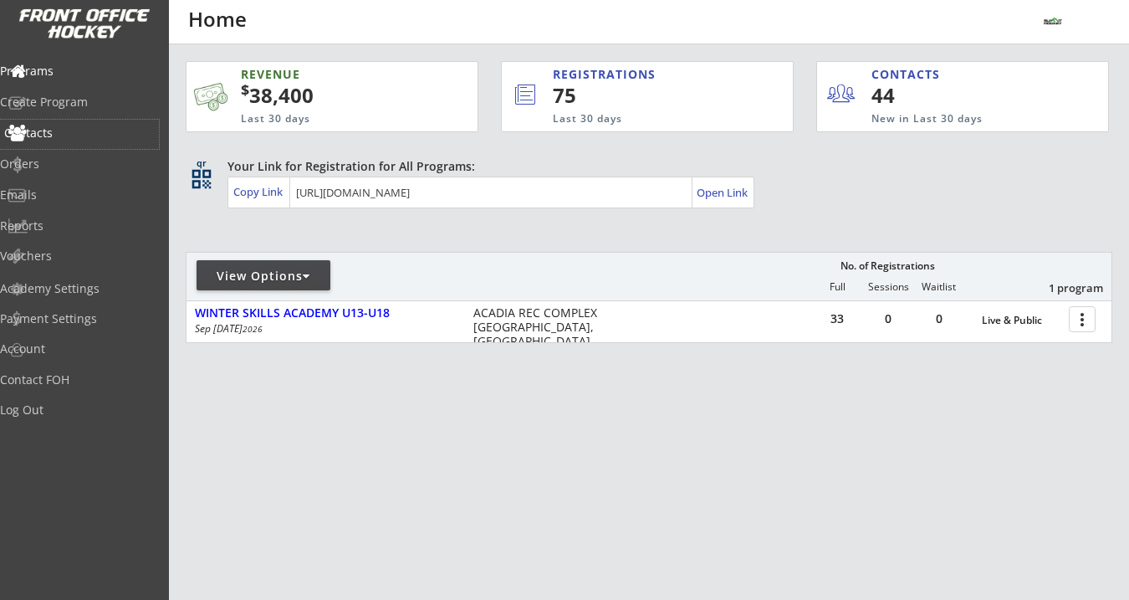
click at [69, 131] on div "Contacts" at bounding box center [79, 133] width 151 height 12
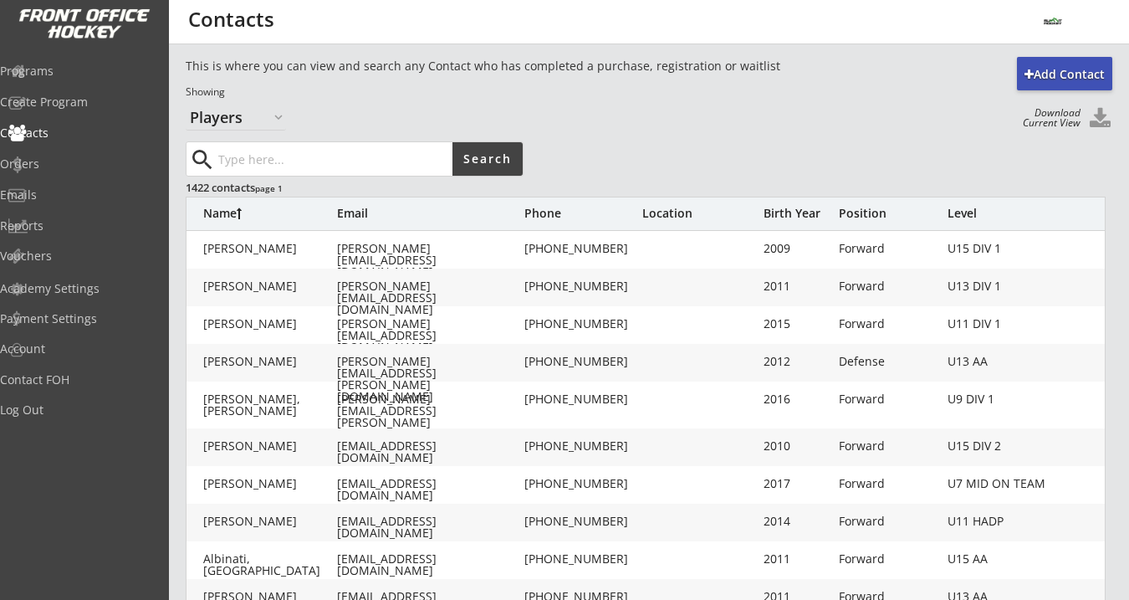
click at [1098, 120] on button at bounding box center [1099, 119] width 25 height 23
click at [273, 113] on select "Organizers Players" at bounding box center [236, 117] width 100 height 27
select select ""Organizers""
click at [186, 104] on select "Organizers Players" at bounding box center [236, 117] width 100 height 27
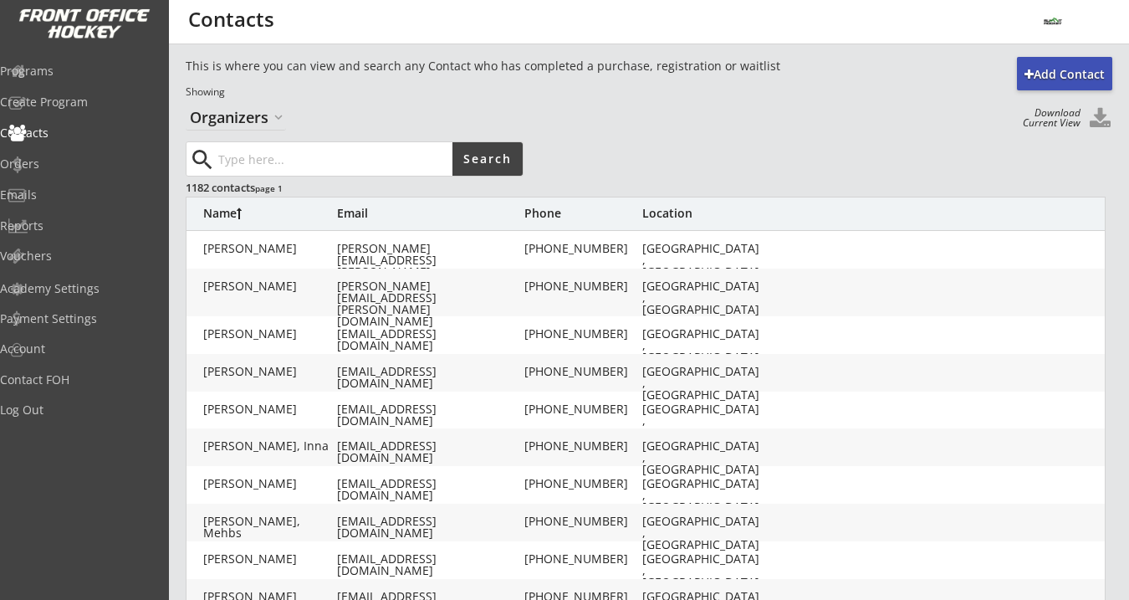
click at [1104, 117] on button at bounding box center [1099, 119] width 25 height 23
click at [76, 72] on div "Programs" at bounding box center [79, 71] width 151 height 12
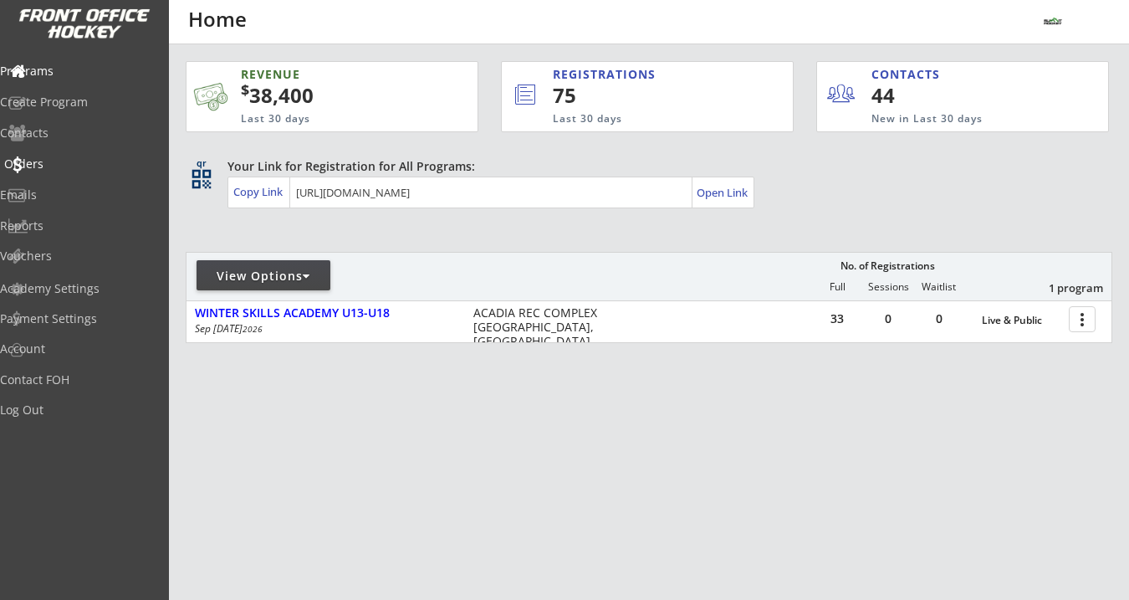
click at [64, 164] on div "Orders" at bounding box center [79, 164] width 151 height 12
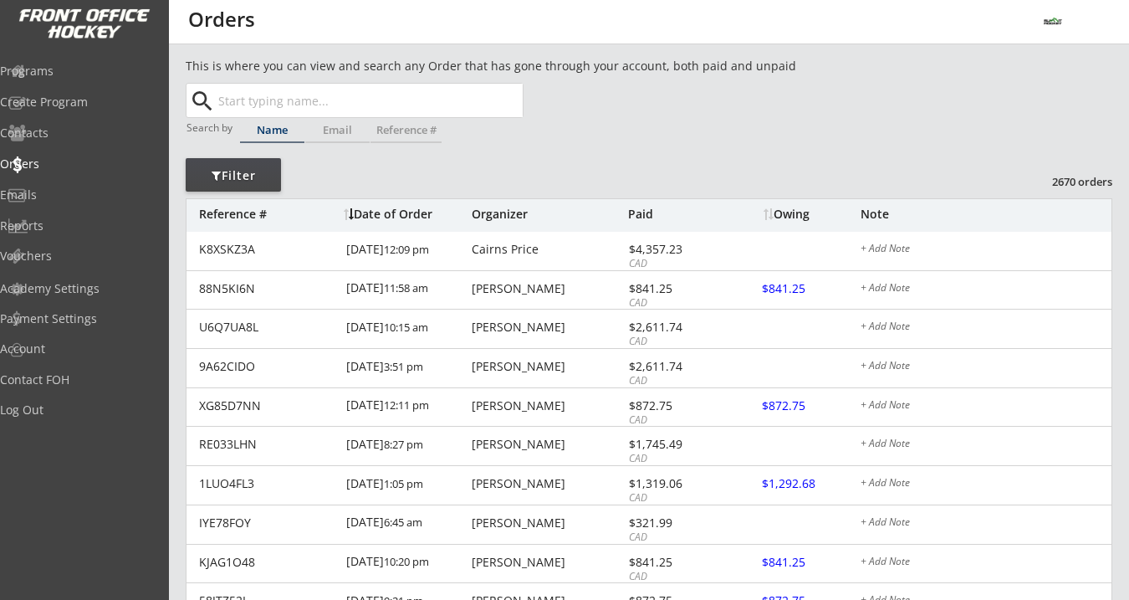
drag, startPoint x: 1053, startPoint y: 181, endPoint x: 1079, endPoint y: 182, distance: 26.0
click at [1079, 182] on div "2670 orders" at bounding box center [1068, 181] width 87 height 15
click at [74, 163] on div "Orders" at bounding box center [79, 164] width 151 height 12
click at [73, 71] on div "Programs" at bounding box center [79, 71] width 151 height 12
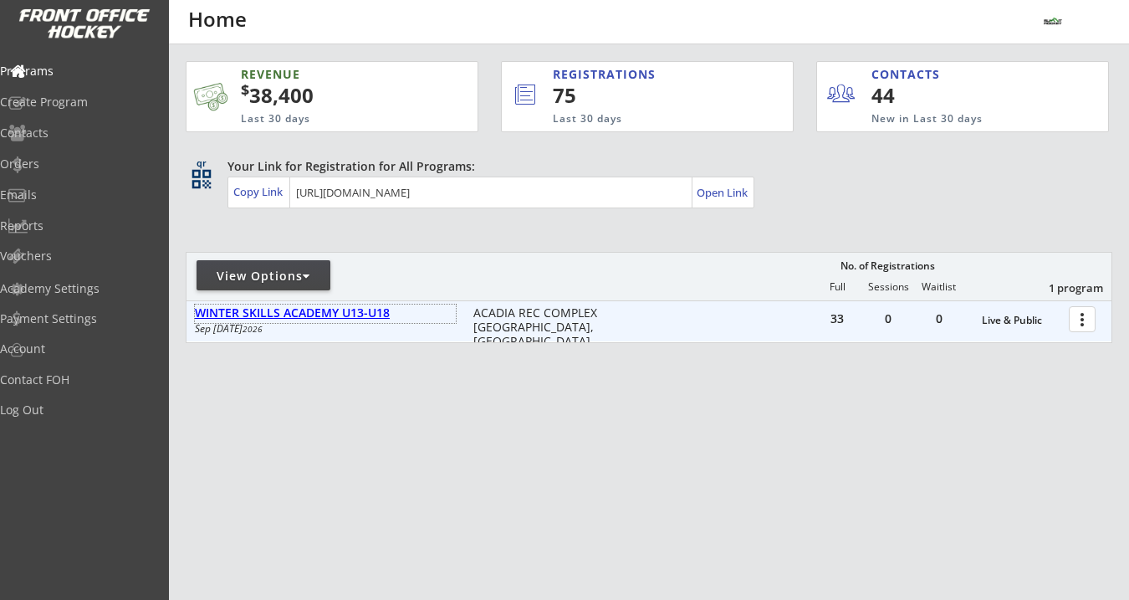
click at [345, 311] on div "WINTER SKILLS ACADEMY U13-U18" at bounding box center [325, 313] width 261 height 14
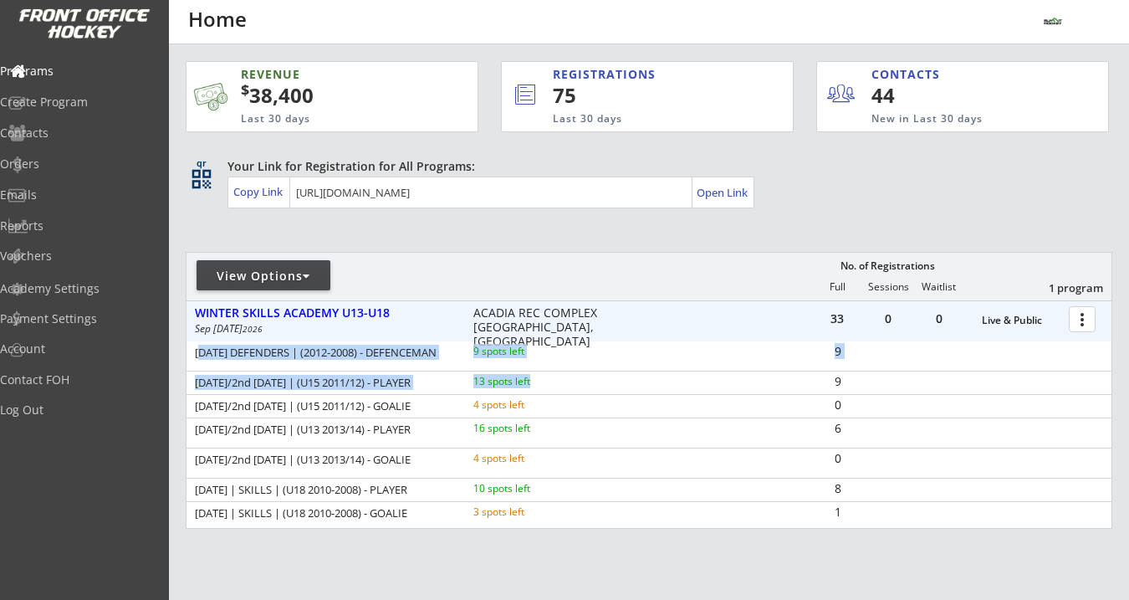
drag, startPoint x: 199, startPoint y: 350, endPoint x: 549, endPoint y: 386, distance: 351.5
click at [549, 386] on div "MONDAY DEFENDERS | (2012-2008) - DEFENCEMAN 9 spots left 9 TUESDAY/2nd FRIDAY |…" at bounding box center [648, 432] width 925 height 183
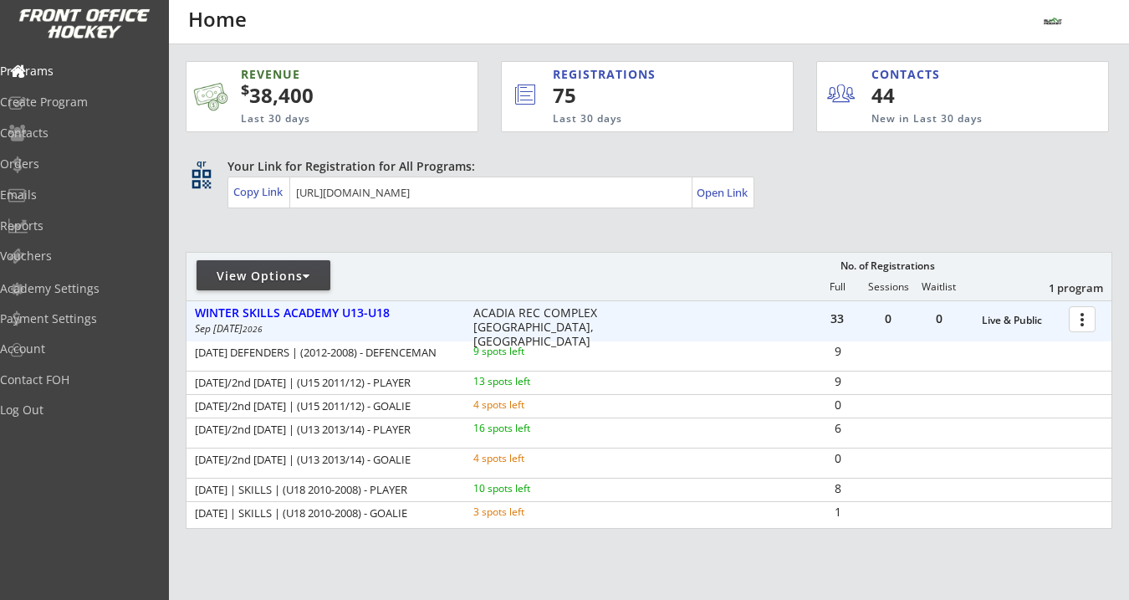
click at [1077, 329] on div at bounding box center [1084, 318] width 29 height 29
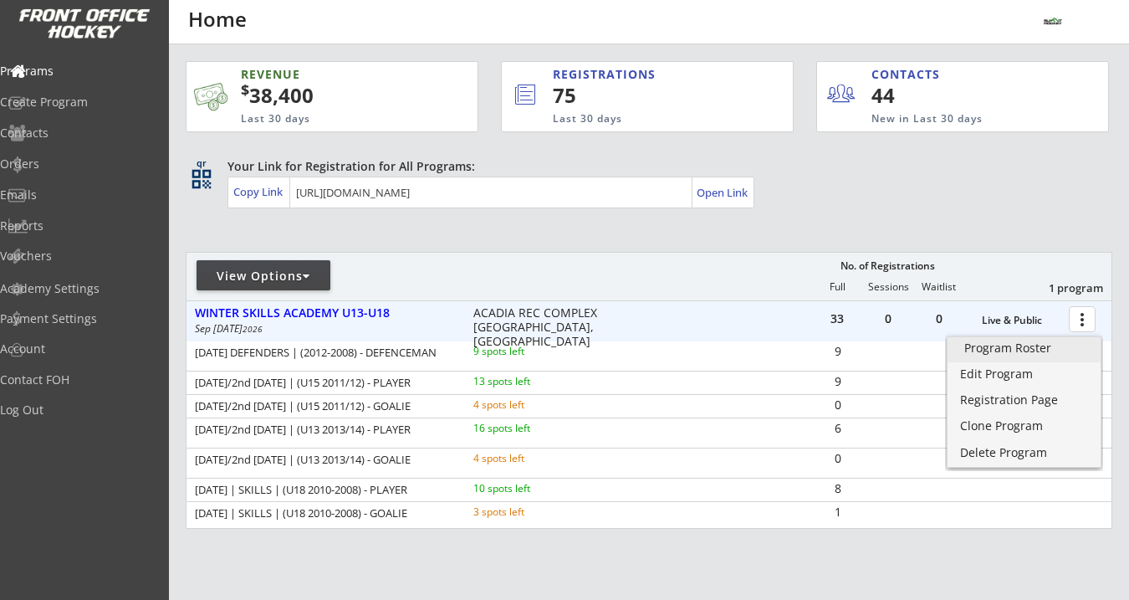
click at [1069, 339] on link "Program Roster" at bounding box center [1023, 349] width 153 height 25
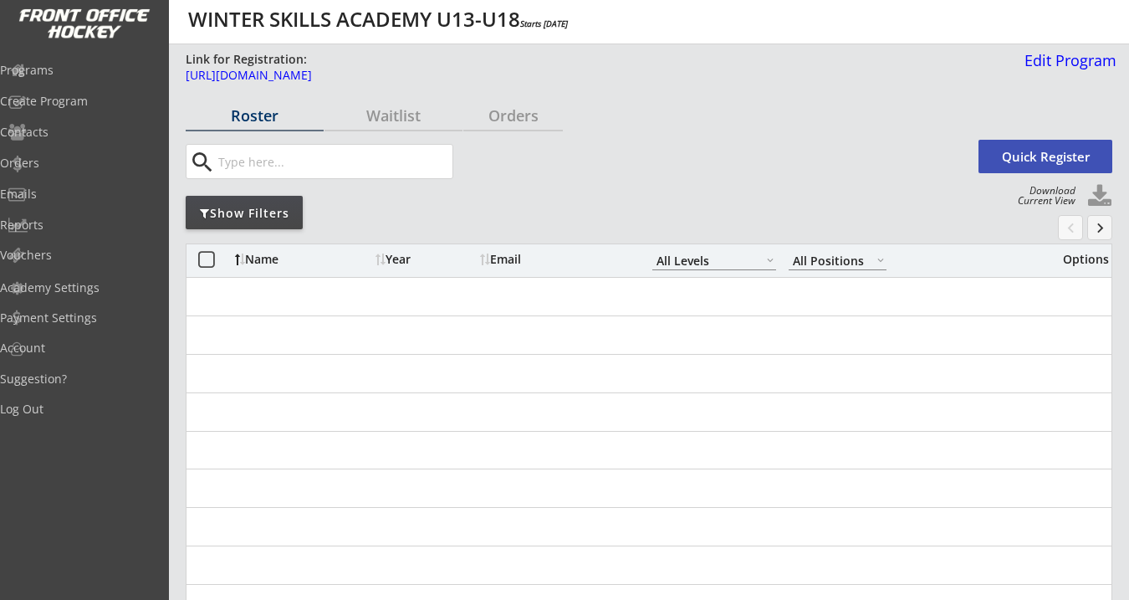
select select ""All Levels""
select select ""All Positions""
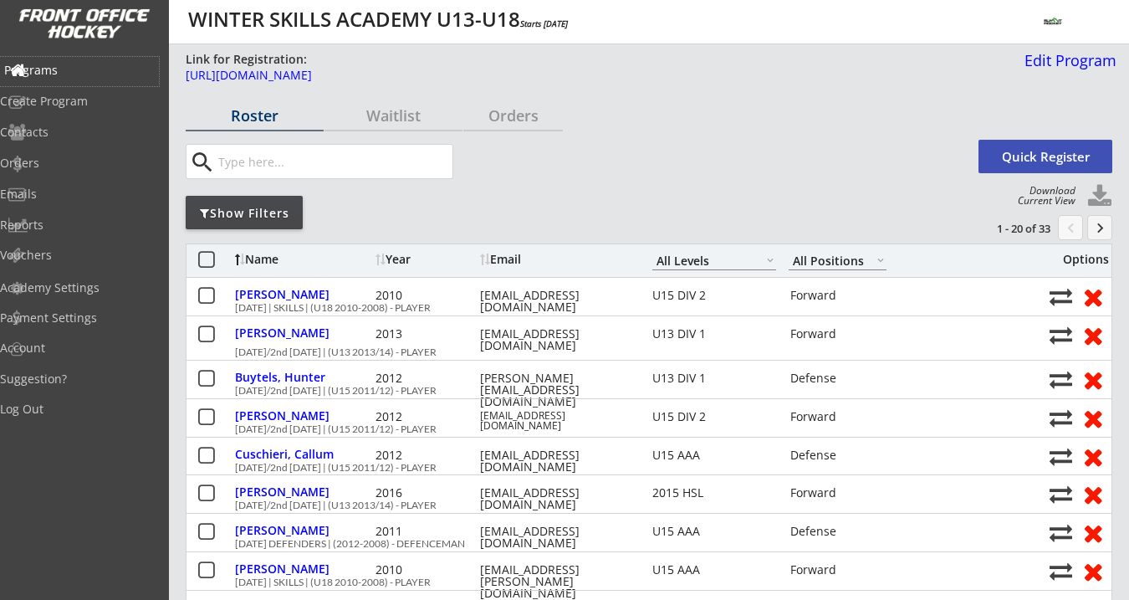
click at [79, 68] on div "Programs" at bounding box center [79, 70] width 151 height 12
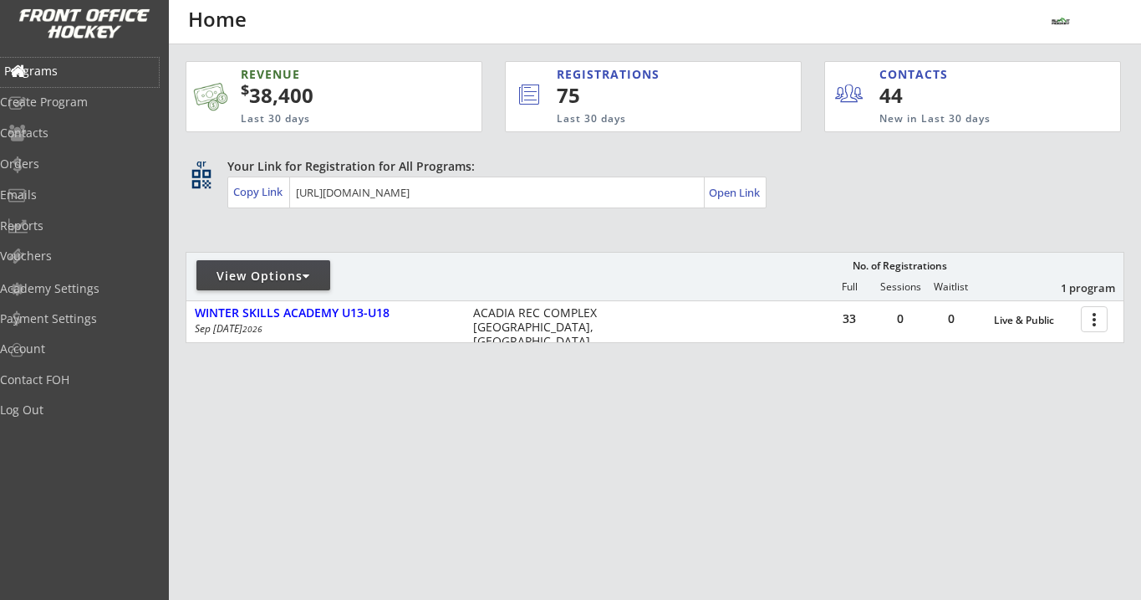
click at [89, 69] on div "Programs" at bounding box center [79, 71] width 151 height 12
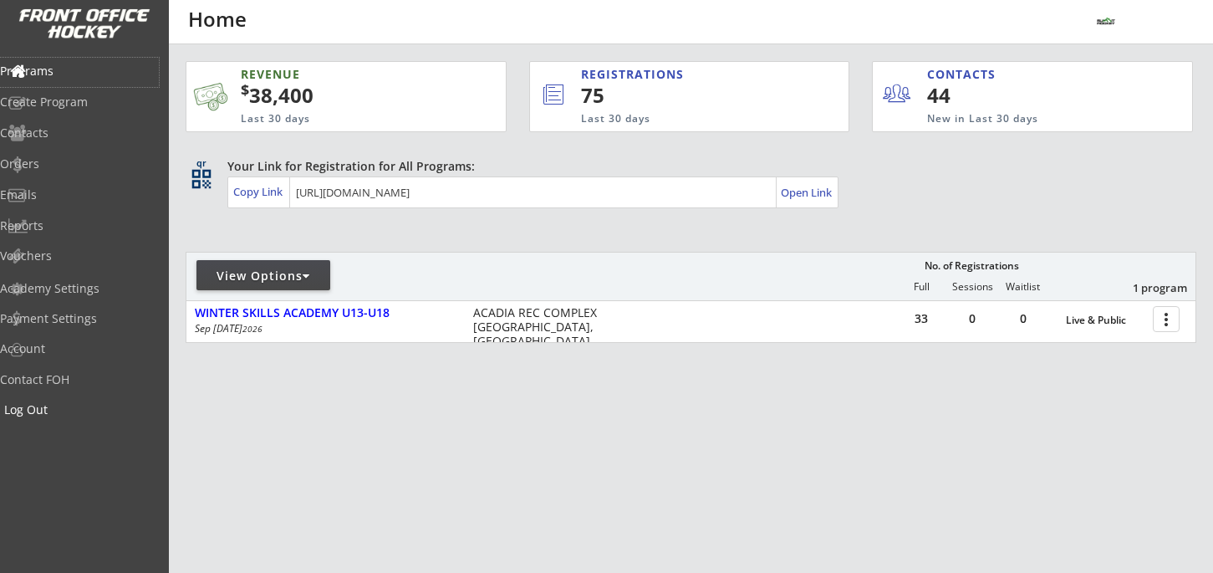
click at [76, 407] on div "Log Out" at bounding box center [79, 410] width 151 height 12
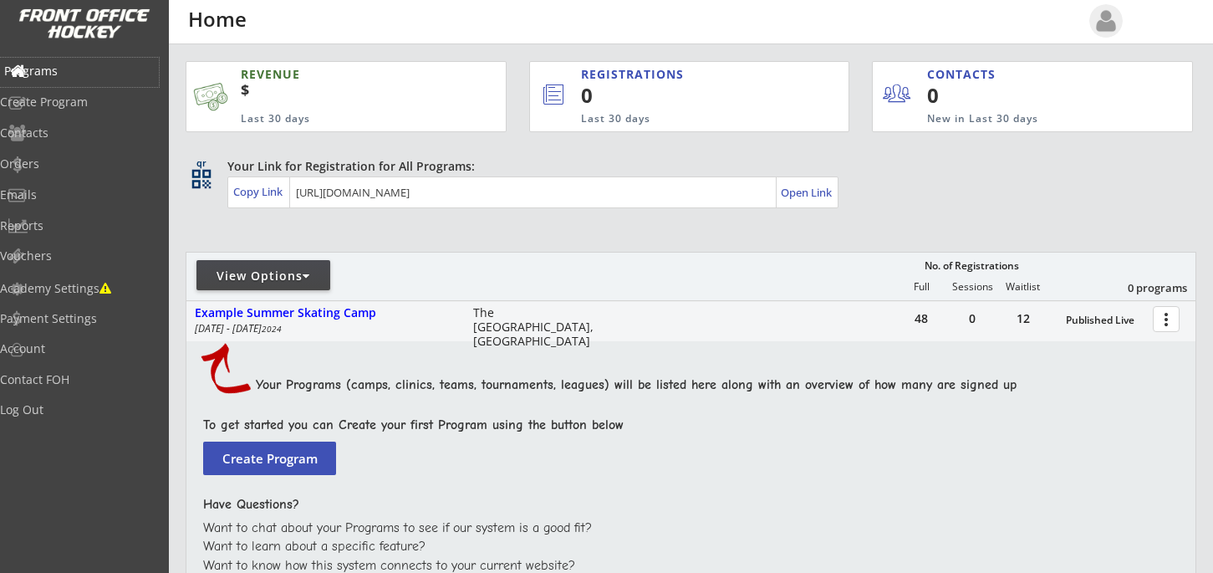
click at [76, 74] on div "Programs" at bounding box center [79, 71] width 151 height 12
